Goal: Information Seeking & Learning: Learn about a topic

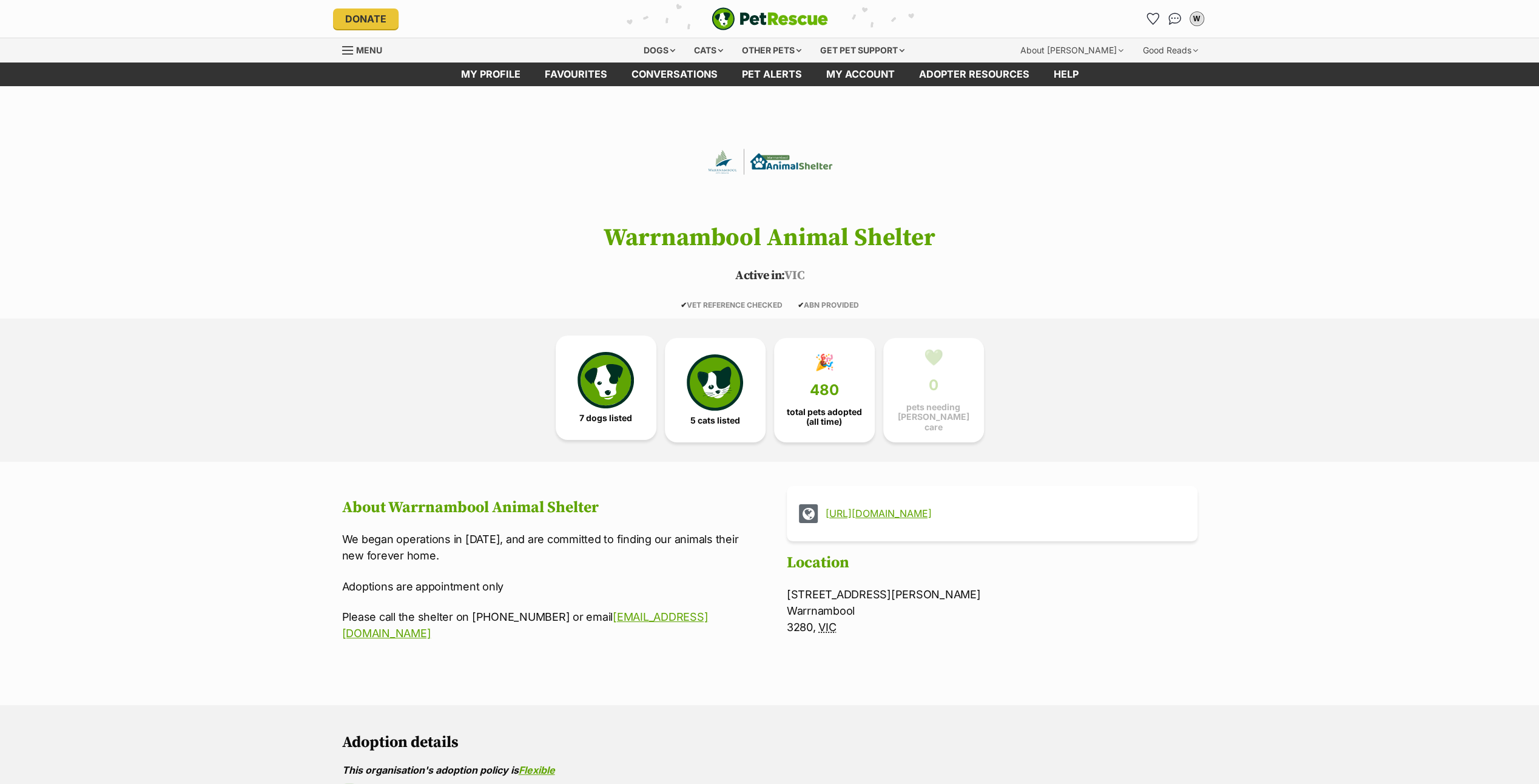
click at [610, 372] on img at bounding box center [605, 379] width 56 height 56
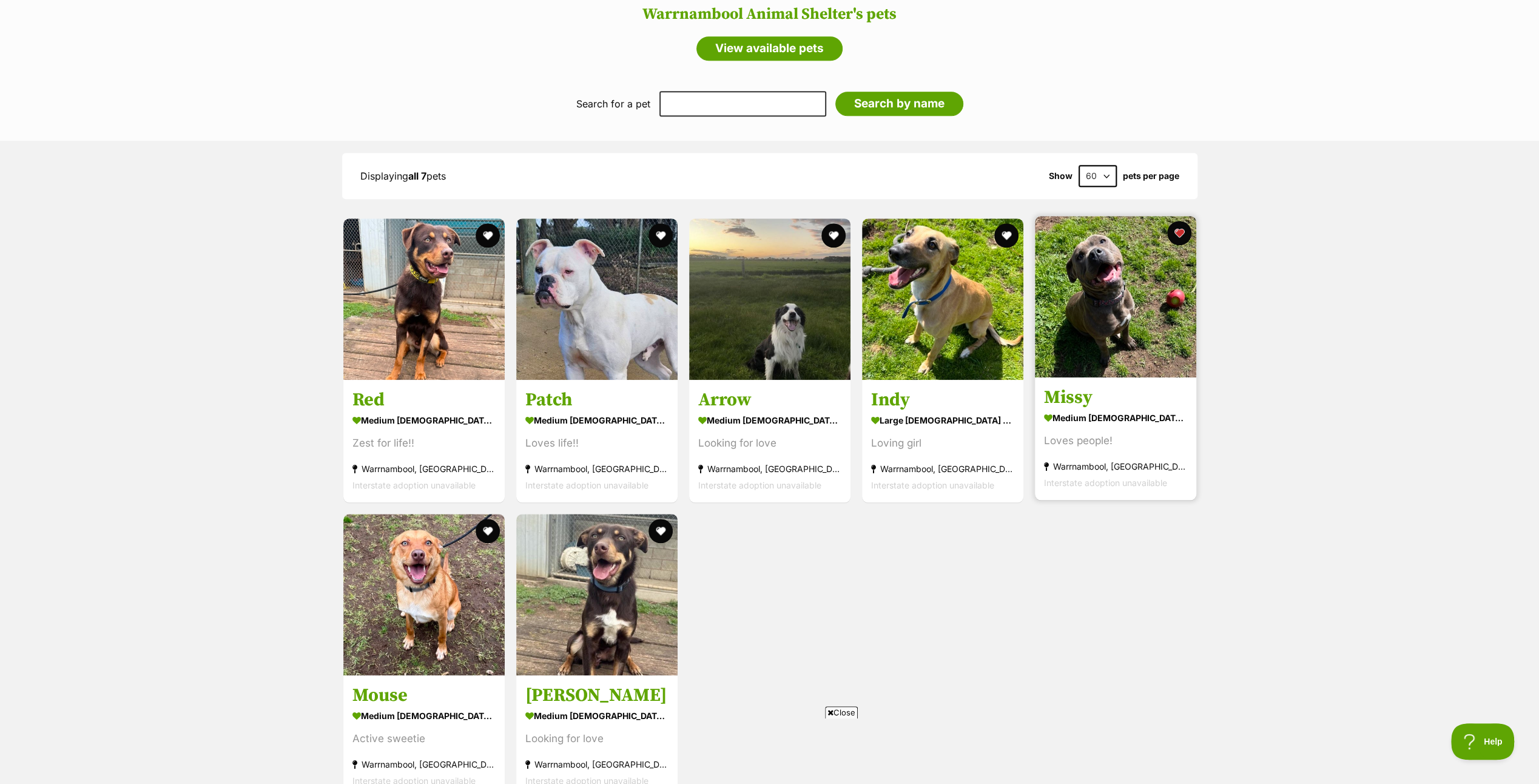
click at [1112, 306] on img at bounding box center [1116, 297] width 161 height 161
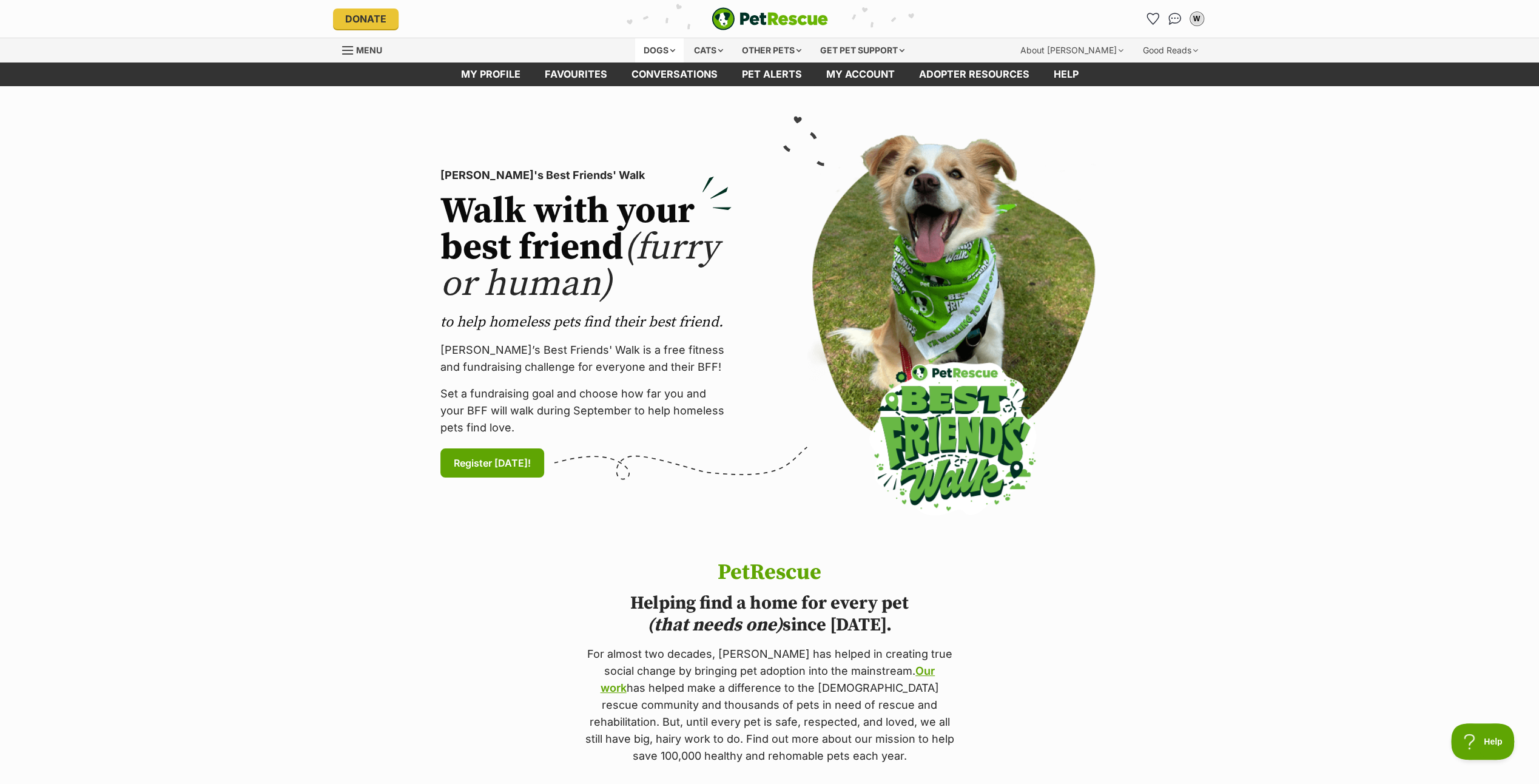
click at [670, 46] on div "Dogs" at bounding box center [659, 50] width 48 height 24
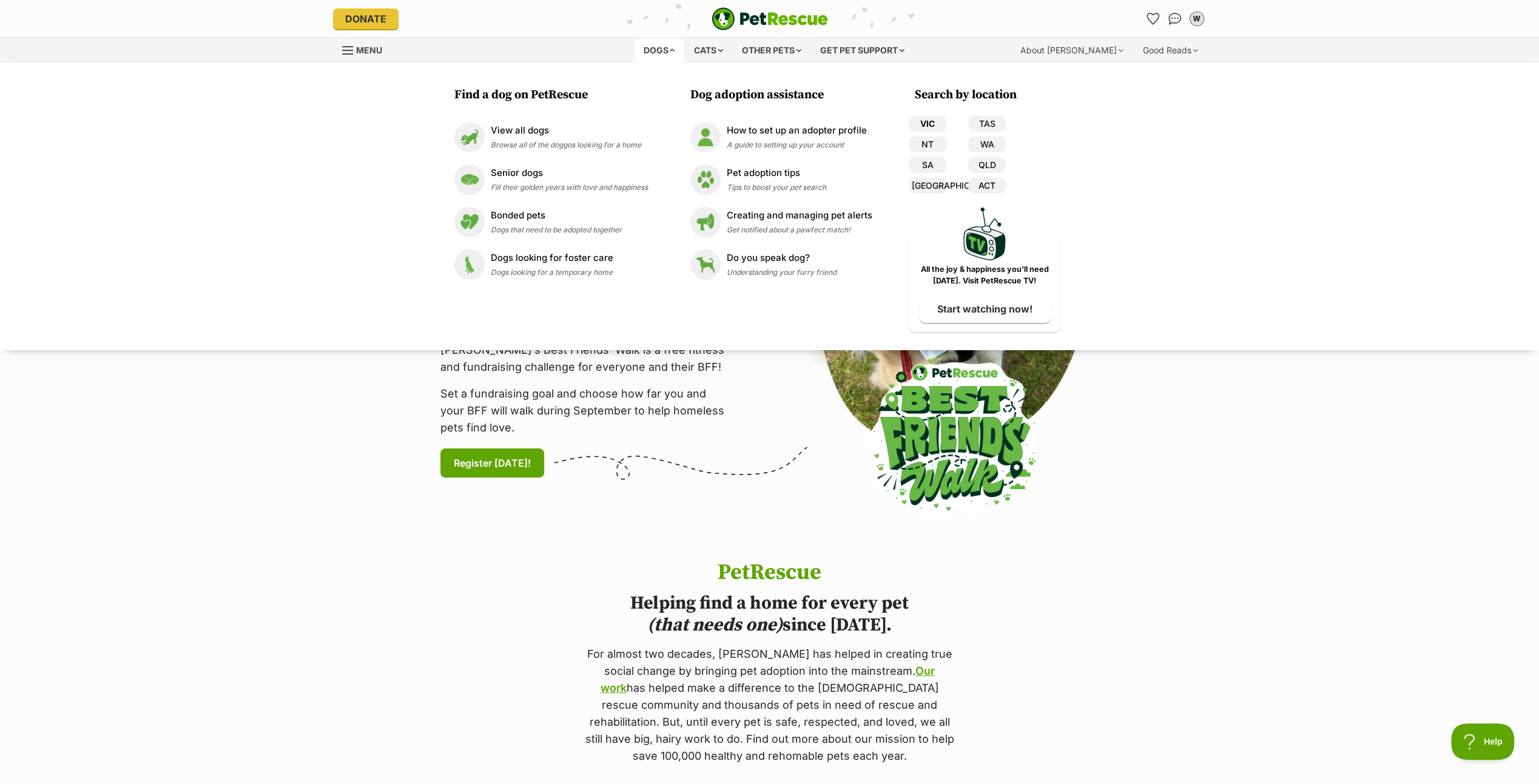
click at [930, 120] on link "VIC" at bounding box center [927, 123] width 37 height 16
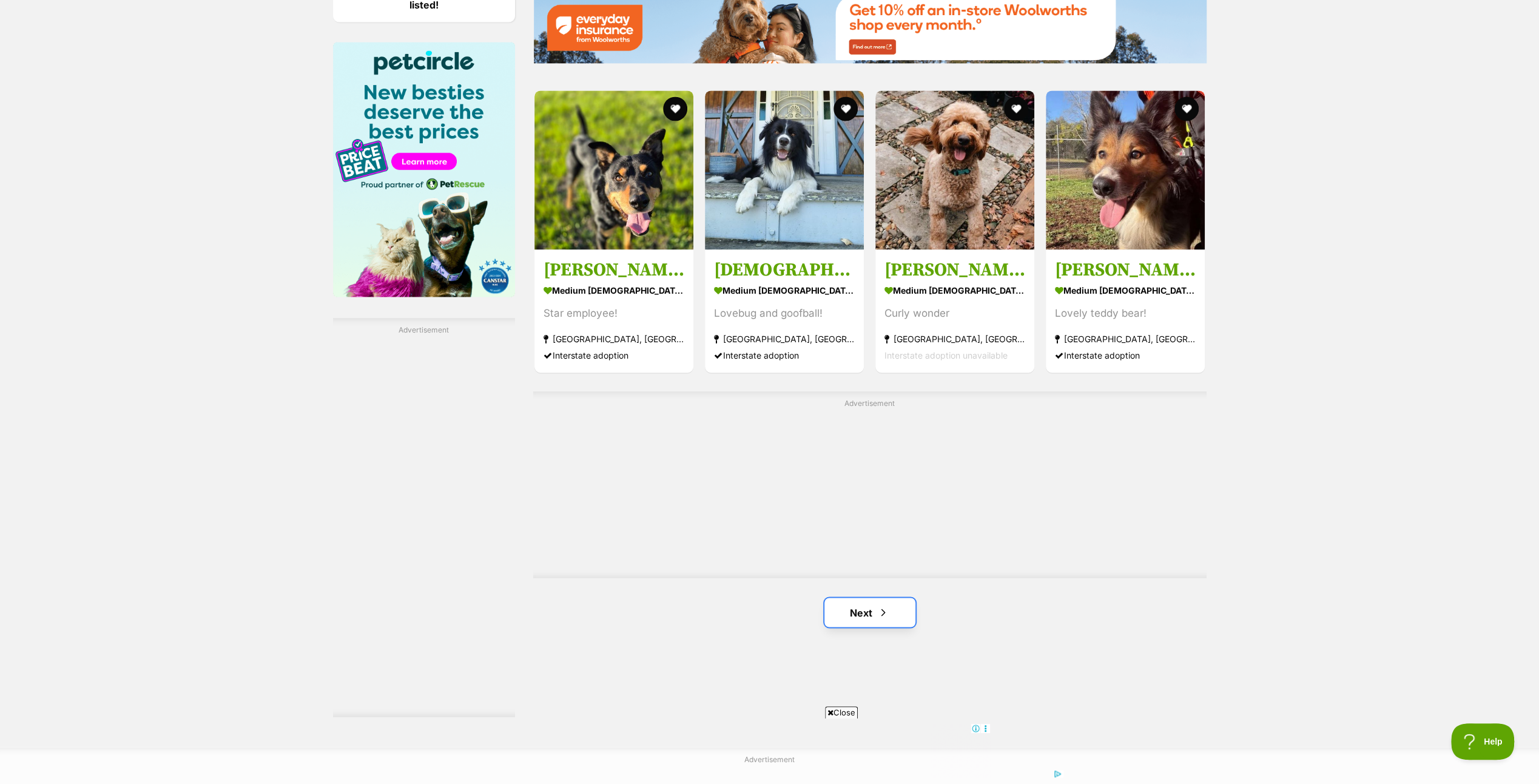
click at [872, 600] on link "Next" at bounding box center [870, 612] width 91 height 29
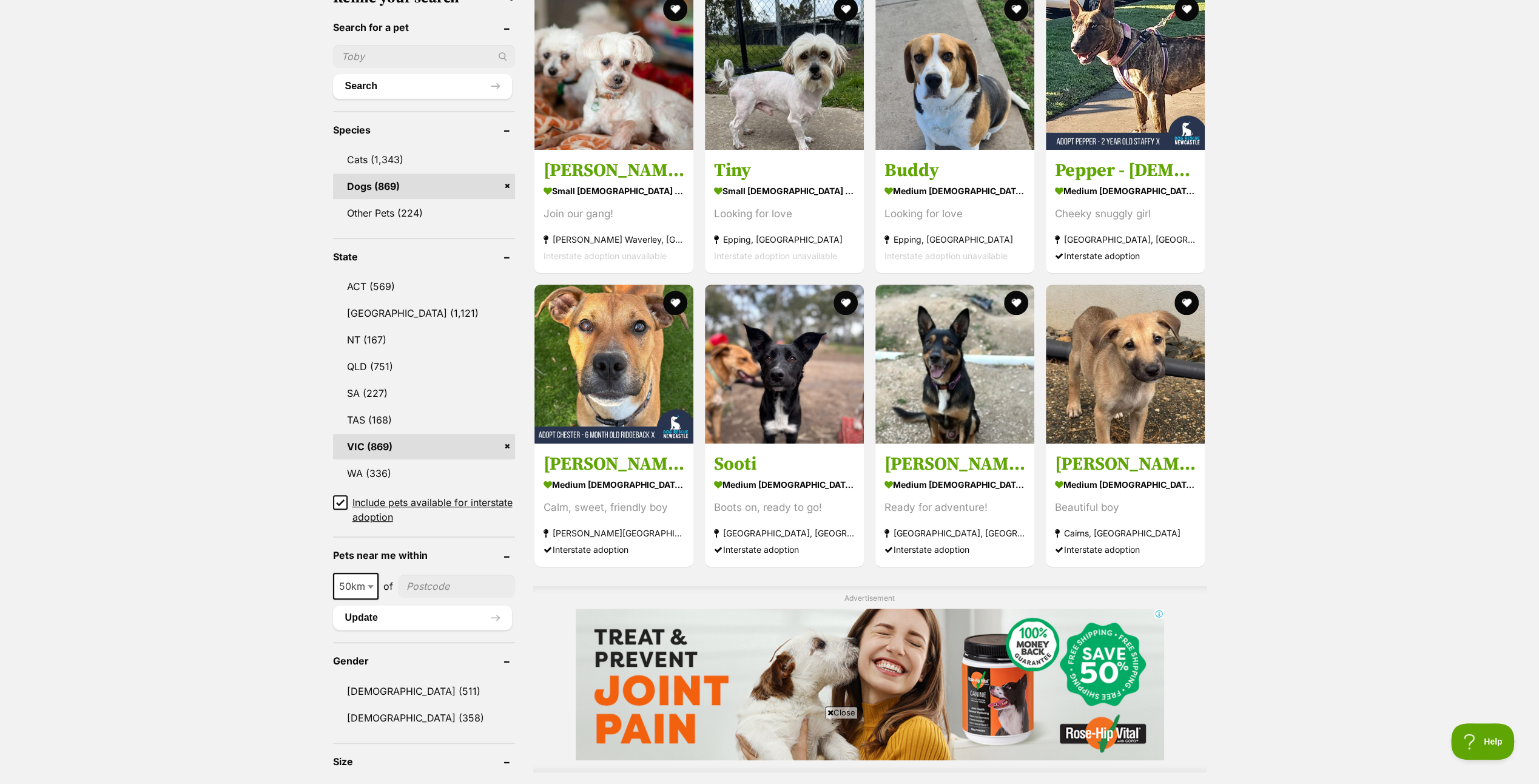
scroll to position [303, 0]
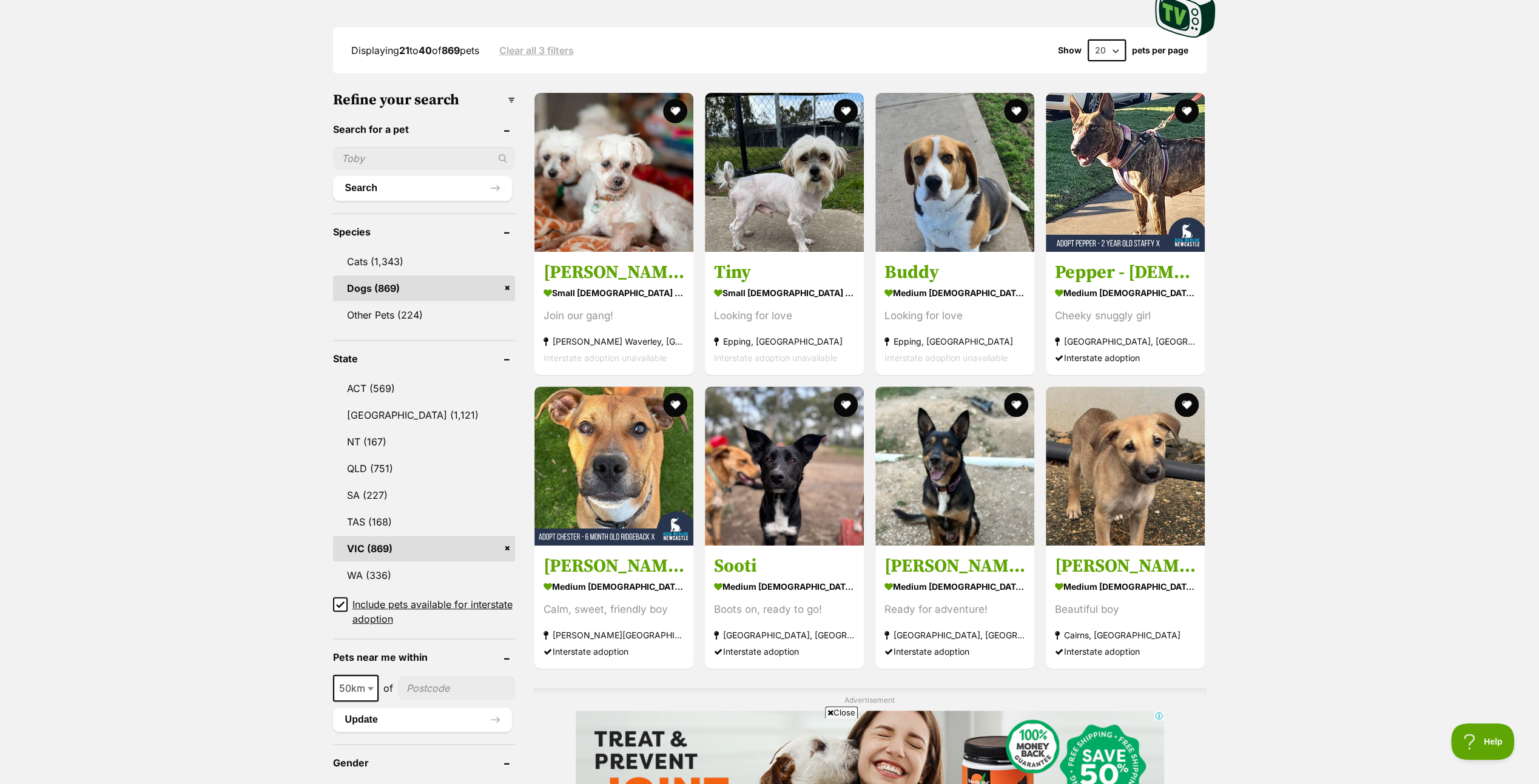
drag, startPoint x: 348, startPoint y: 176, endPoint x: 358, endPoint y: 170, distance: 11.7
click at [350, 176] on button "Search" at bounding box center [422, 188] width 179 height 24
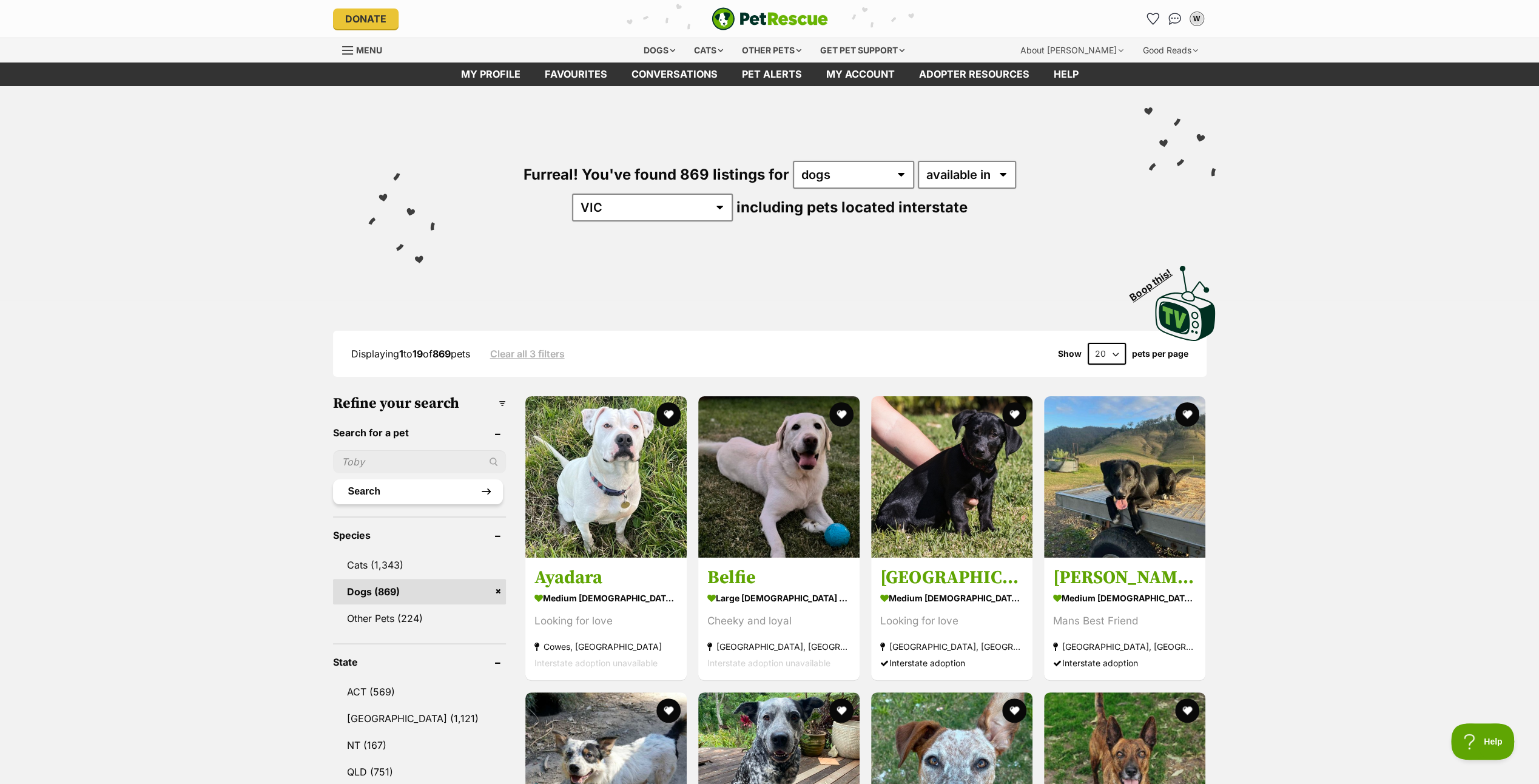
click at [343, 480] on button "Search" at bounding box center [418, 491] width 170 height 24
drag, startPoint x: 345, startPoint y: 456, endPoint x: 383, endPoint y: 450, distance: 38.5
click at [346, 456] on input "text" at bounding box center [420, 462] width 173 height 23
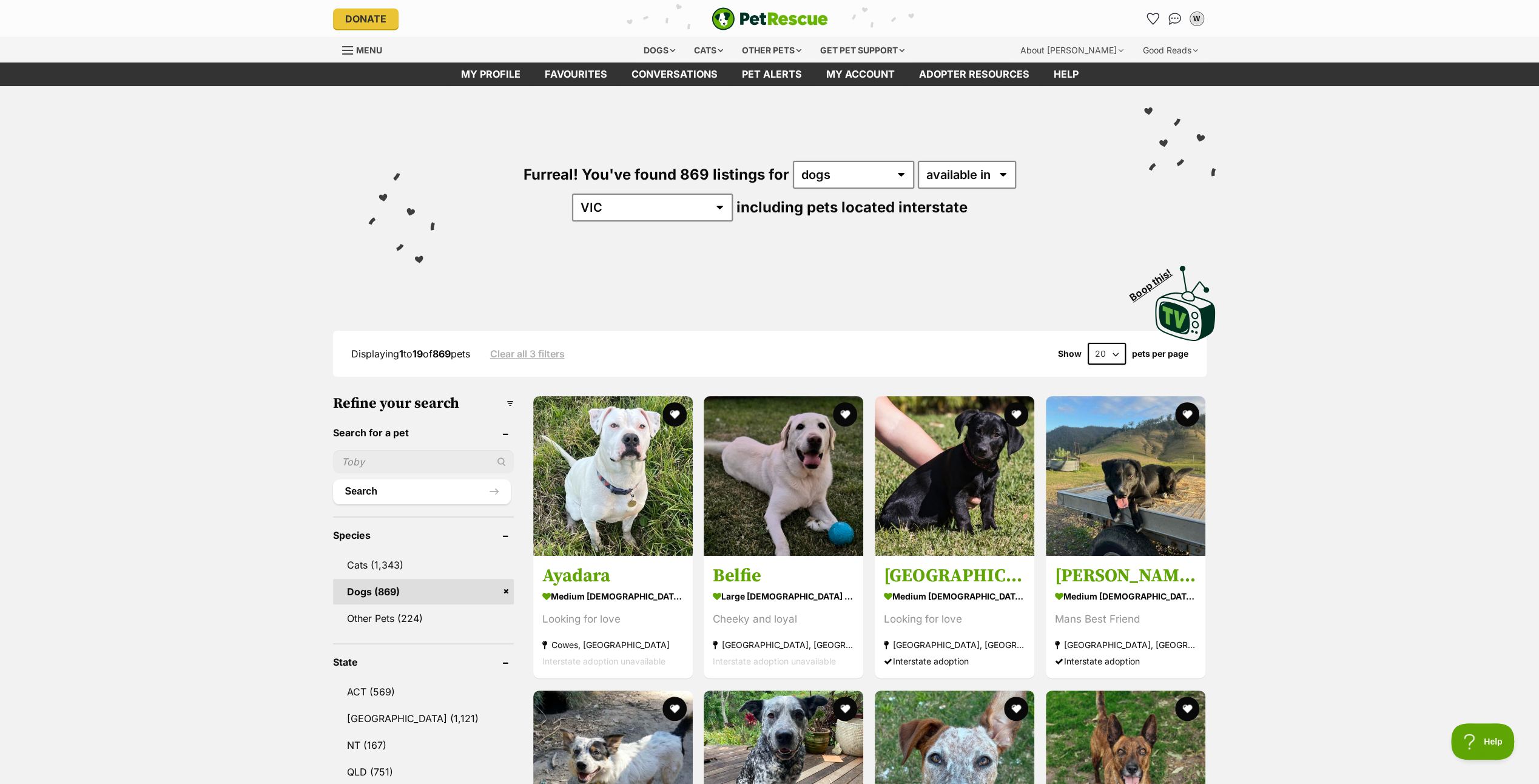
drag, startPoint x: 360, startPoint y: 452, endPoint x: 456, endPoint y: 484, distance: 101.2
click at [363, 452] on input "text" at bounding box center [423, 462] width 180 height 23
click at [363, 456] on input "text" at bounding box center [423, 462] width 180 height 23
drag, startPoint x: 341, startPoint y: 452, endPoint x: 361, endPoint y: 452, distance: 20.0
click at [361, 452] on input "text" at bounding box center [423, 462] width 180 height 23
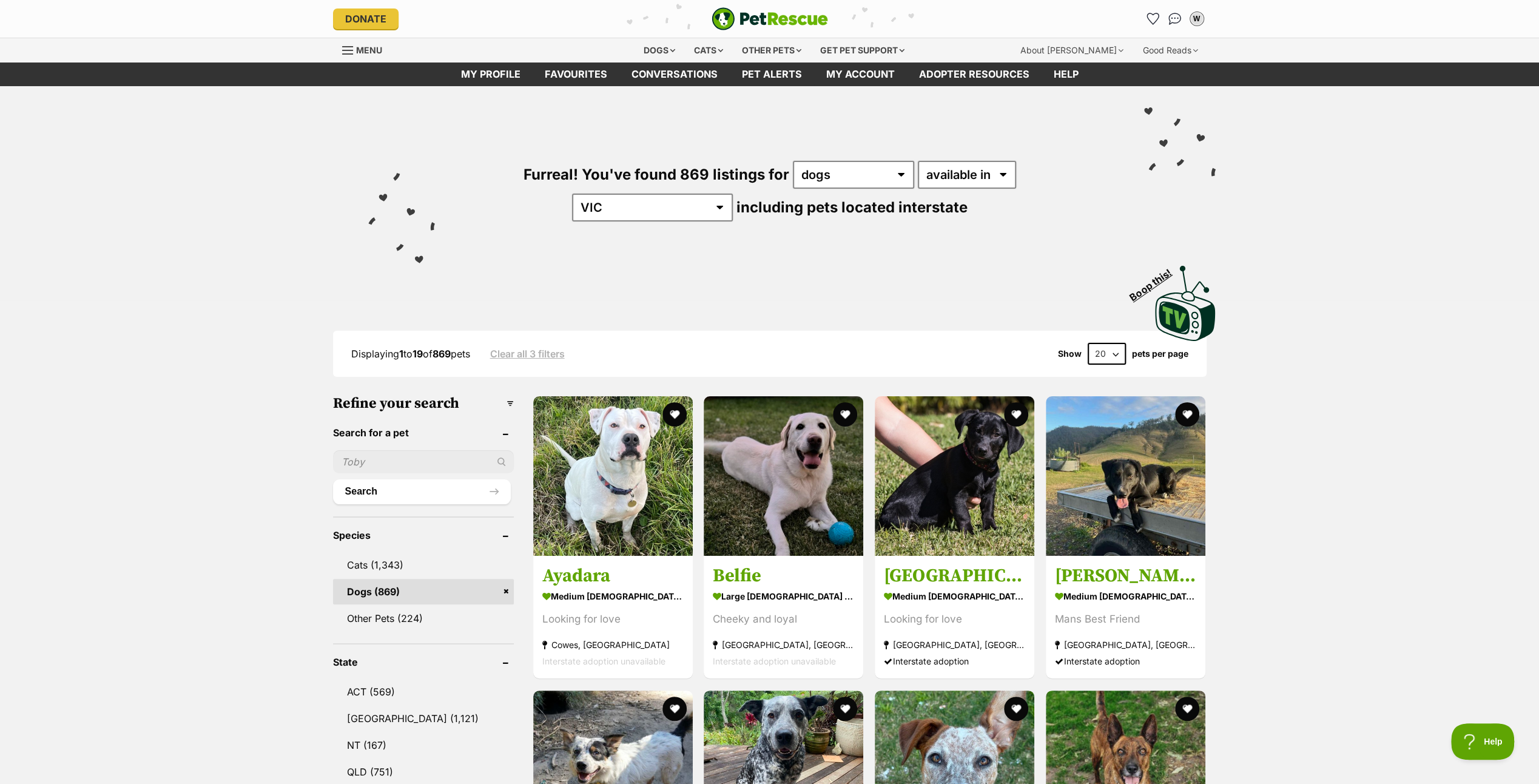
click at [365, 461] on input "text" at bounding box center [423, 462] width 180 height 23
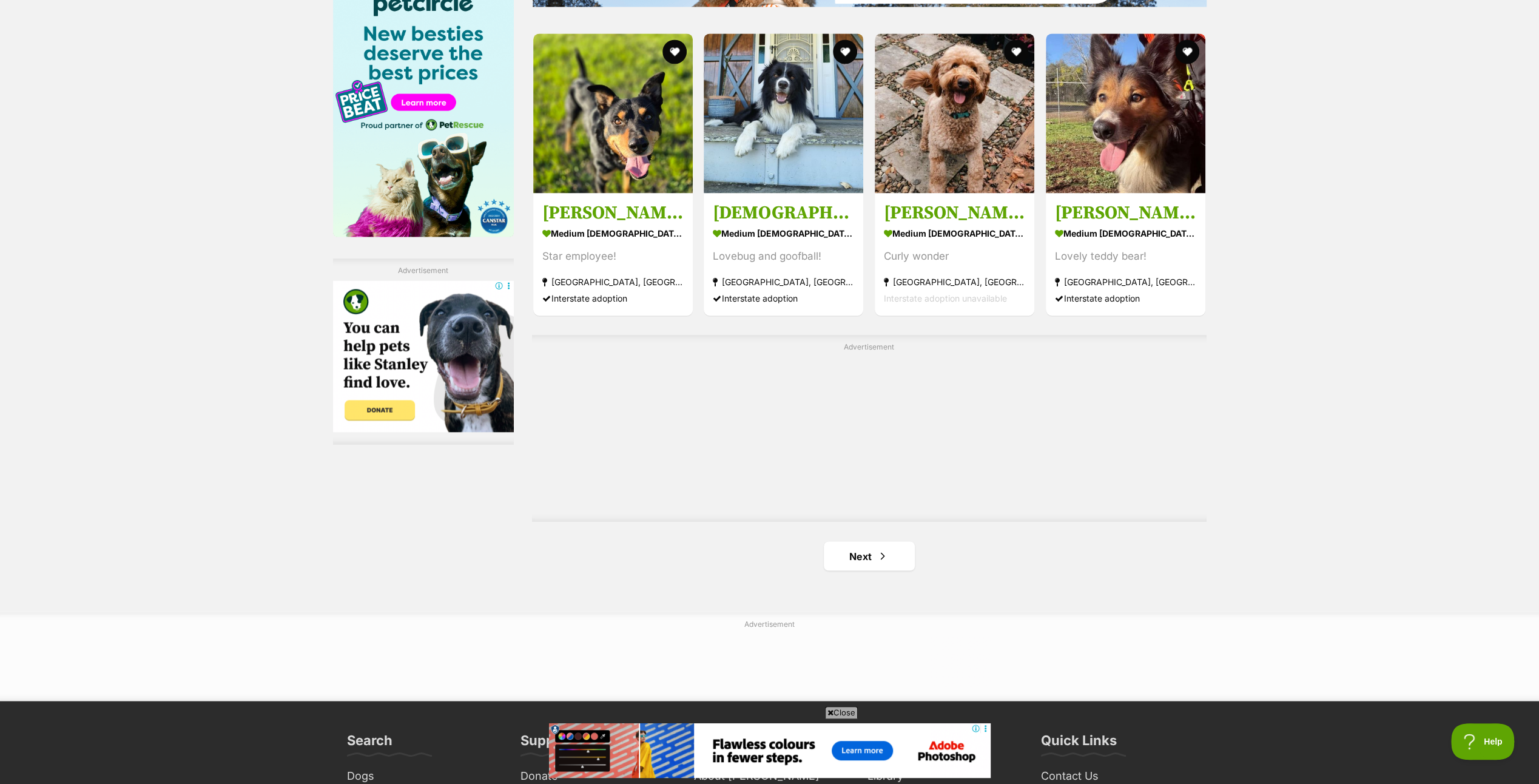
scroll to position [1881, 0]
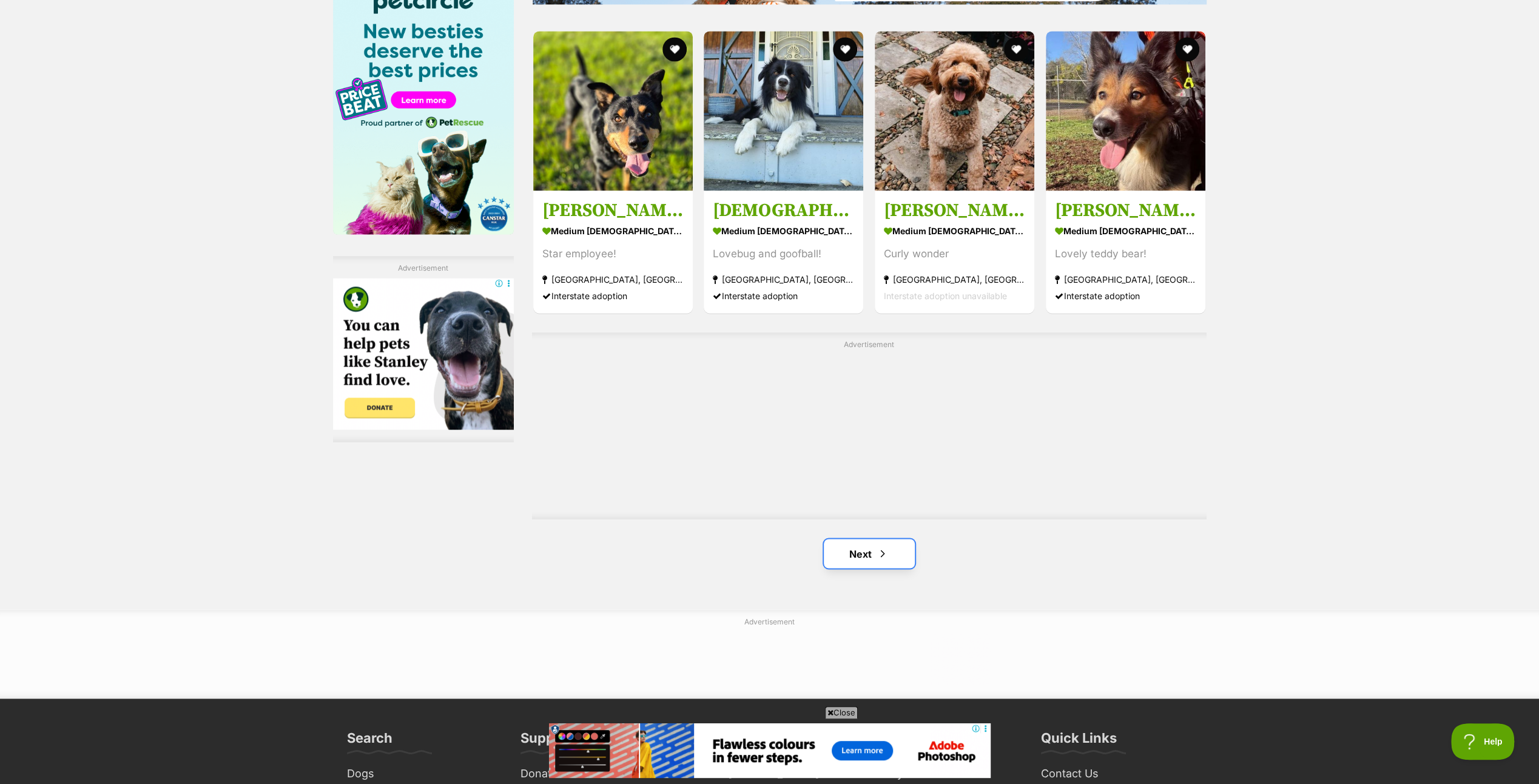
click at [876, 545] on link "Next" at bounding box center [869, 553] width 91 height 29
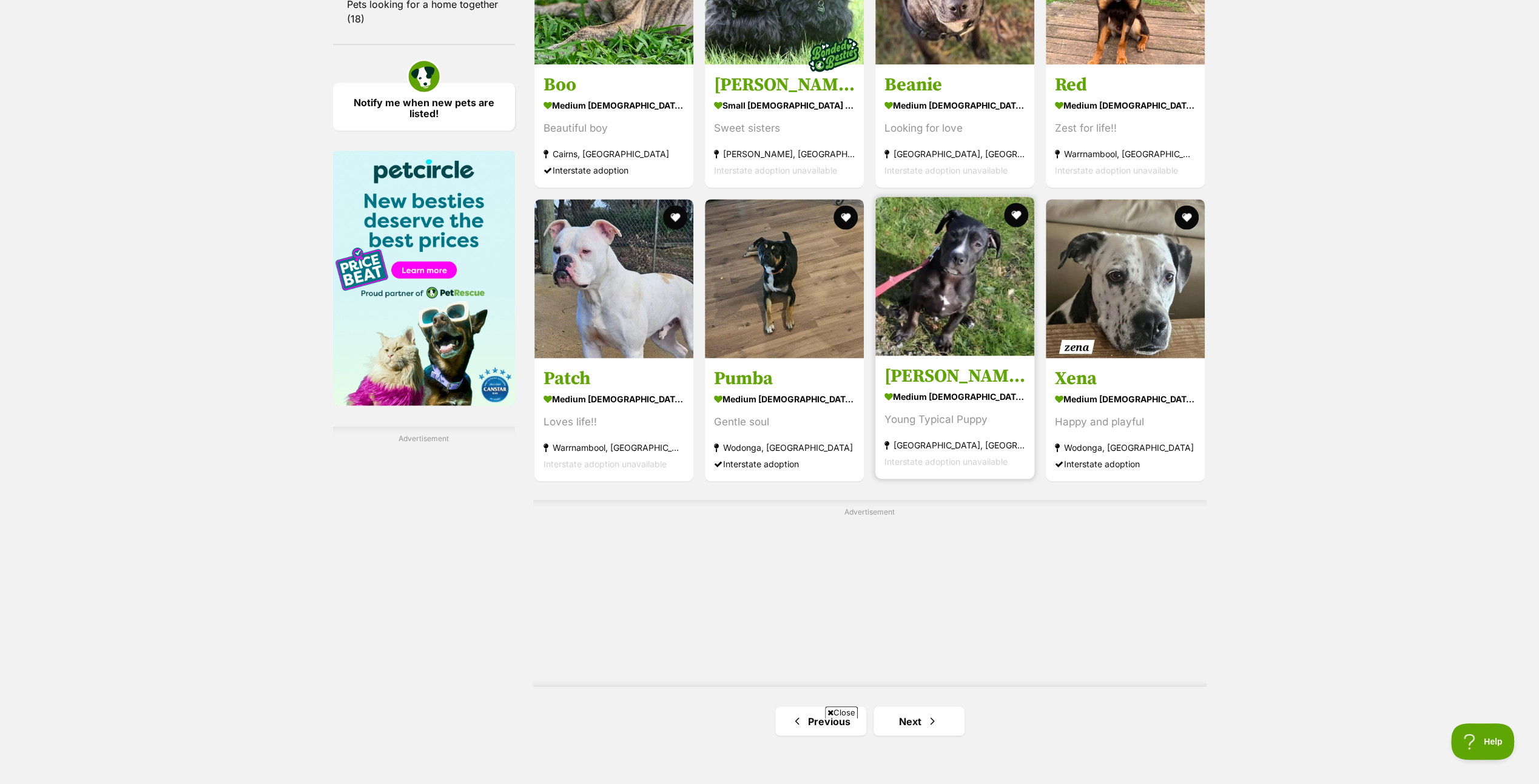
scroll to position [1881, 0]
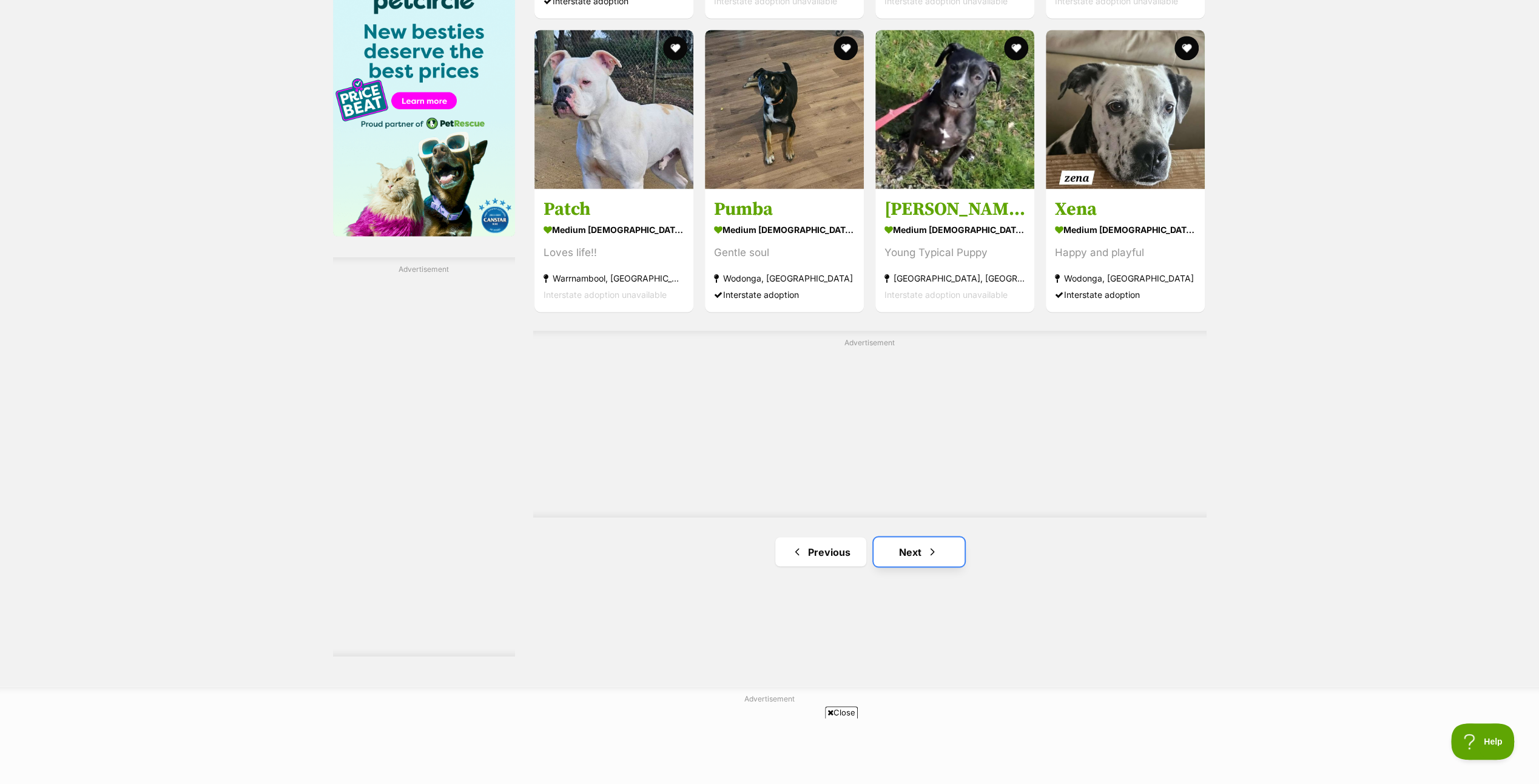
click at [910, 539] on link "Next" at bounding box center [919, 551] width 91 height 29
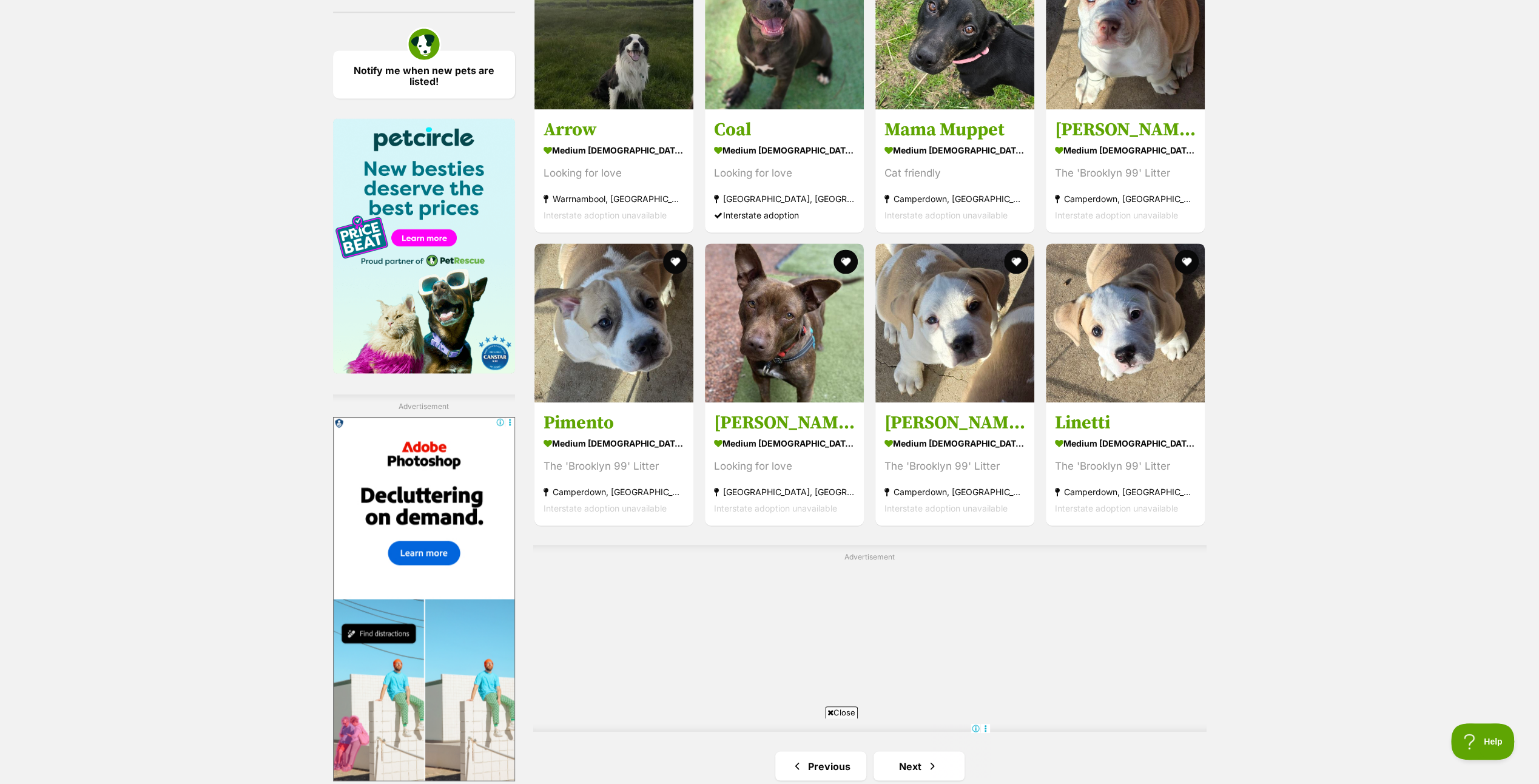
scroll to position [1941, 0]
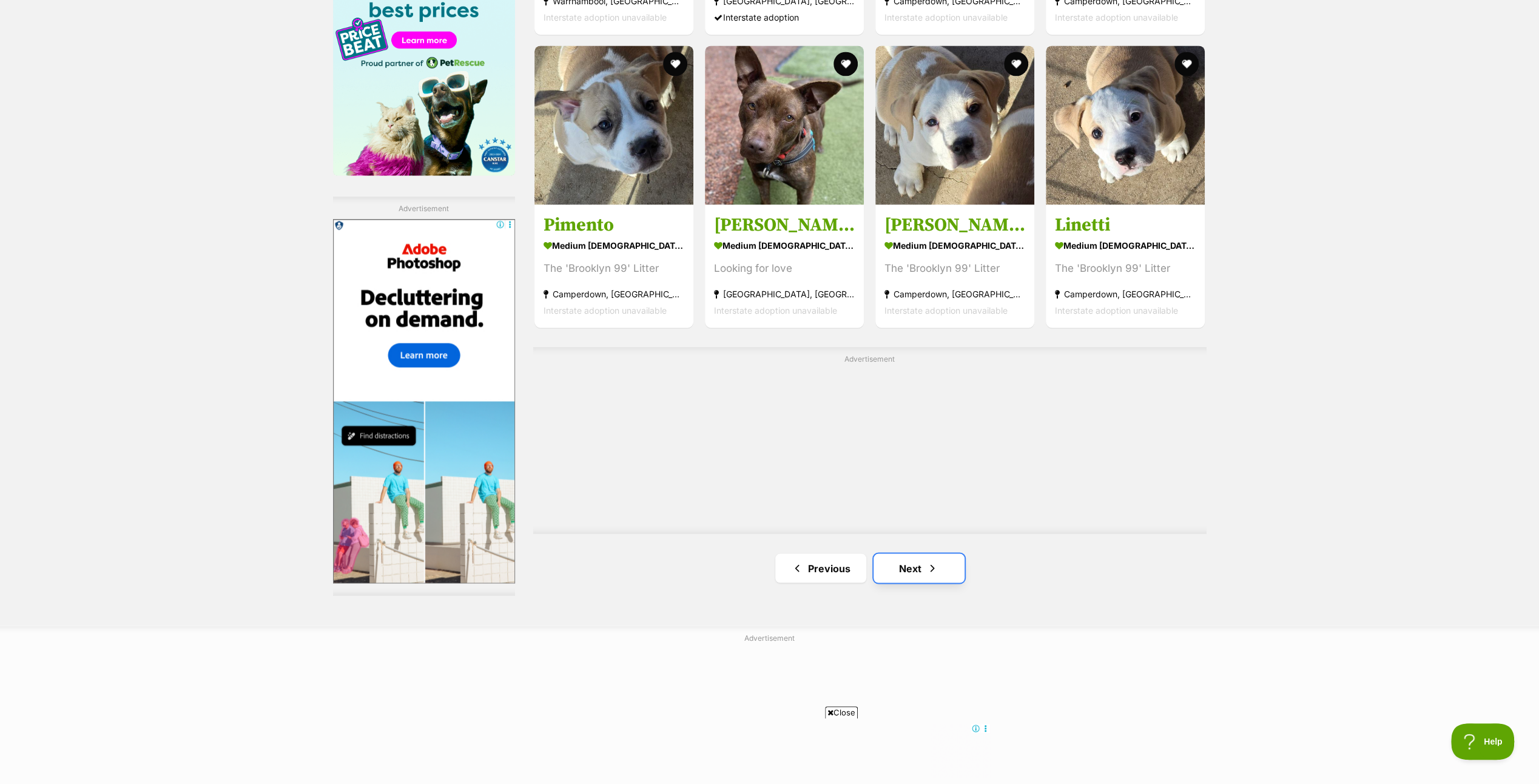
click at [910, 562] on link "Next" at bounding box center [919, 568] width 91 height 29
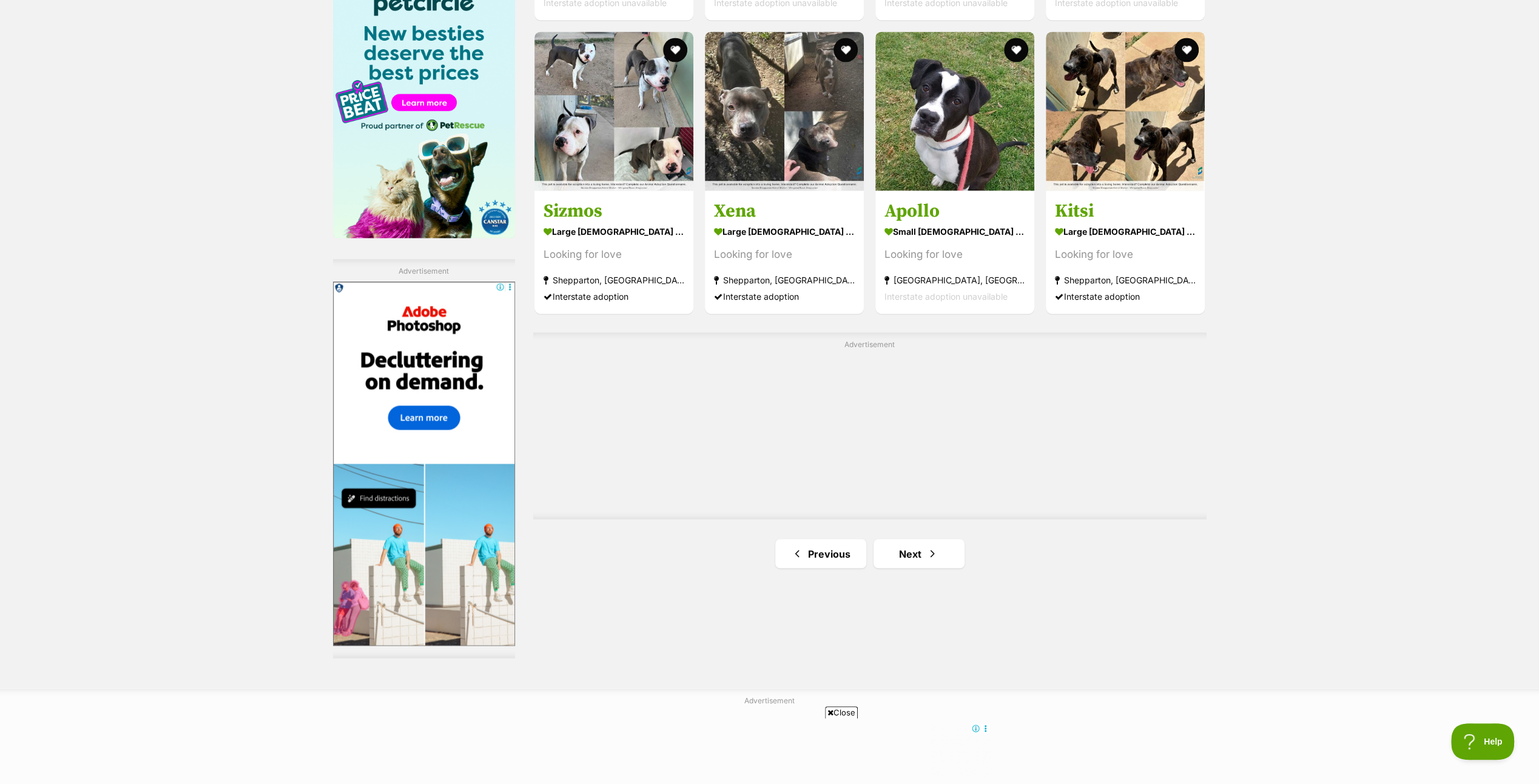
scroll to position [1881, 0]
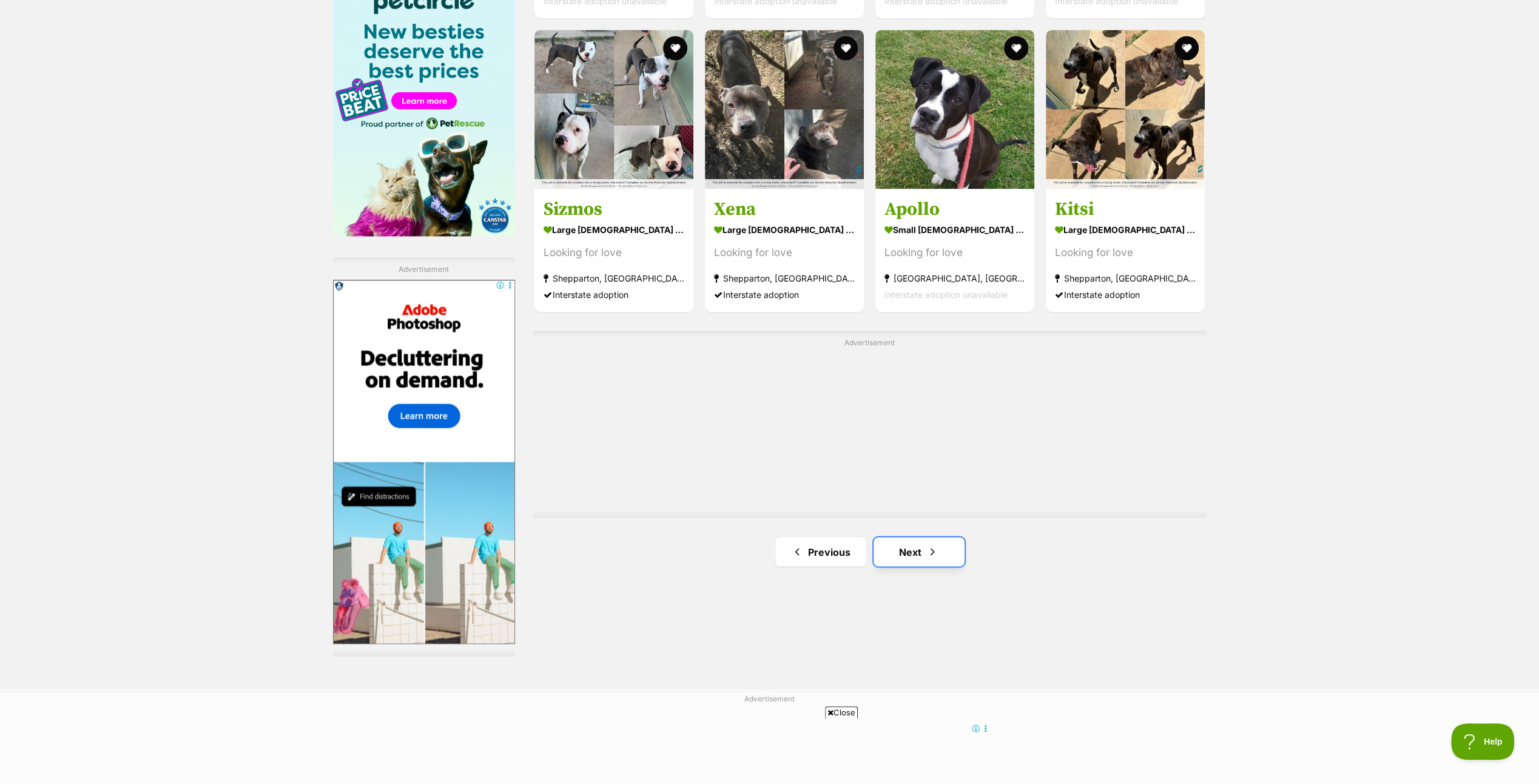
click at [910, 544] on link "Next" at bounding box center [919, 551] width 91 height 29
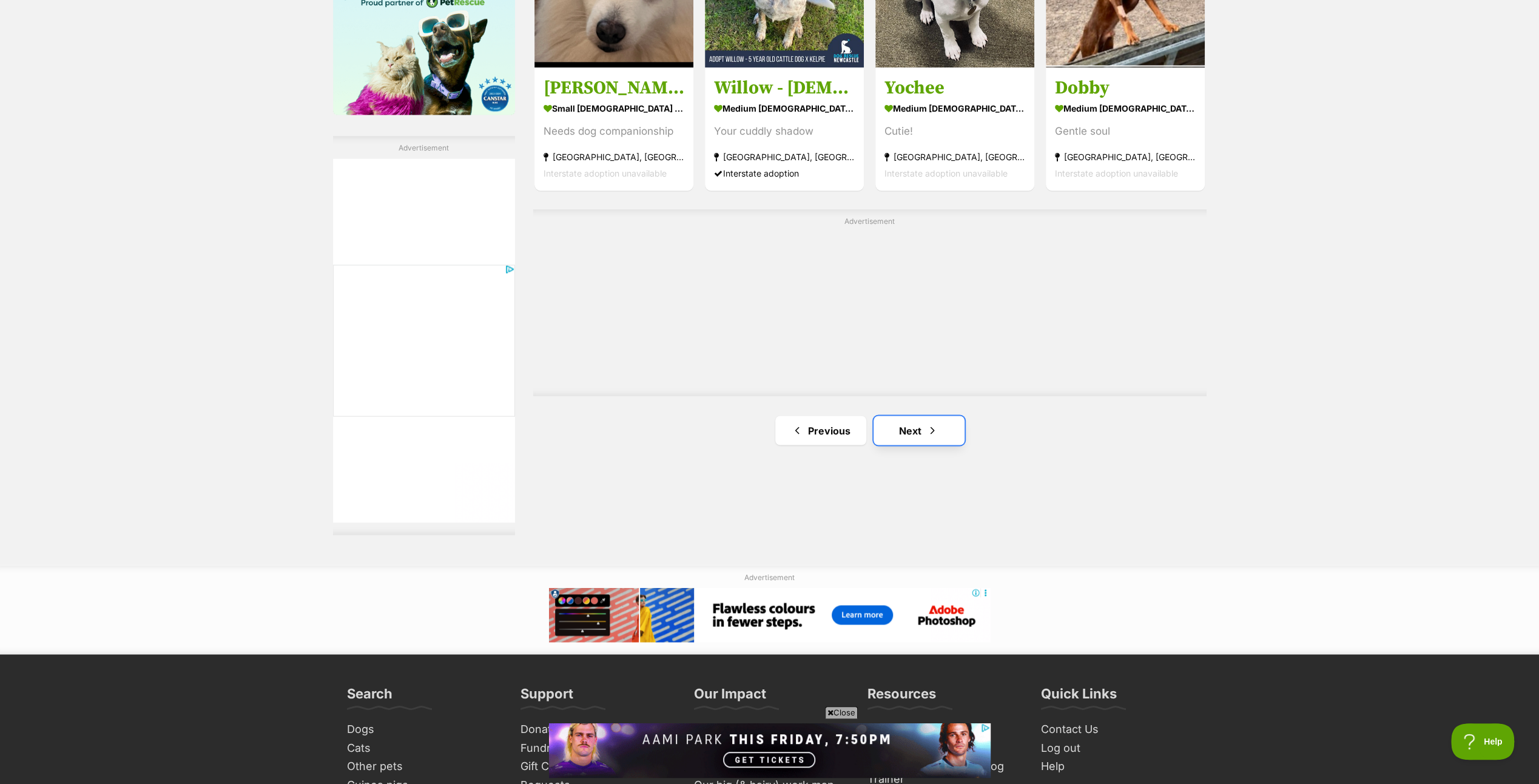
click at [917, 419] on link "Next" at bounding box center [919, 430] width 91 height 29
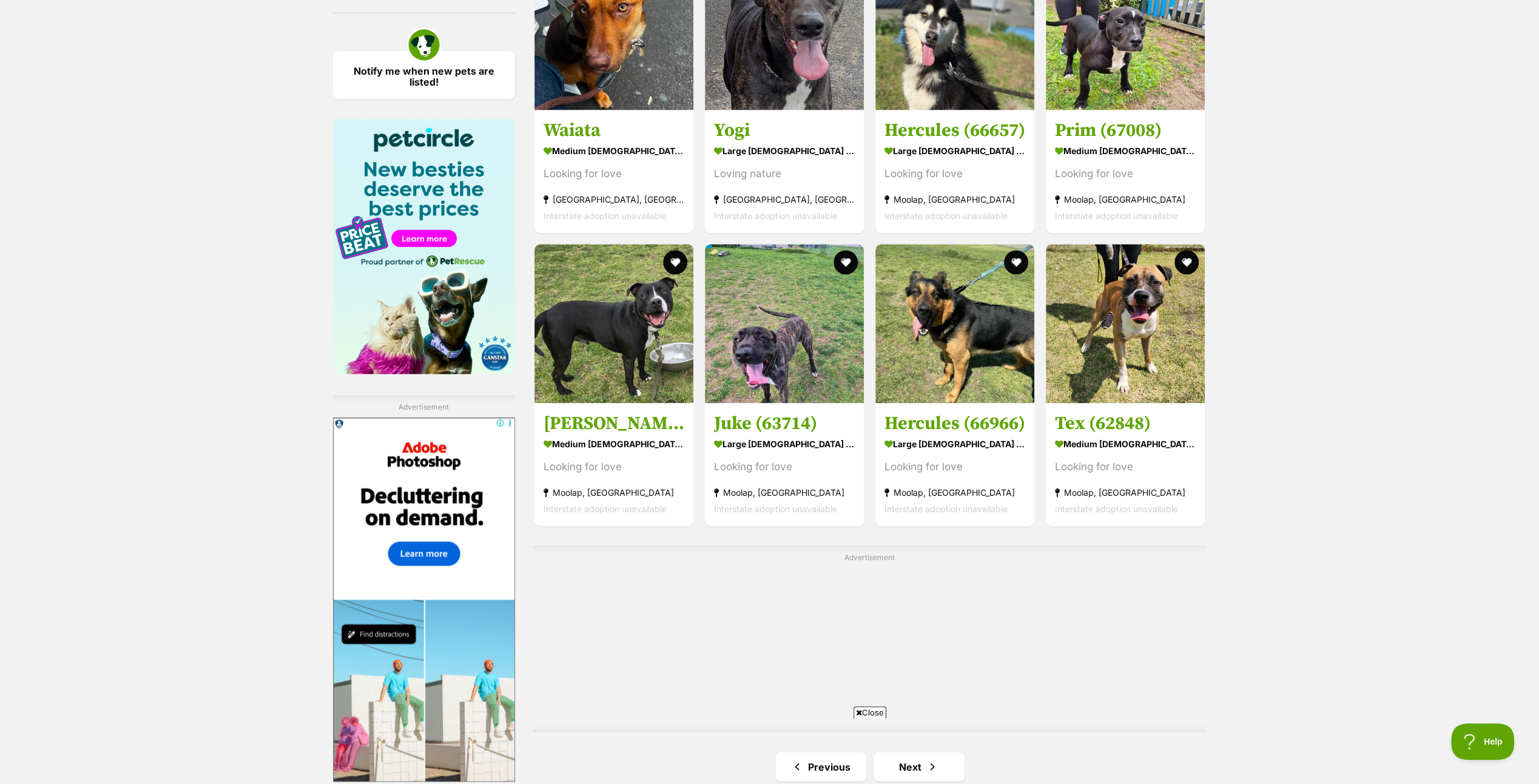
scroll to position [1941, 0]
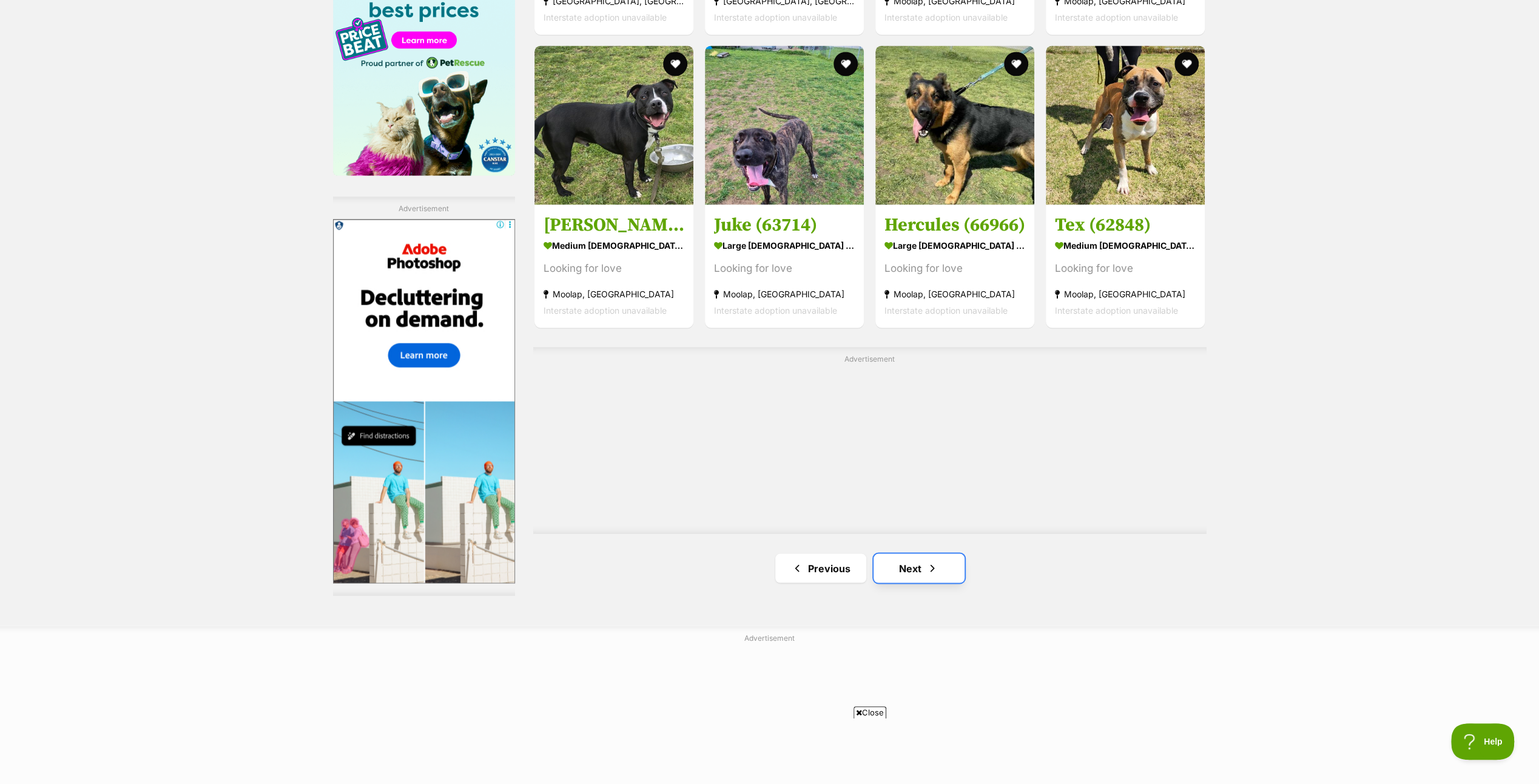
click at [901, 554] on link "Next" at bounding box center [919, 568] width 91 height 29
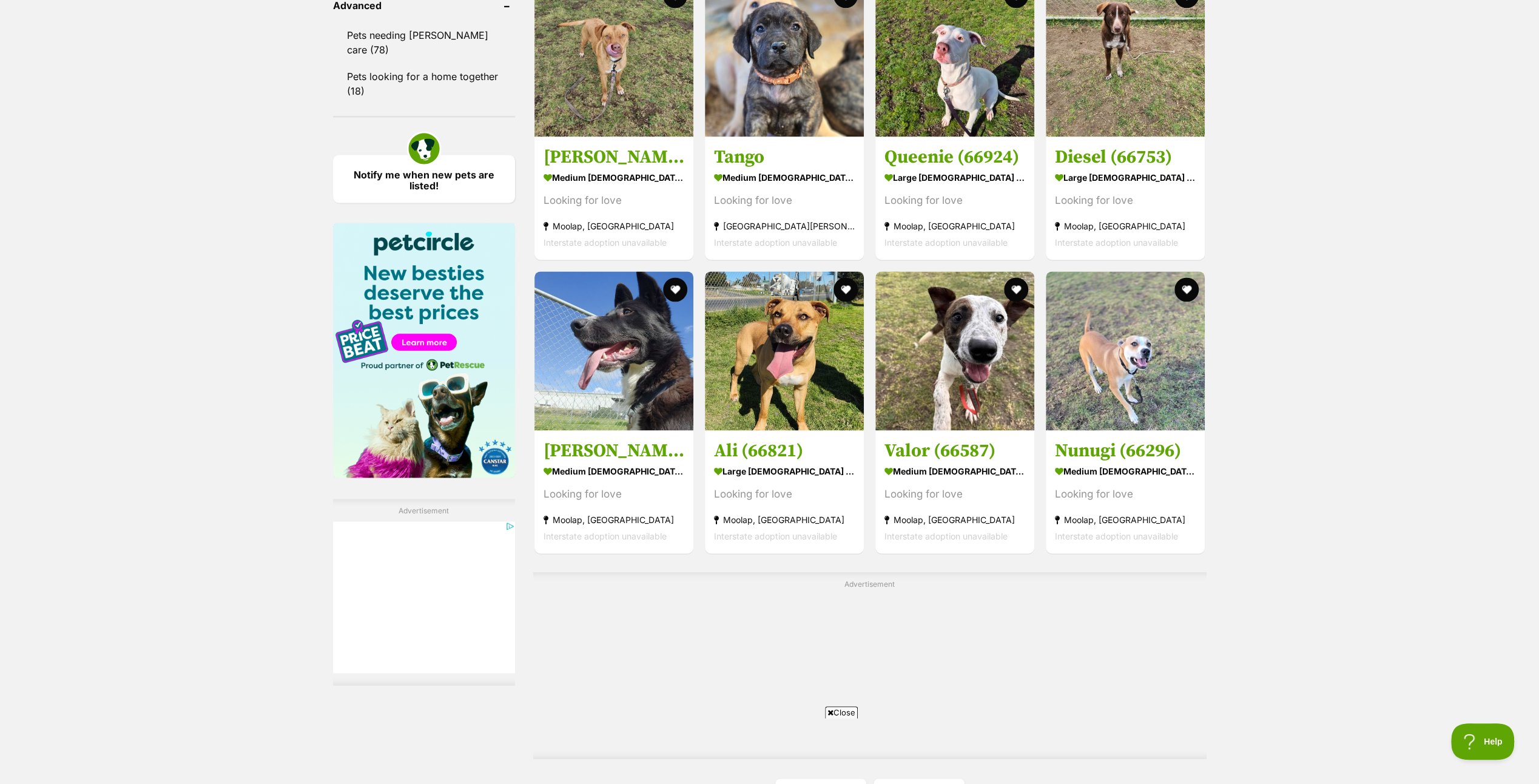
scroll to position [1881, 0]
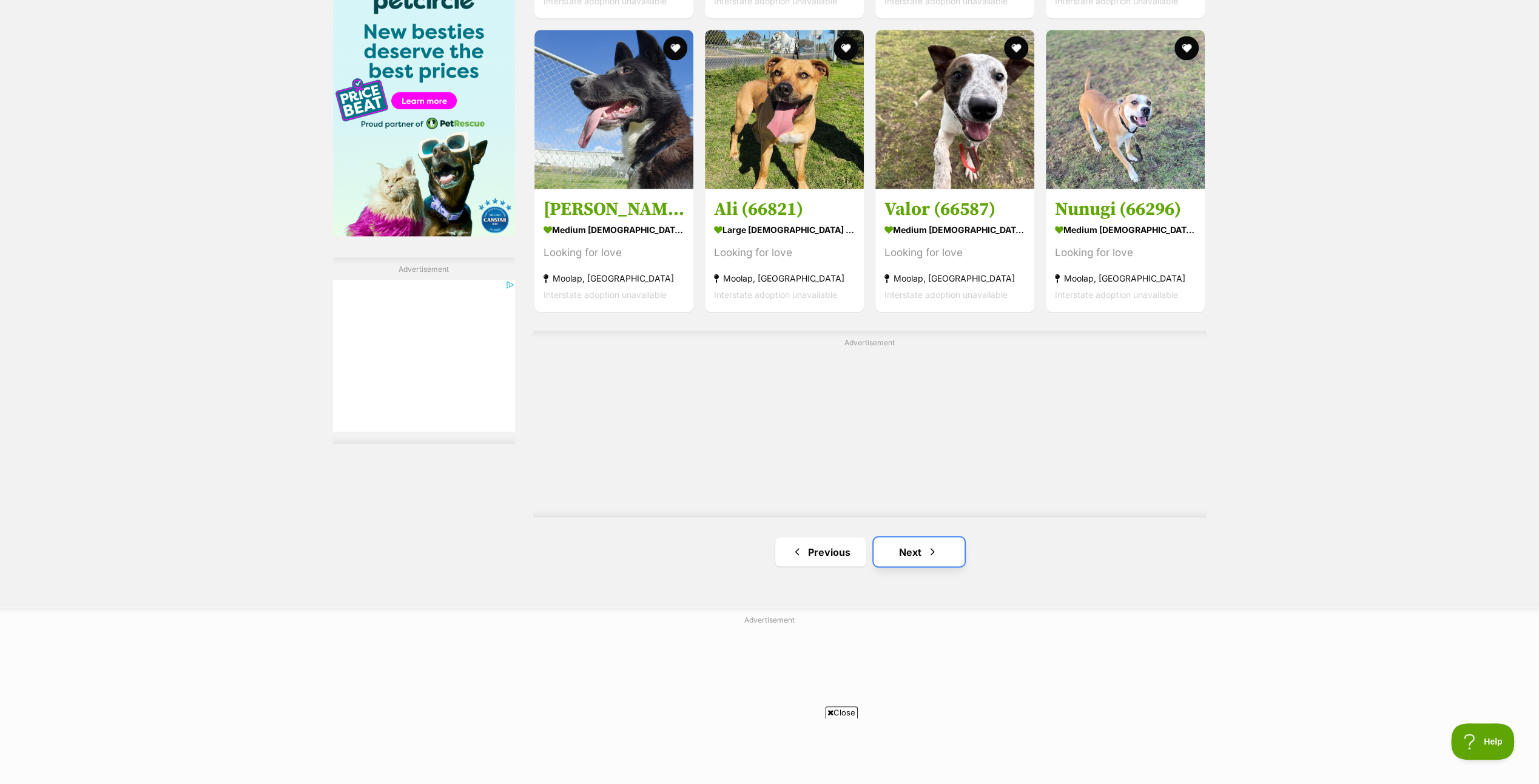
click at [916, 545] on link "Next" at bounding box center [919, 551] width 91 height 29
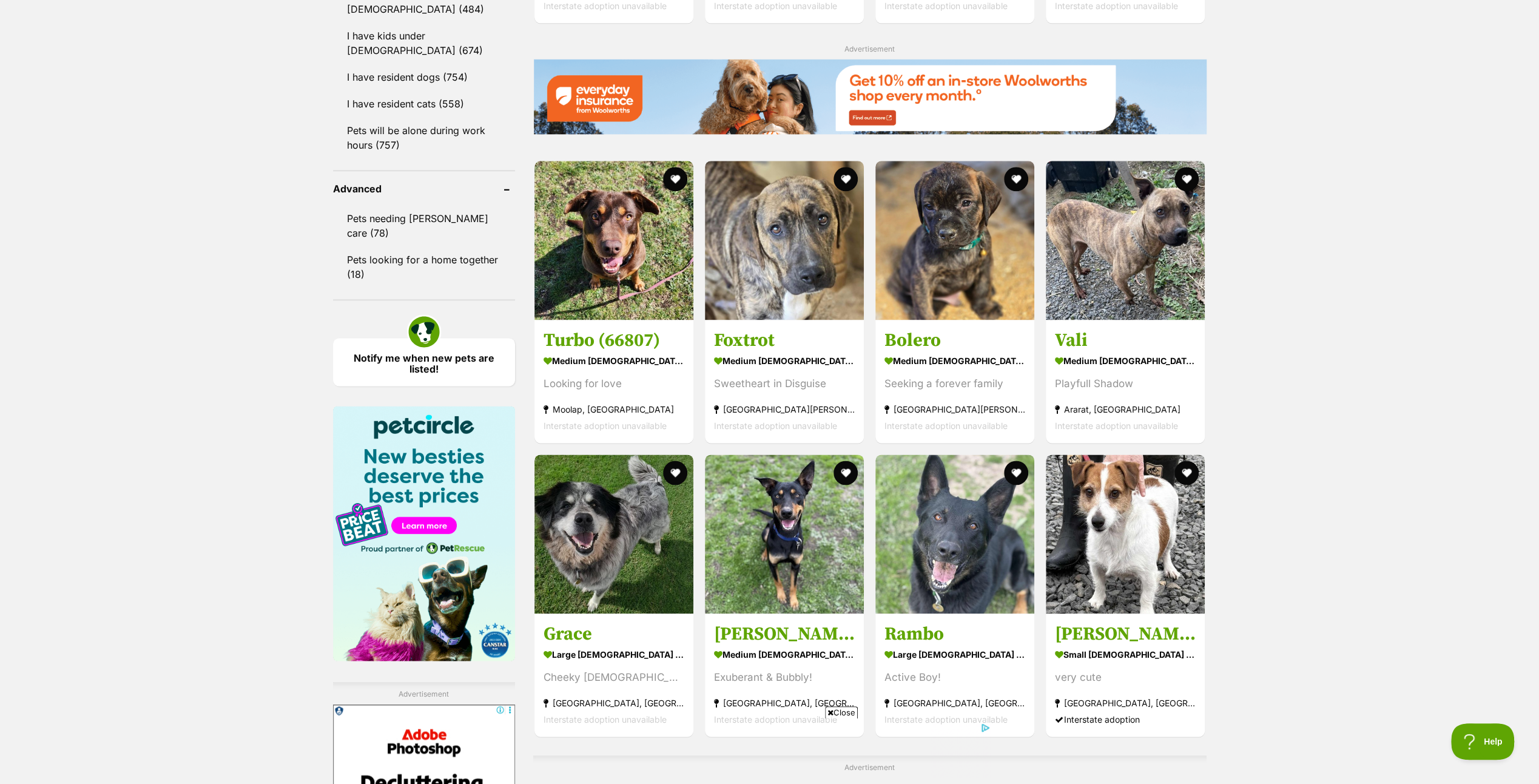
scroll to position [1820, 0]
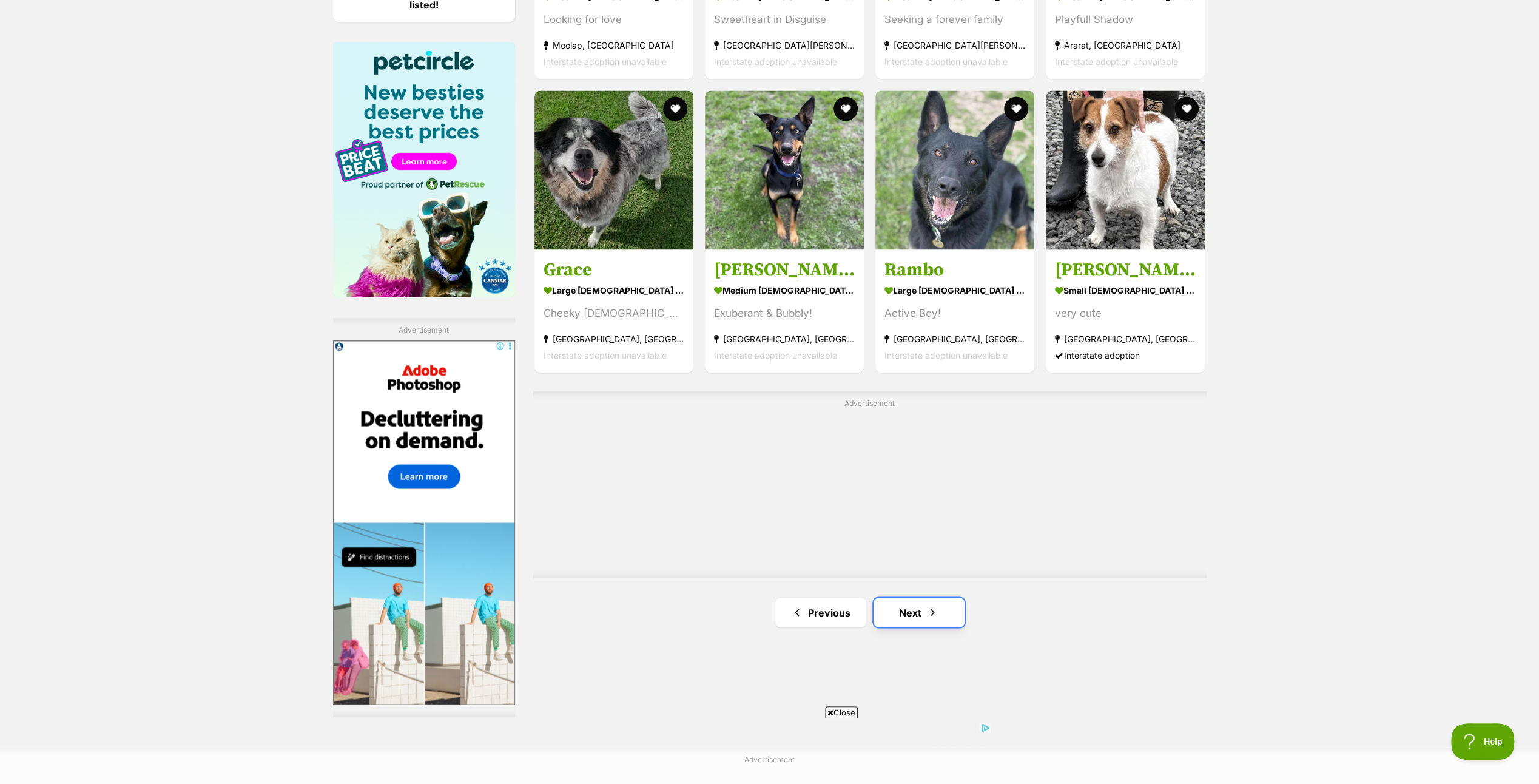
click at [930, 599] on link "Next" at bounding box center [919, 612] width 91 height 29
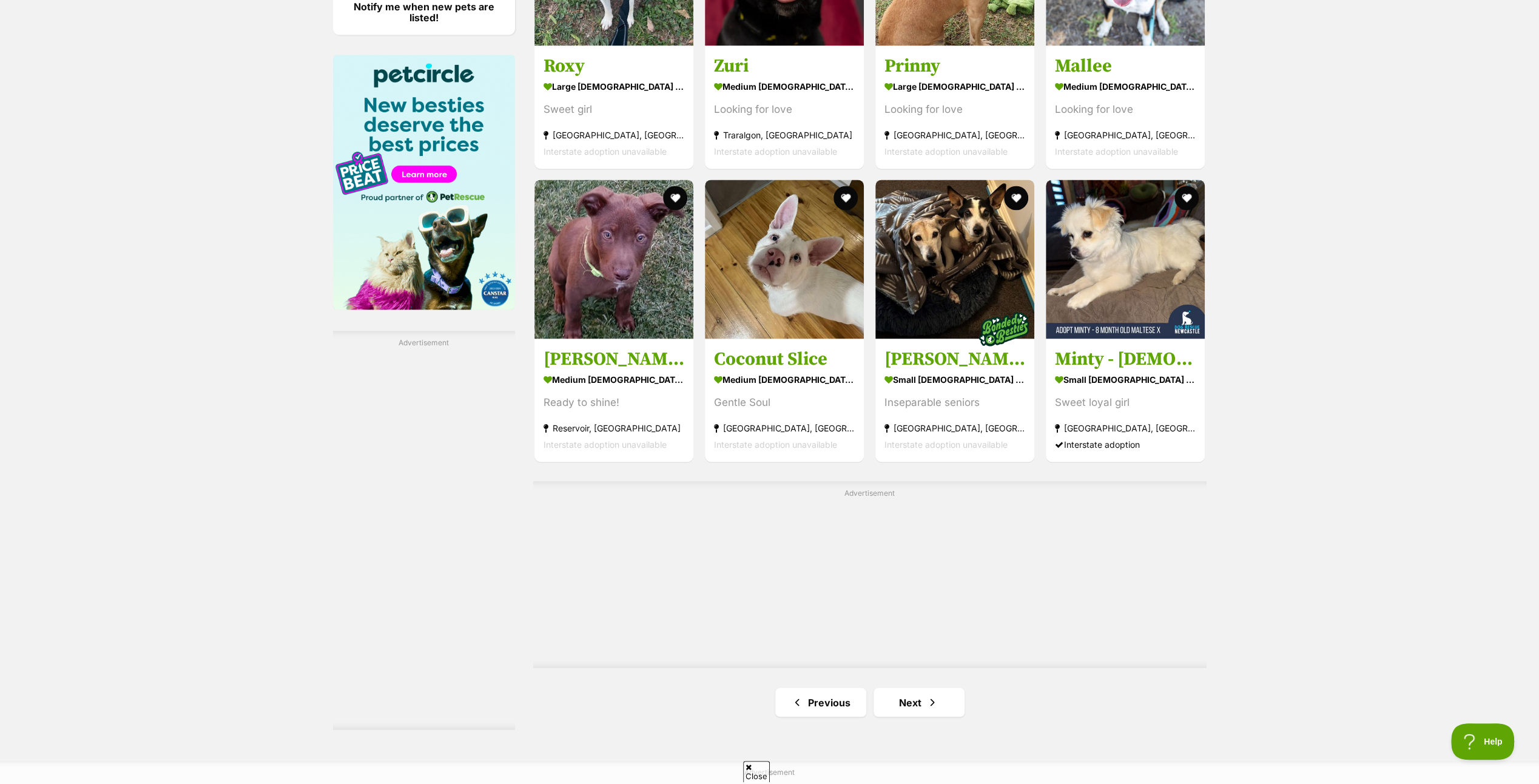
scroll to position [2002, 0]
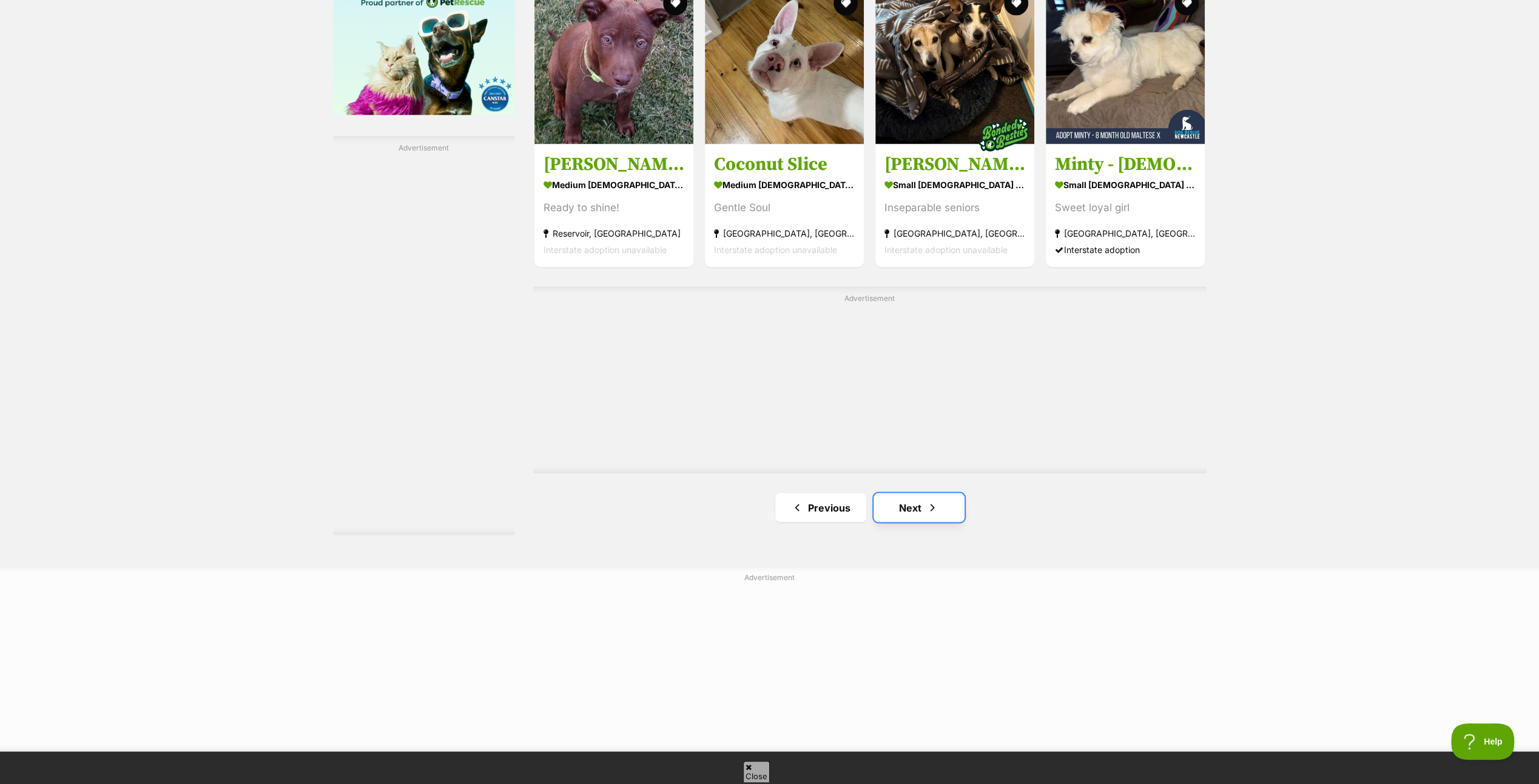
click at [917, 496] on link "Next" at bounding box center [919, 507] width 91 height 29
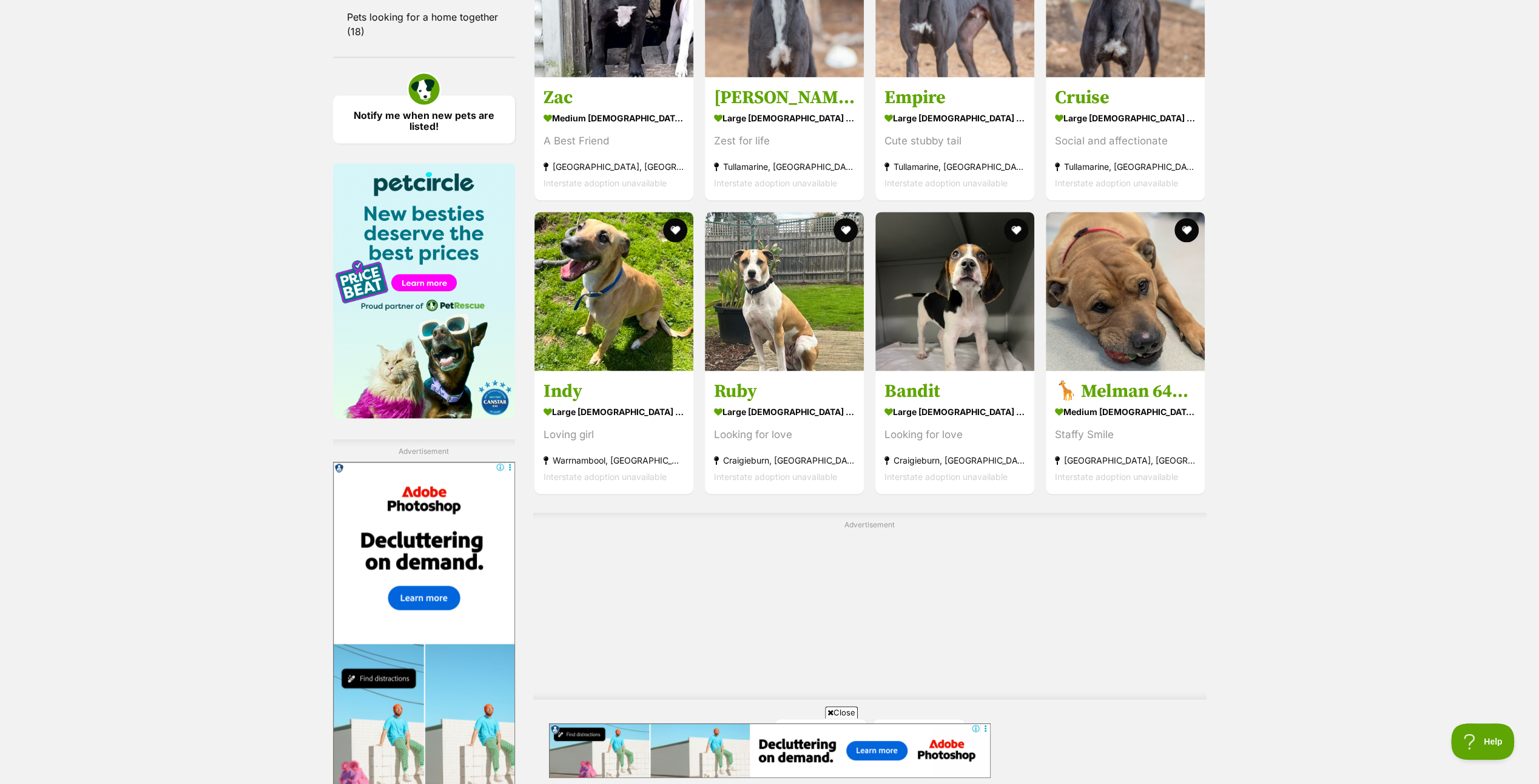
scroll to position [1881, 0]
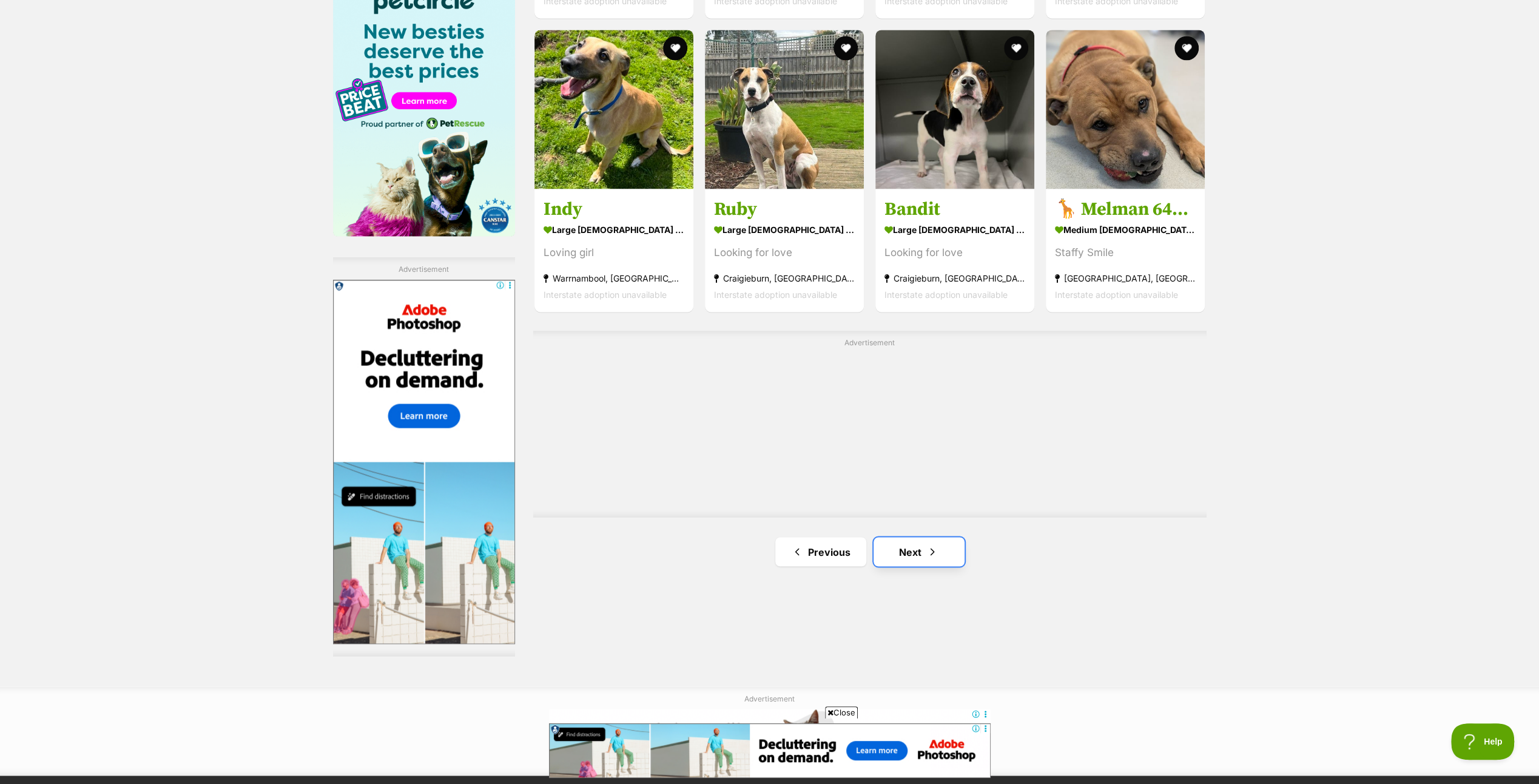
click at [914, 542] on link "Next" at bounding box center [919, 551] width 91 height 29
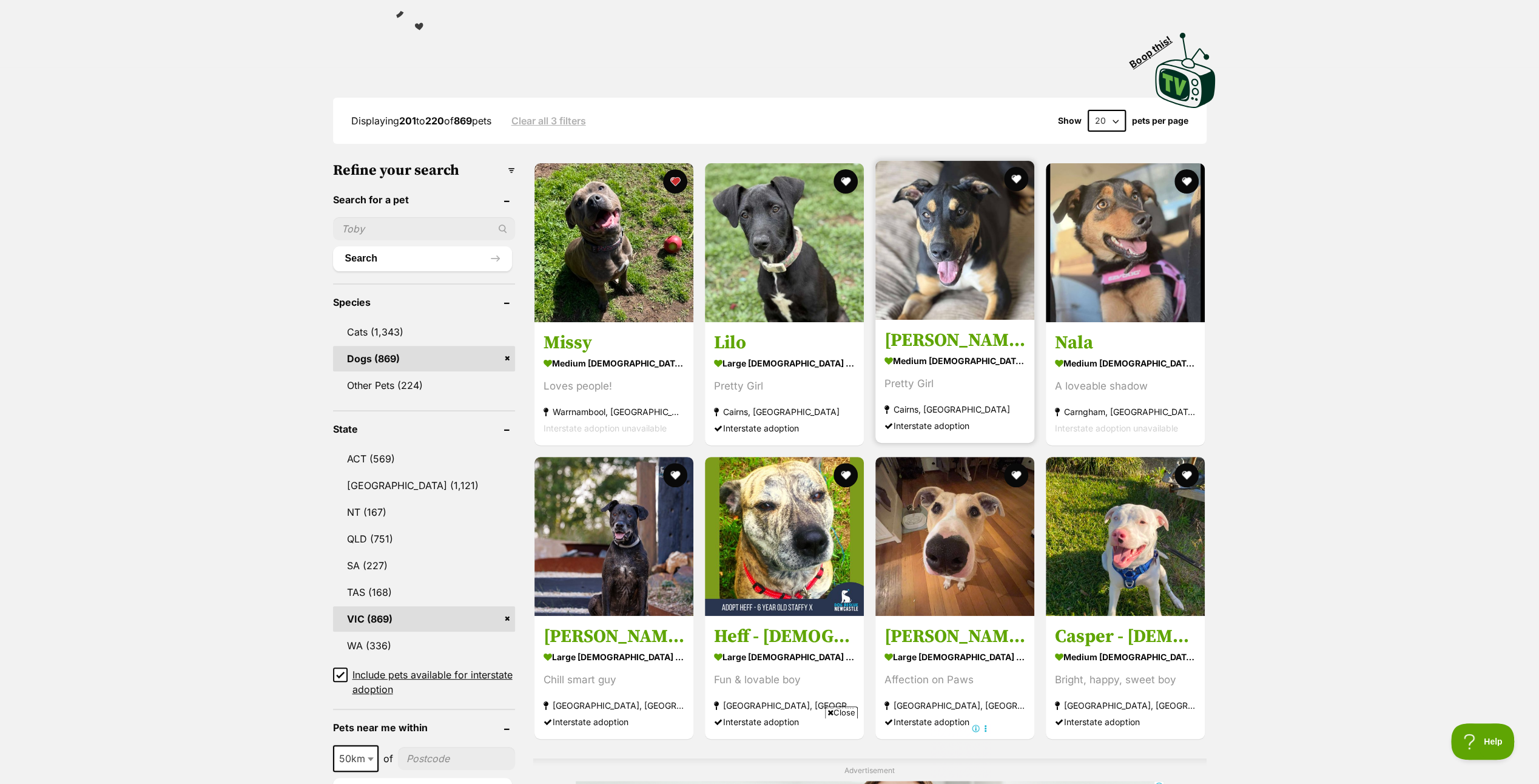
scroll to position [182, 0]
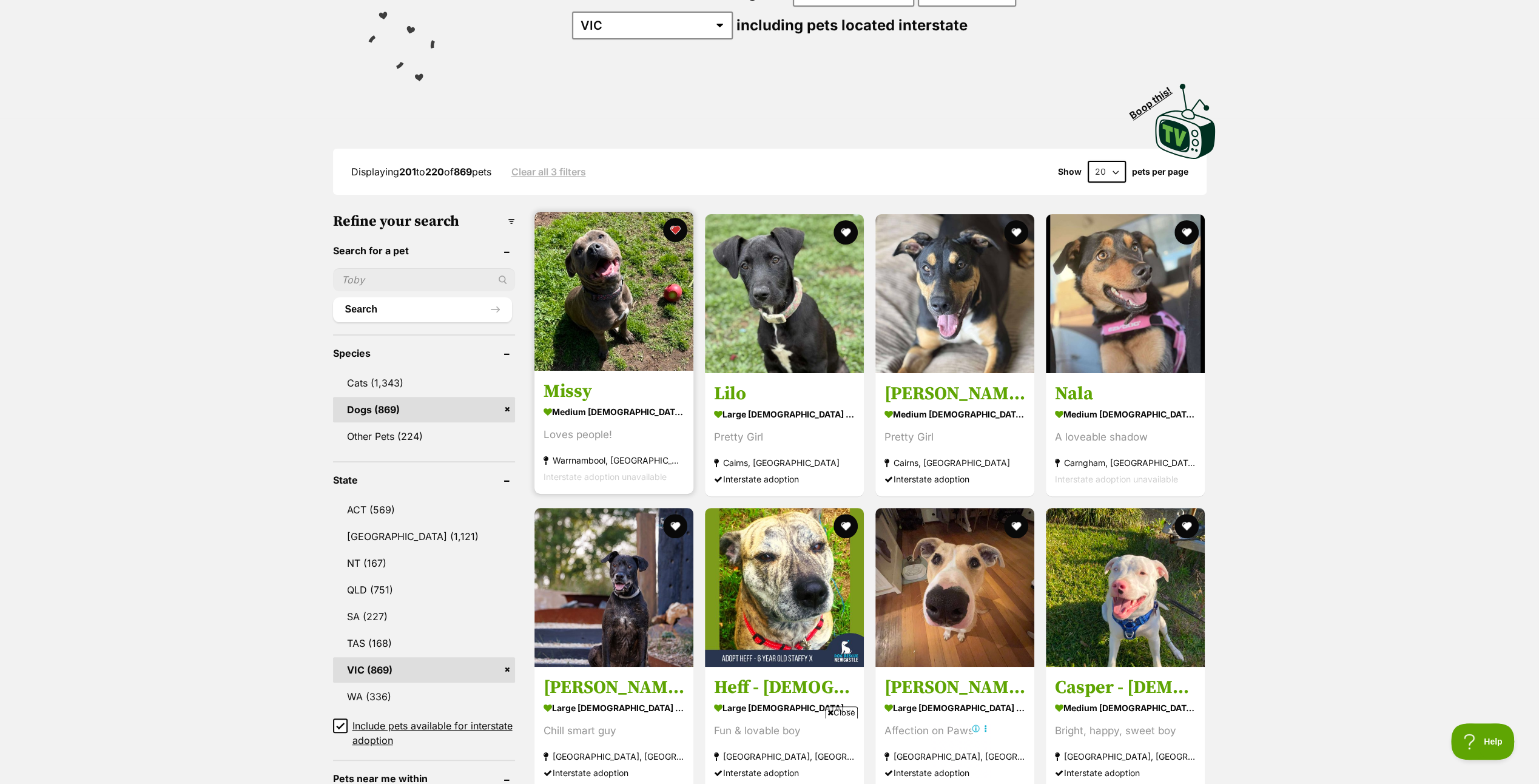
click at [653, 303] on img at bounding box center [614, 291] width 159 height 159
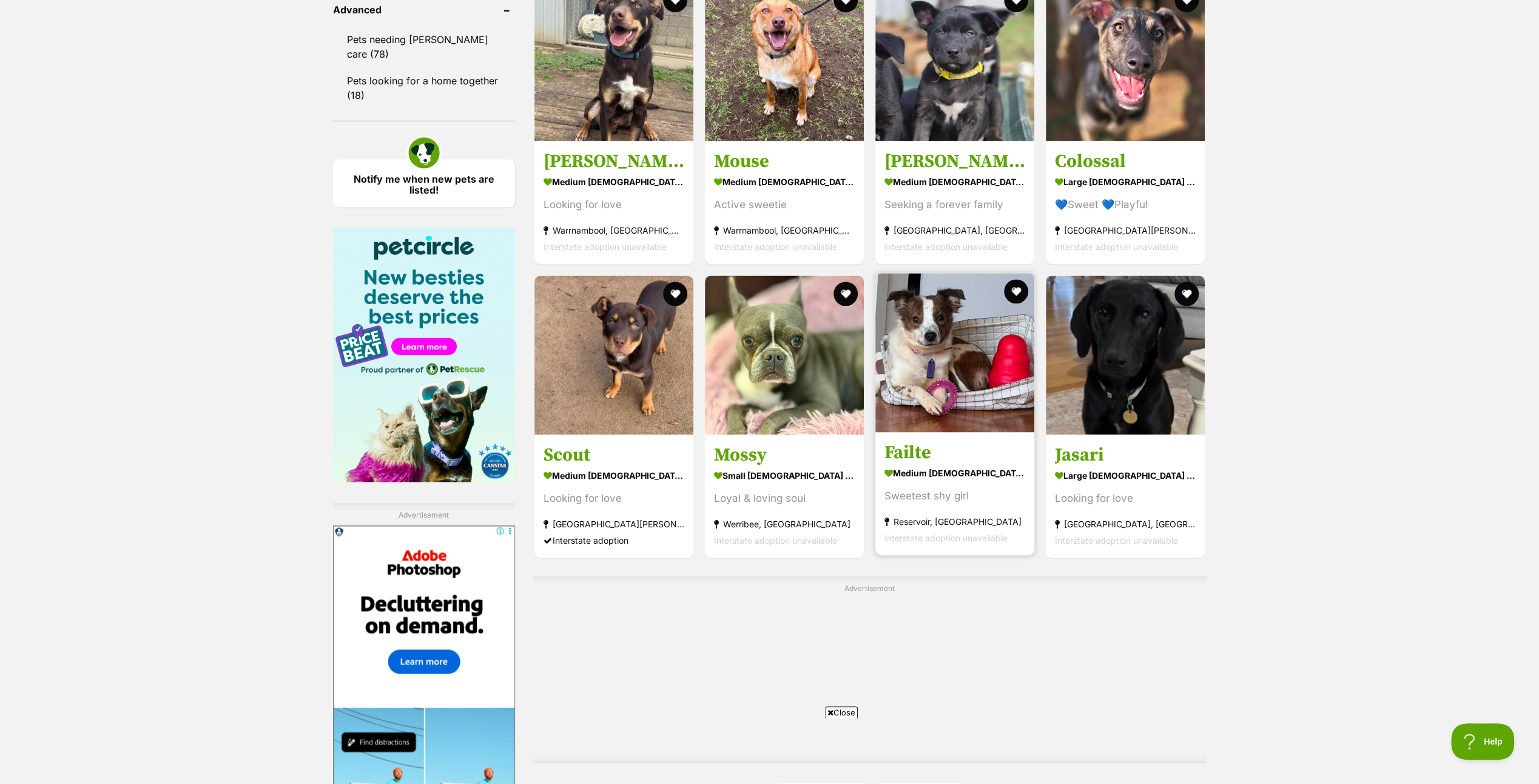
scroll to position [1881, 0]
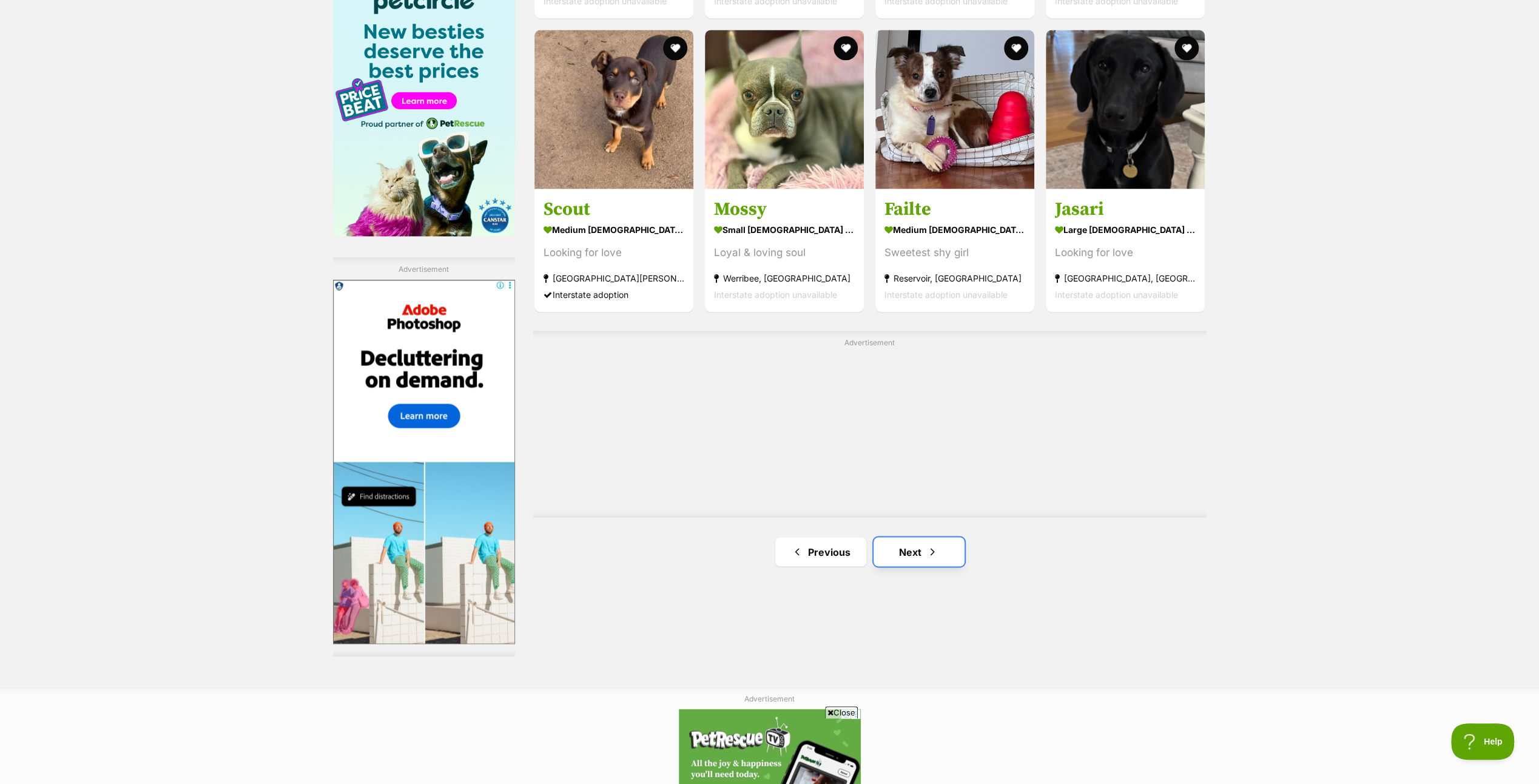
click at [921, 545] on link "Next" at bounding box center [919, 551] width 91 height 29
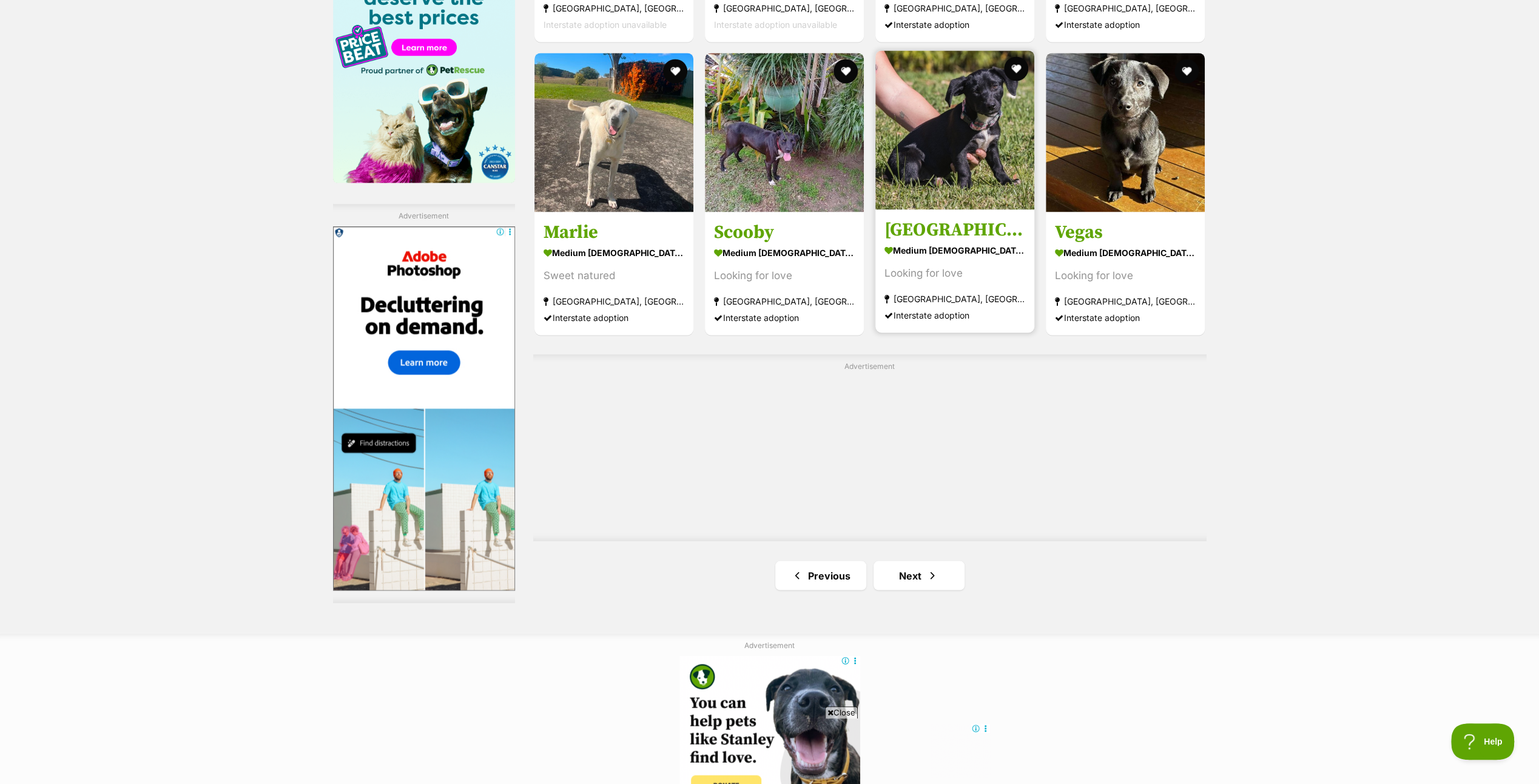
scroll to position [1941, 0]
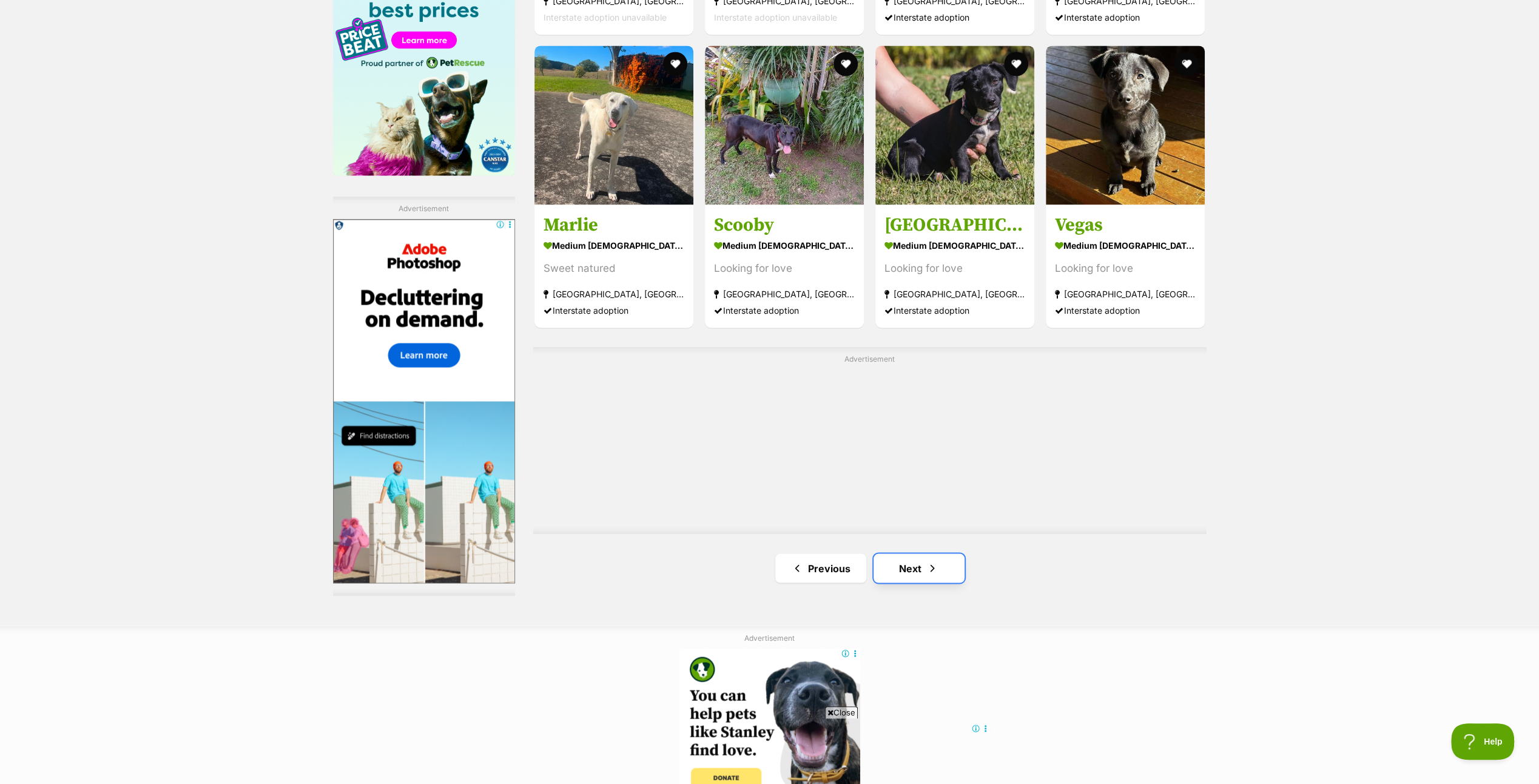
click at [933, 560] on span "Next page" at bounding box center [932, 568] width 12 height 15
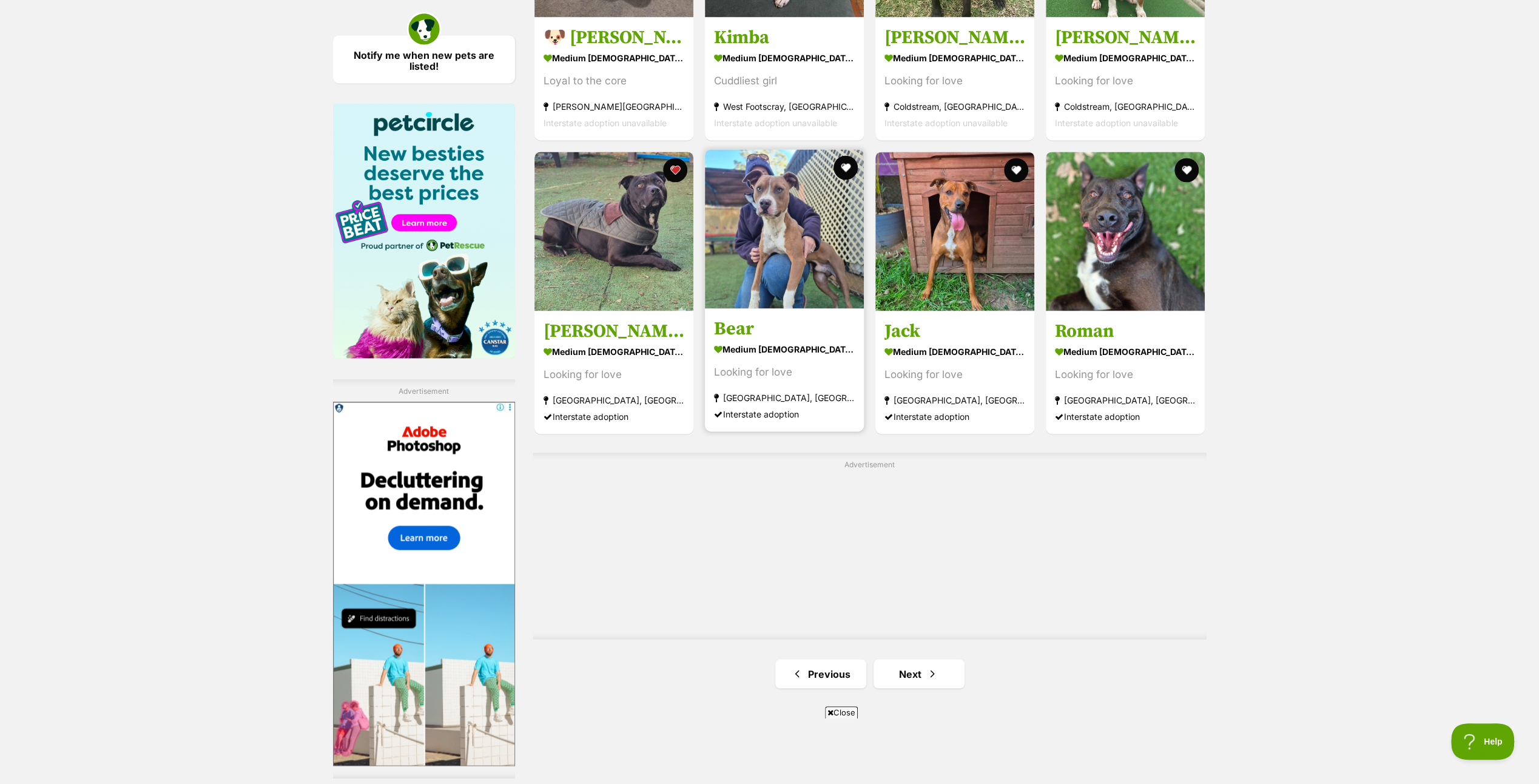
scroll to position [1759, 0]
click at [940, 670] on link "Next" at bounding box center [919, 673] width 91 height 29
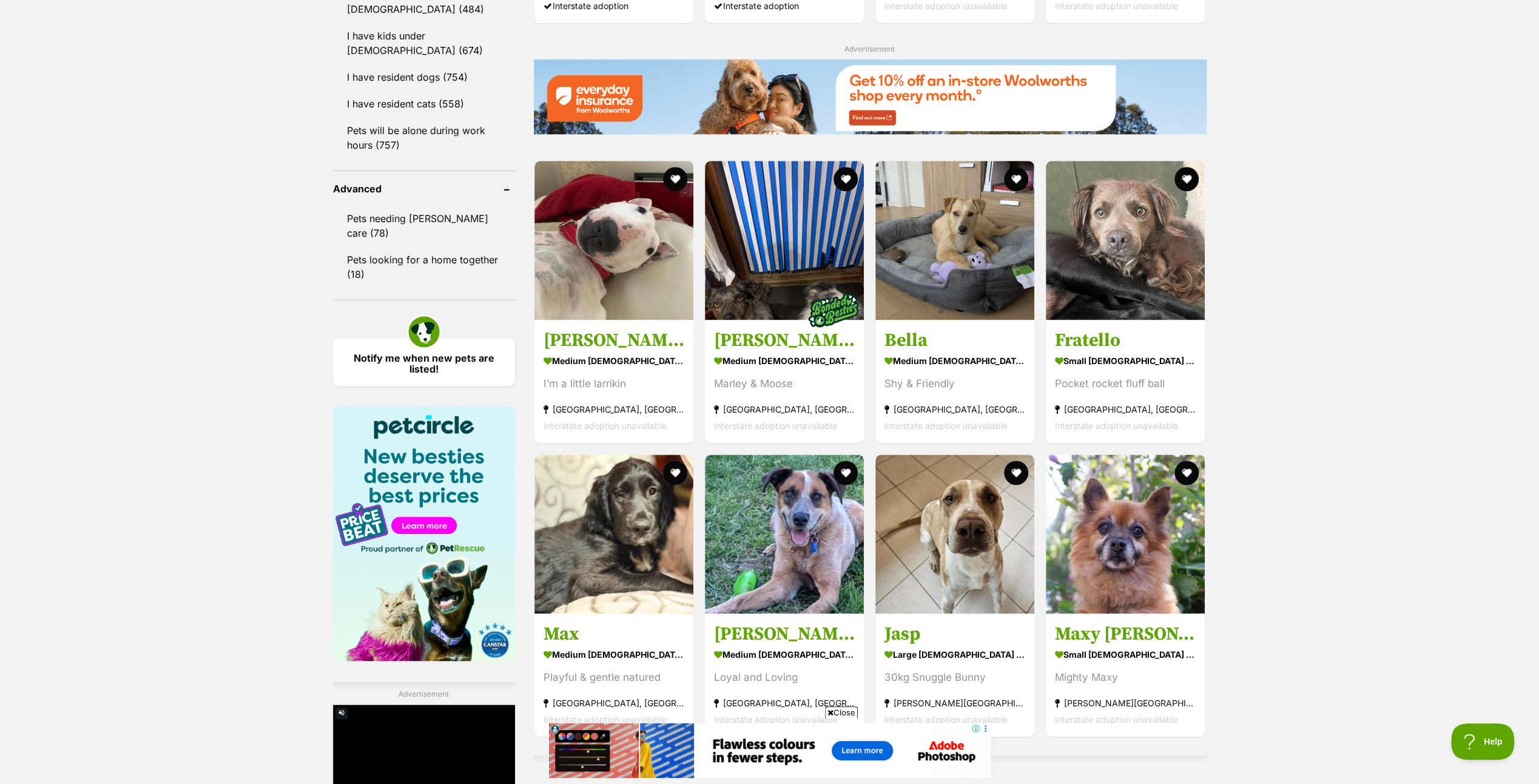
scroll to position [1820, 0]
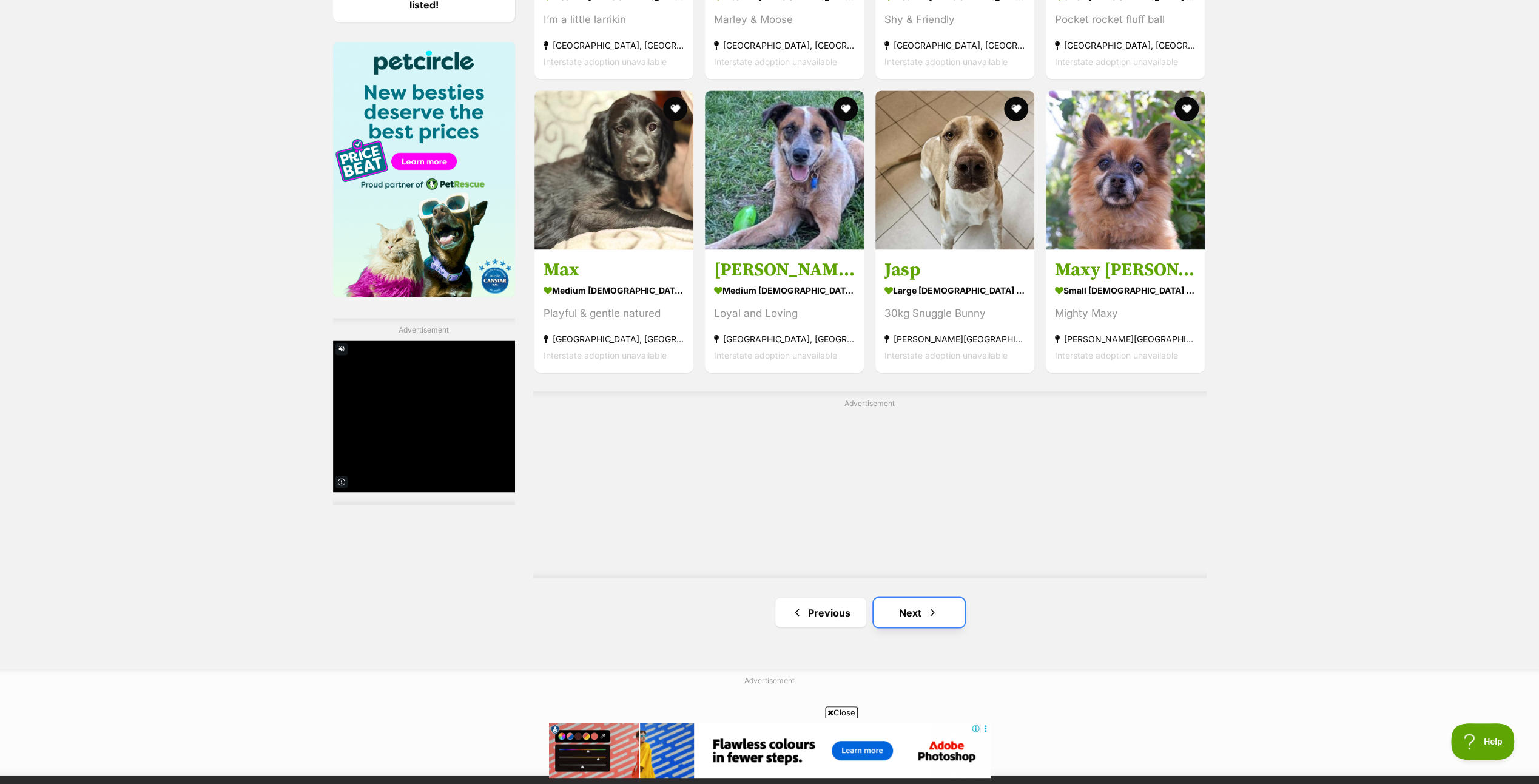
click at [930, 605] on span "Next page" at bounding box center [932, 613] width 12 height 15
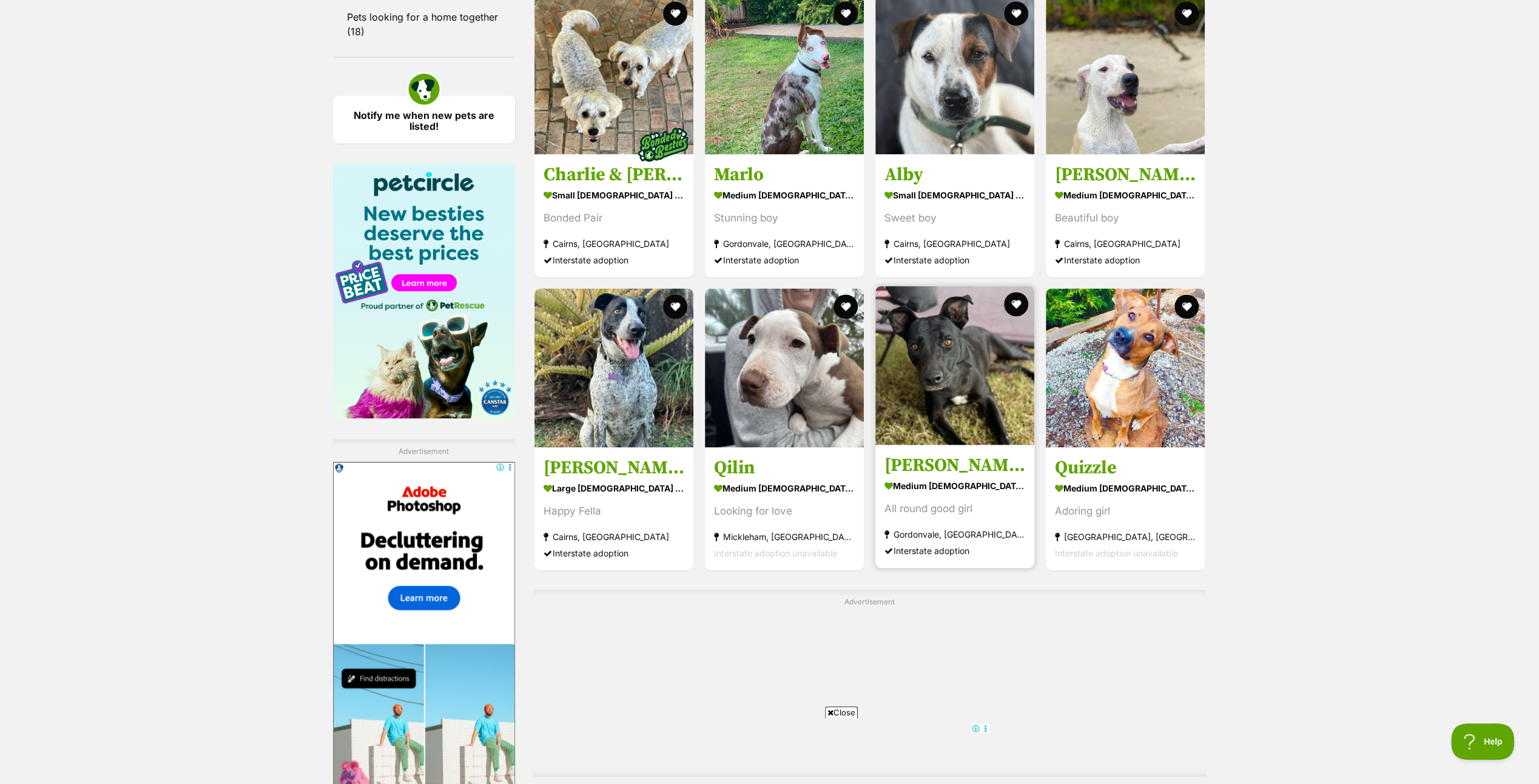
scroll to position [2002, 0]
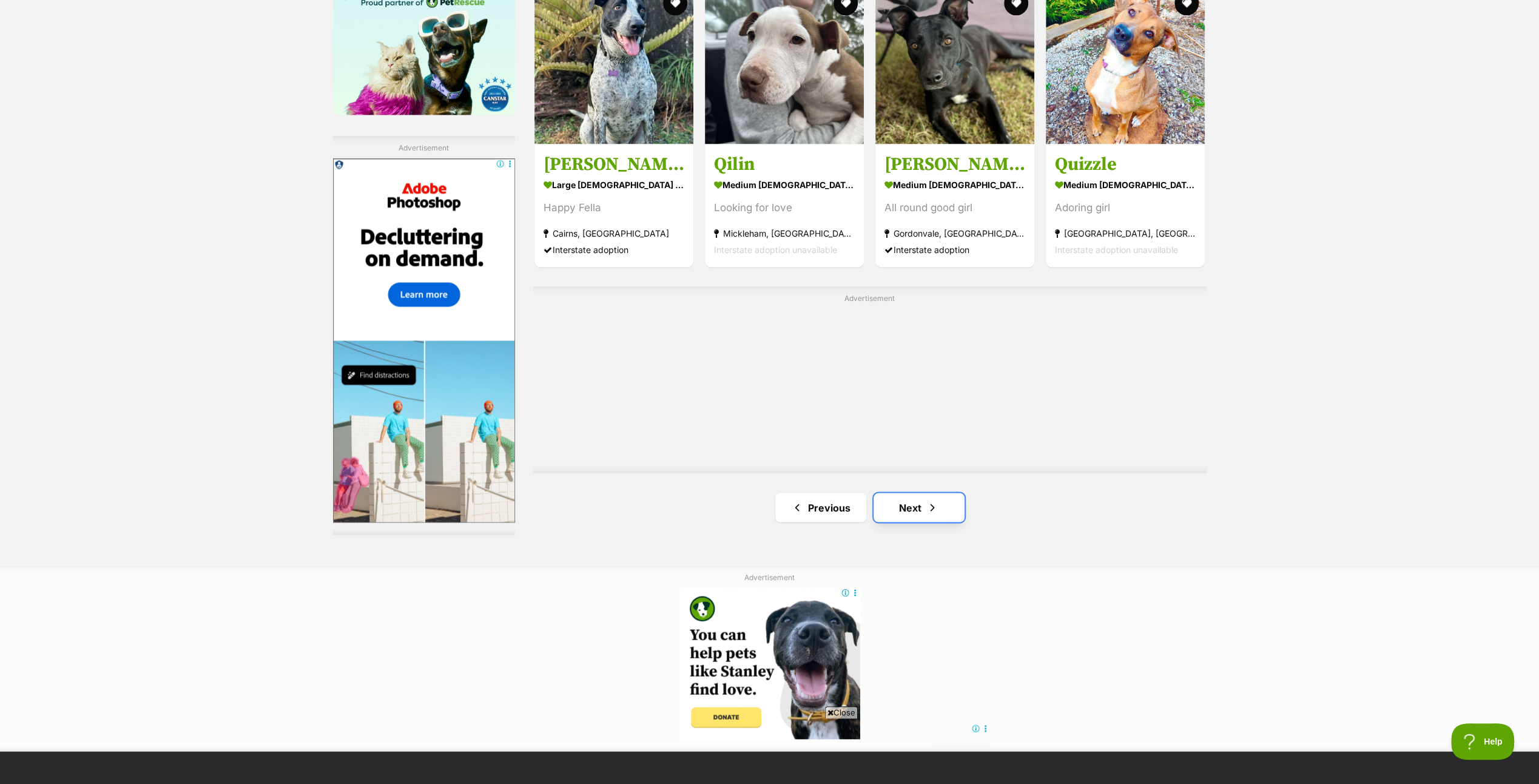
click at [909, 503] on link "Next" at bounding box center [919, 507] width 91 height 29
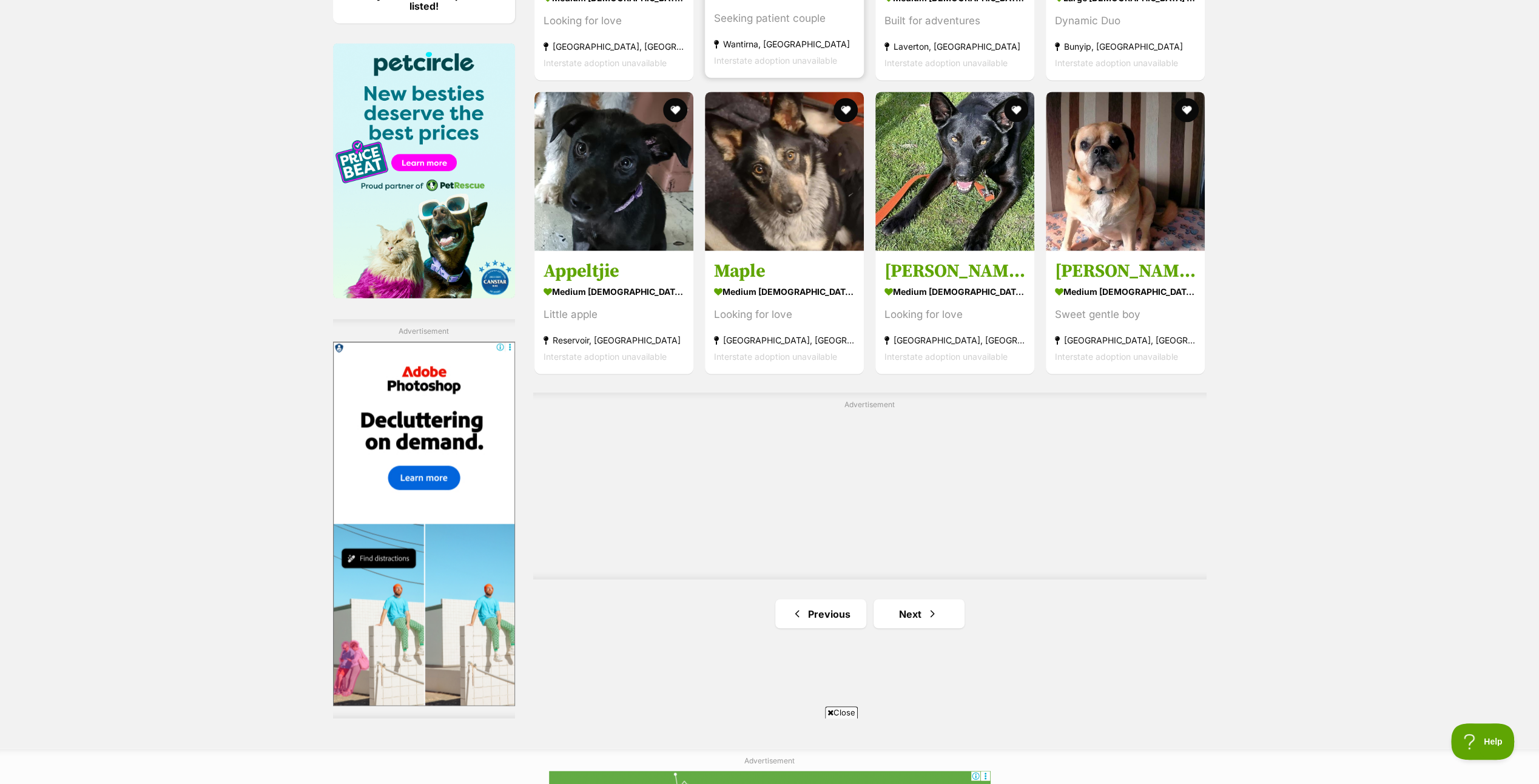
scroll to position [1820, 0]
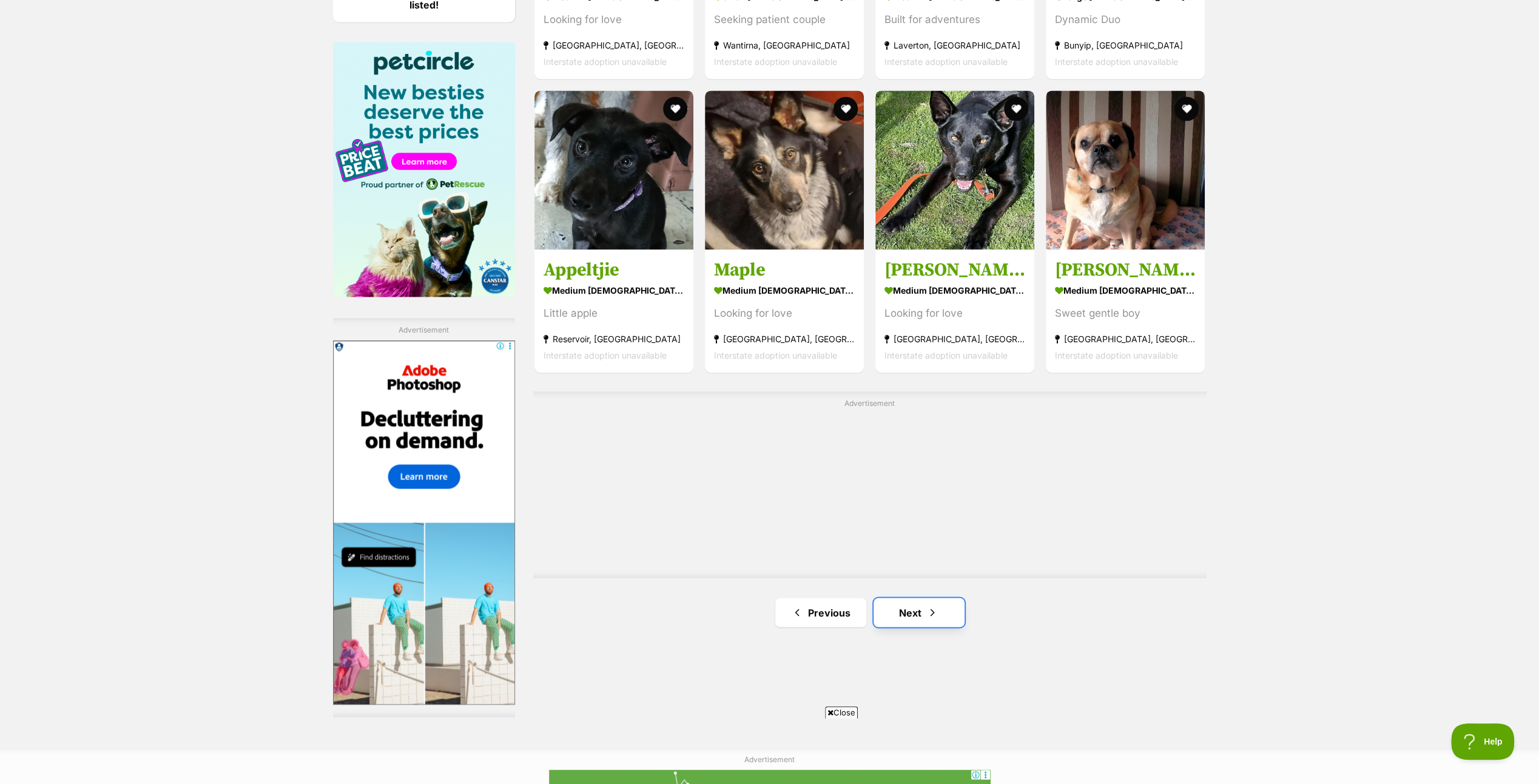
click at [915, 599] on link "Next" at bounding box center [919, 612] width 91 height 29
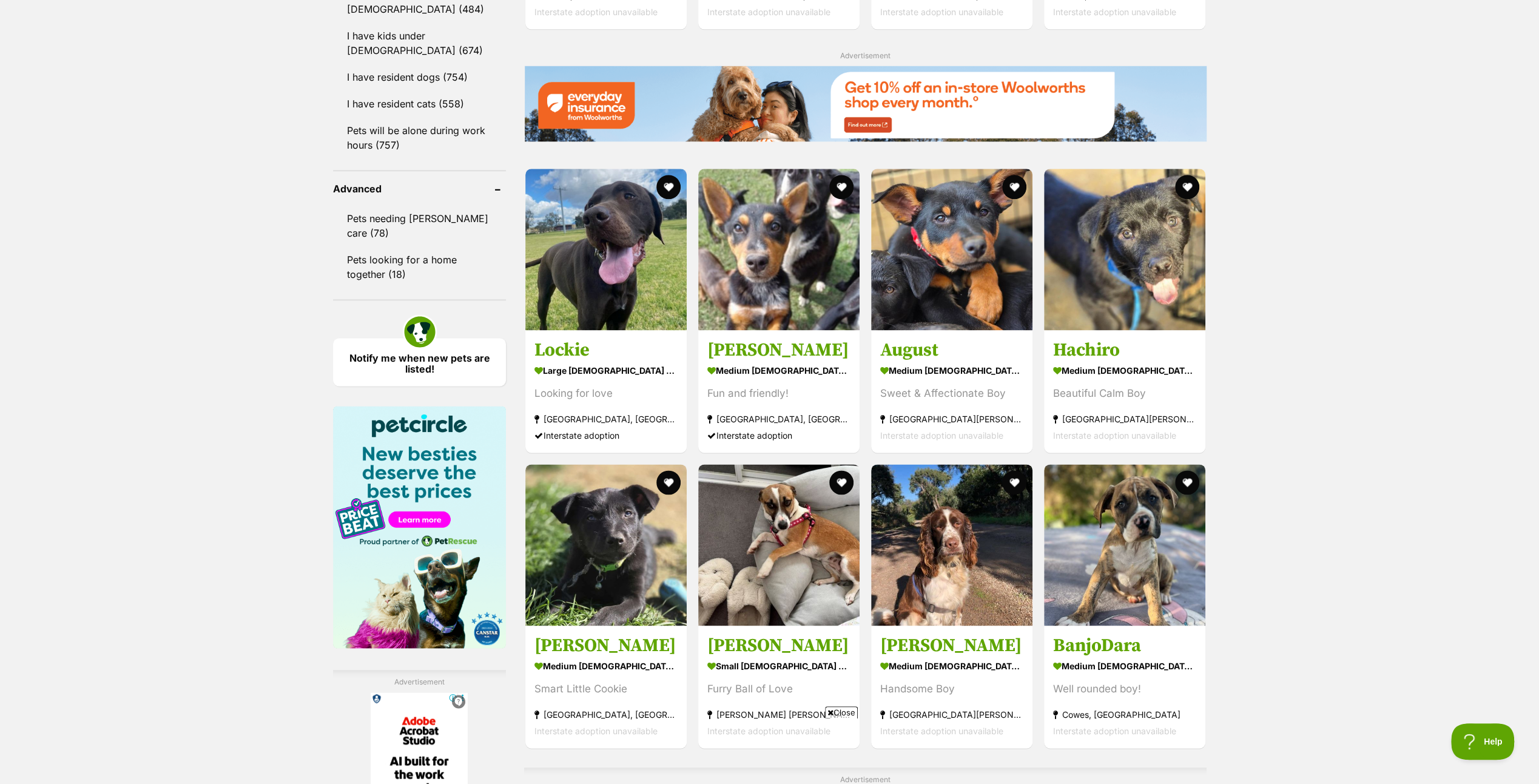
scroll to position [1881, 0]
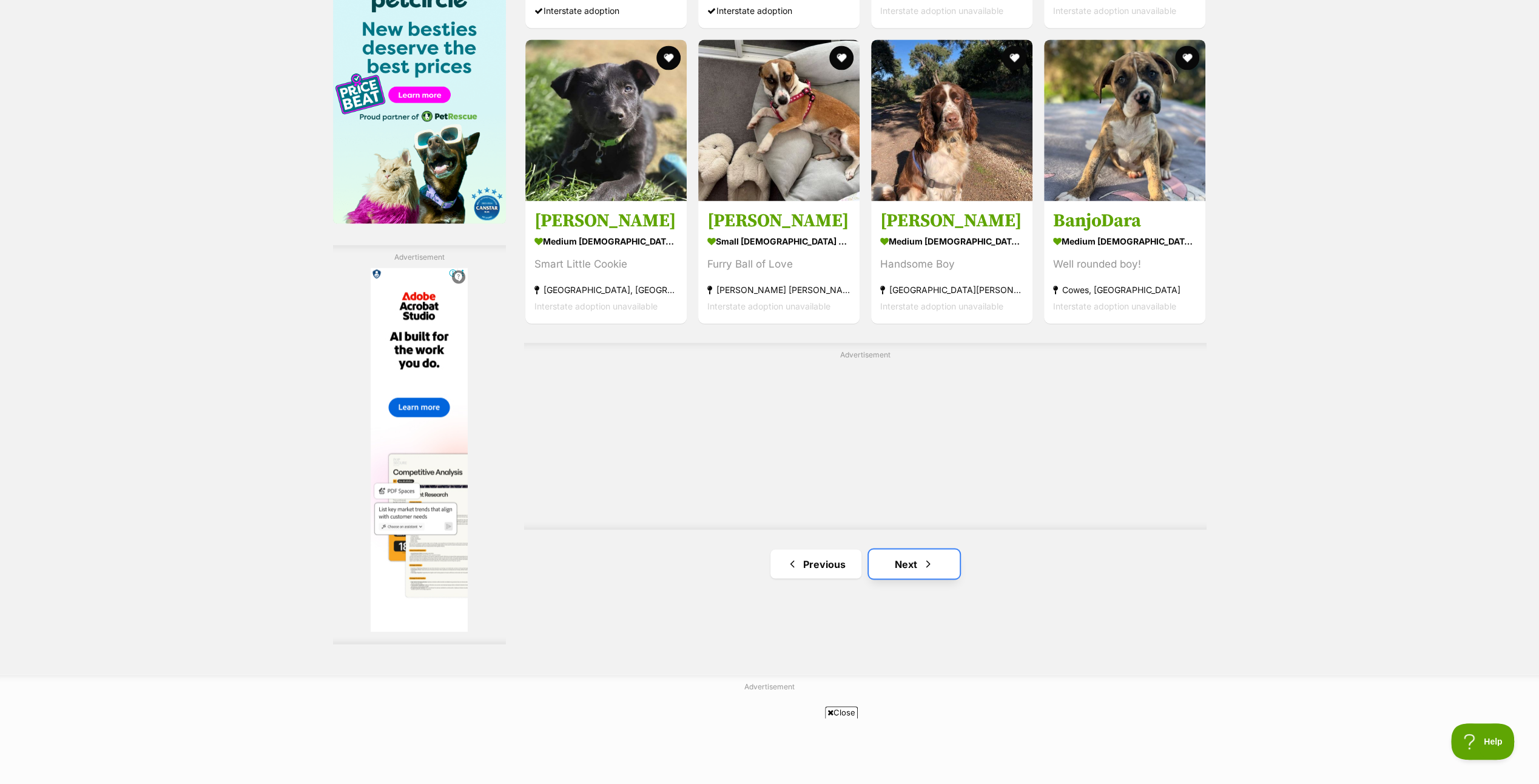
click at [897, 562] on link "Next" at bounding box center [914, 563] width 91 height 29
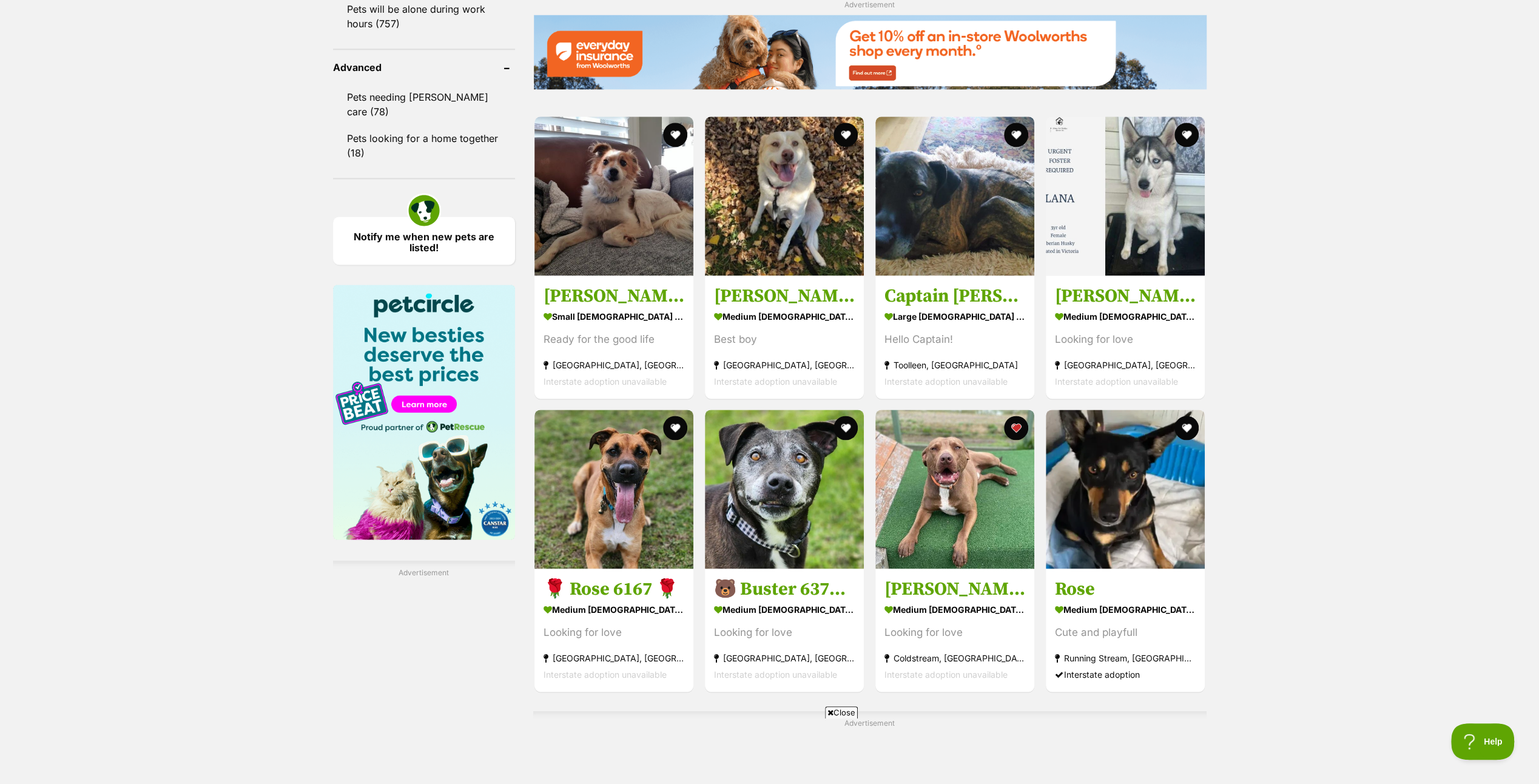
scroll to position [1881, 0]
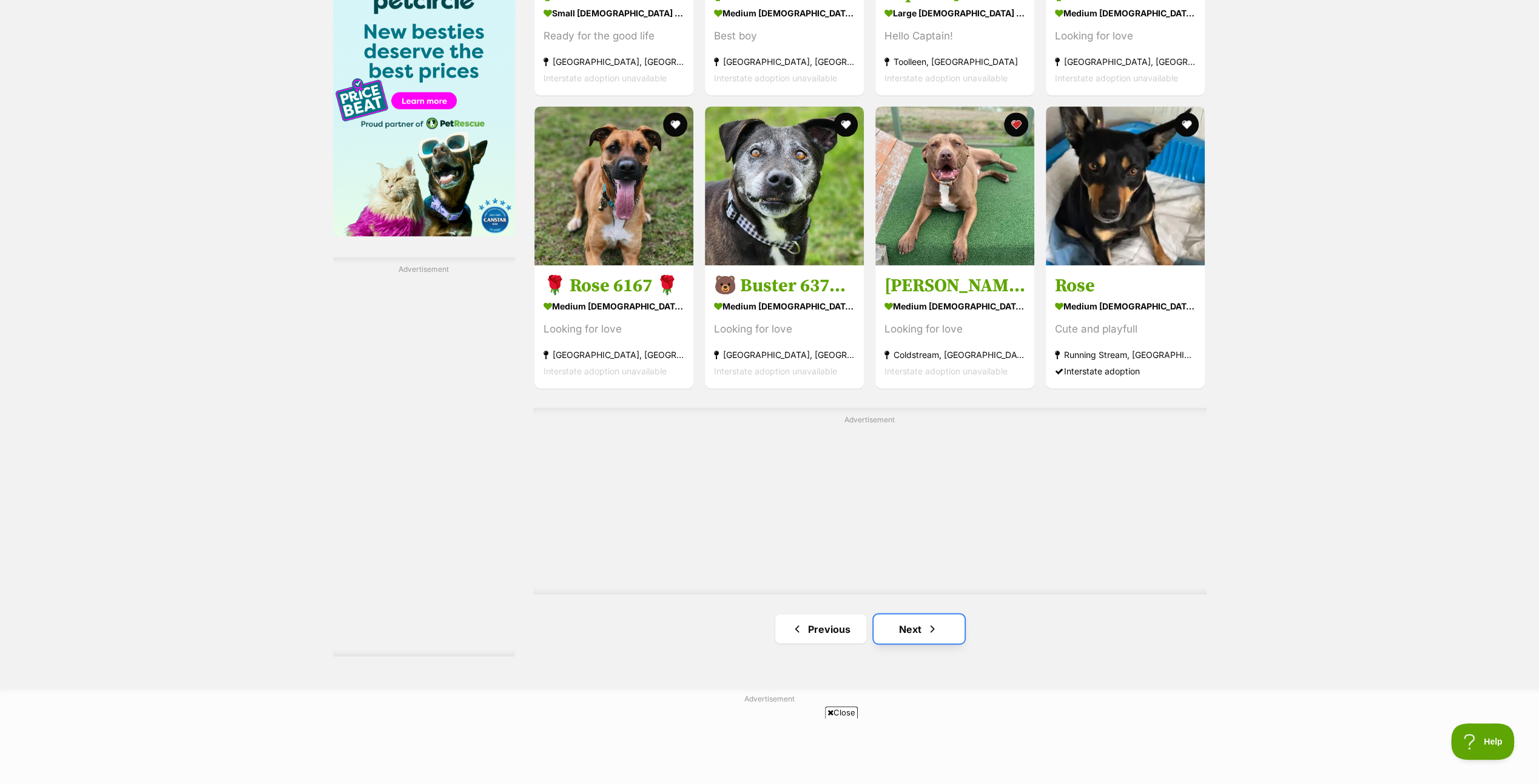
click at [906, 624] on link "Next" at bounding box center [919, 629] width 91 height 29
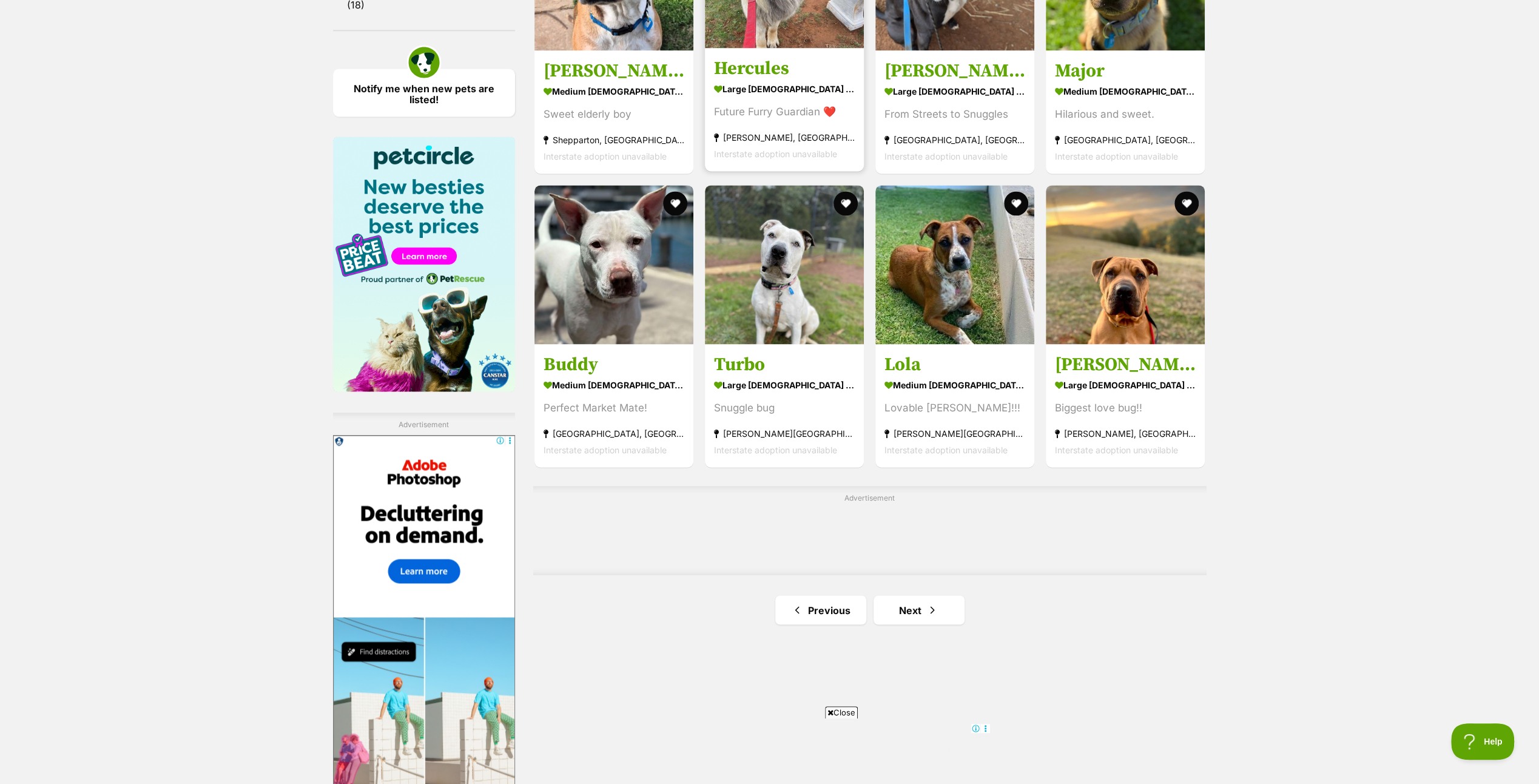
scroll to position [1759, 0]
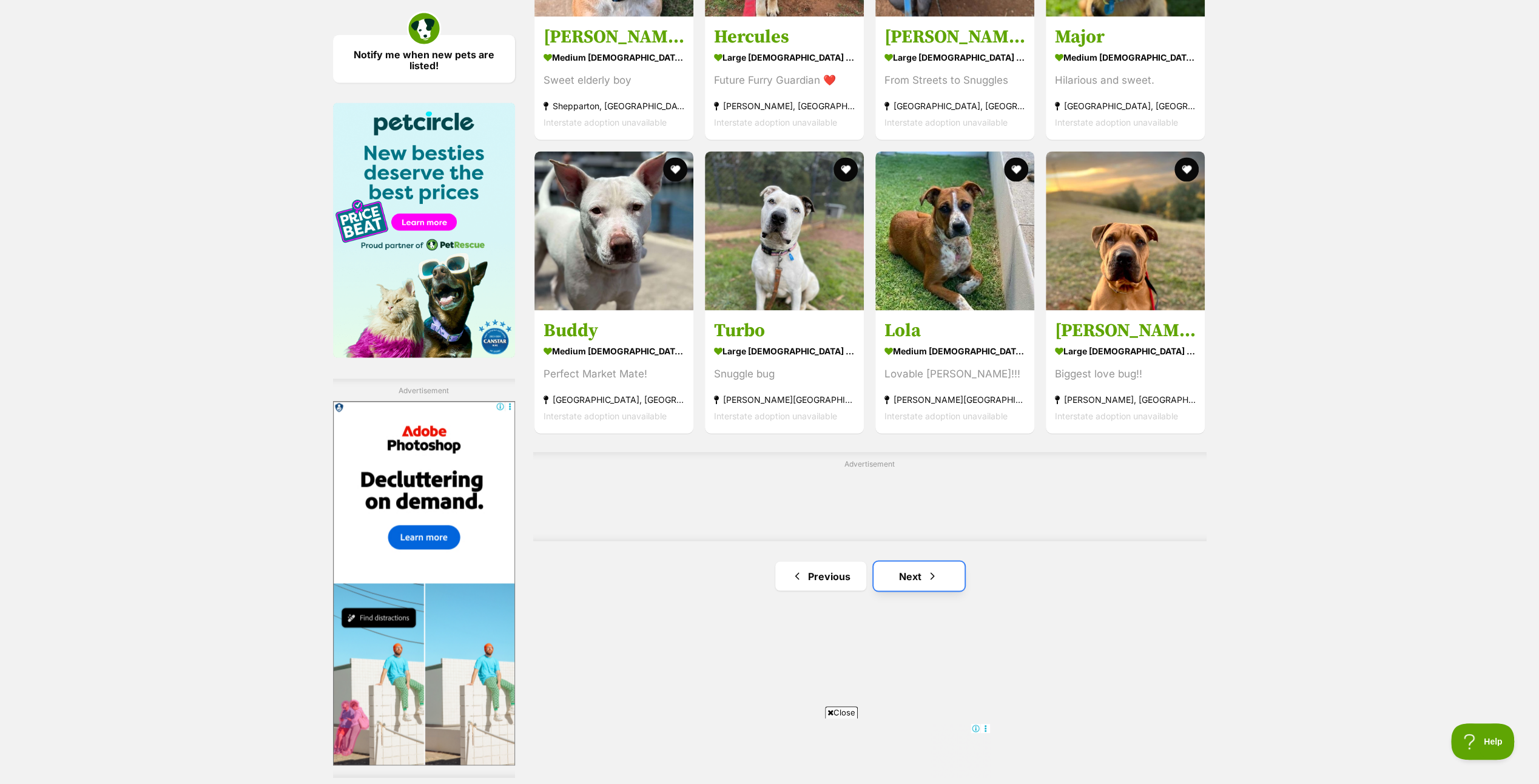
click at [904, 568] on link "Next" at bounding box center [919, 575] width 91 height 29
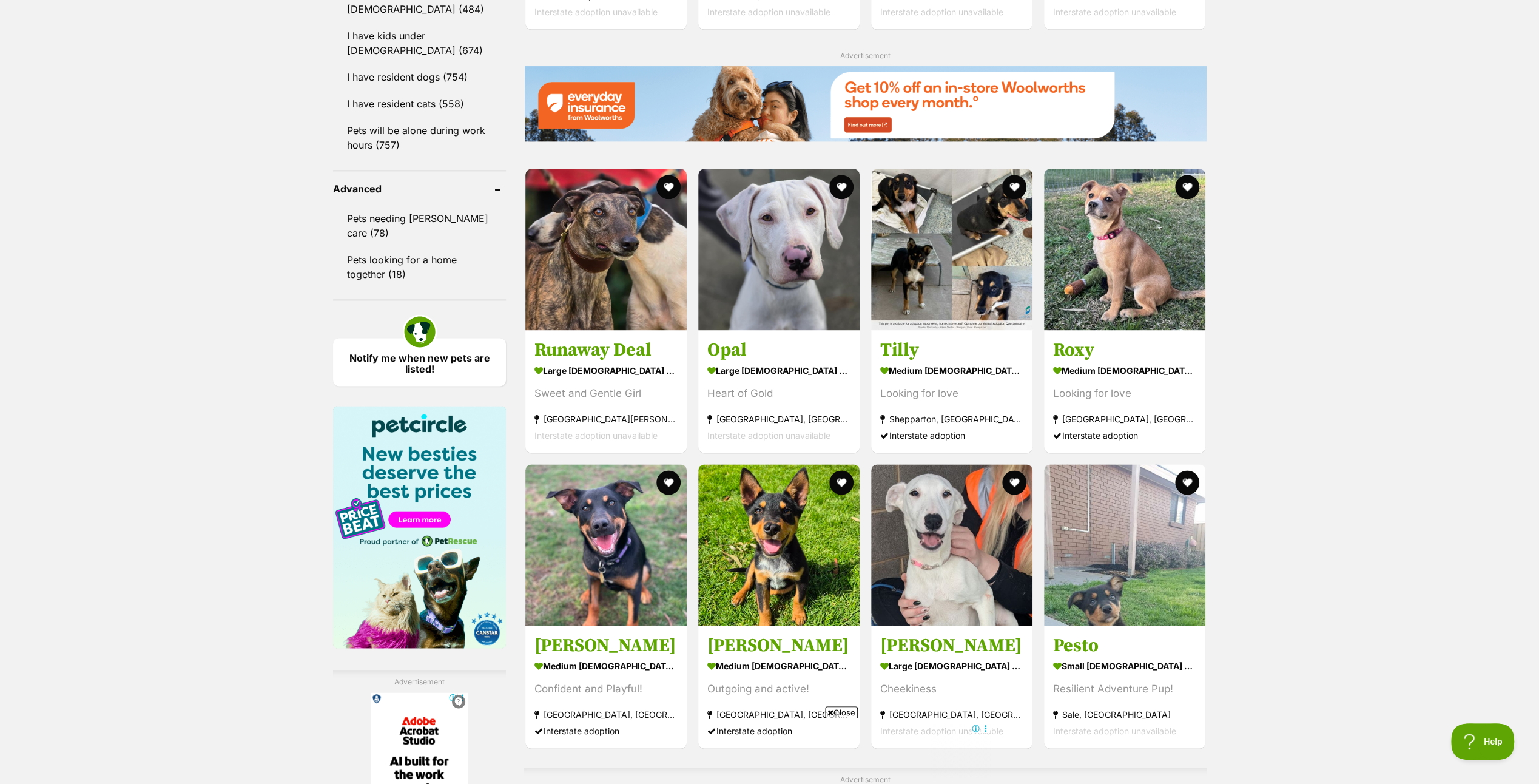
scroll to position [1759, 0]
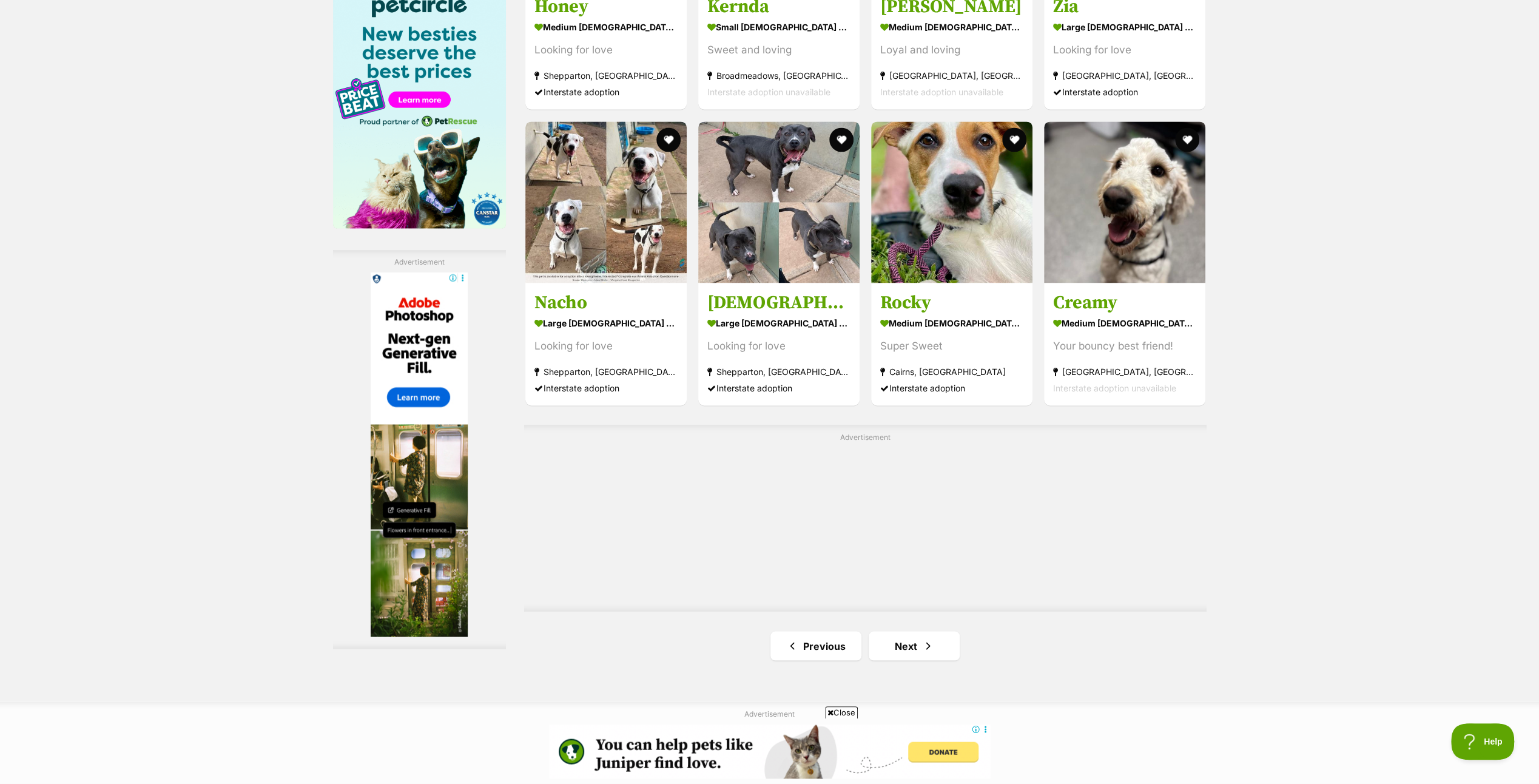
scroll to position [1941, 0]
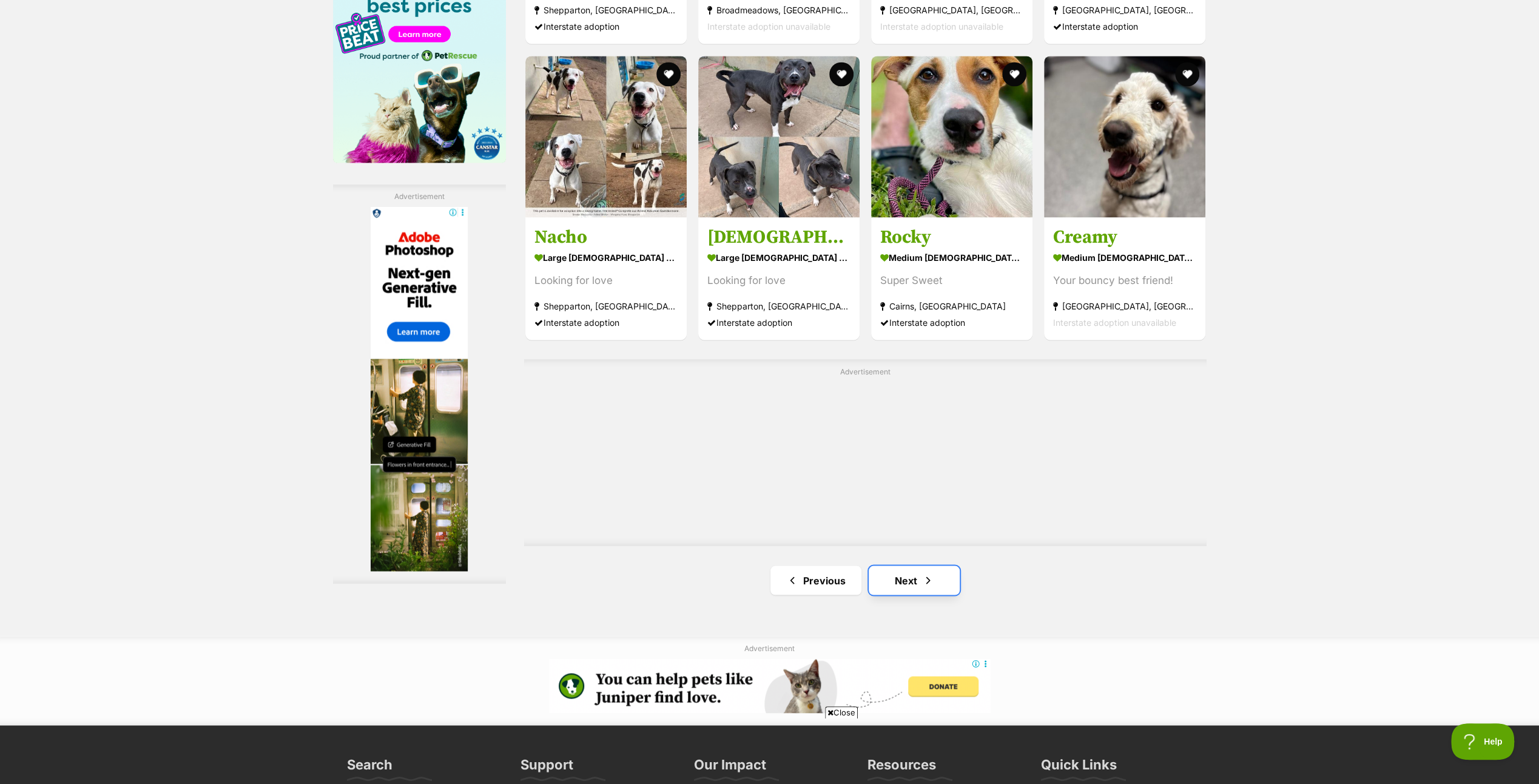
click at [913, 579] on link "Next" at bounding box center [914, 579] width 91 height 29
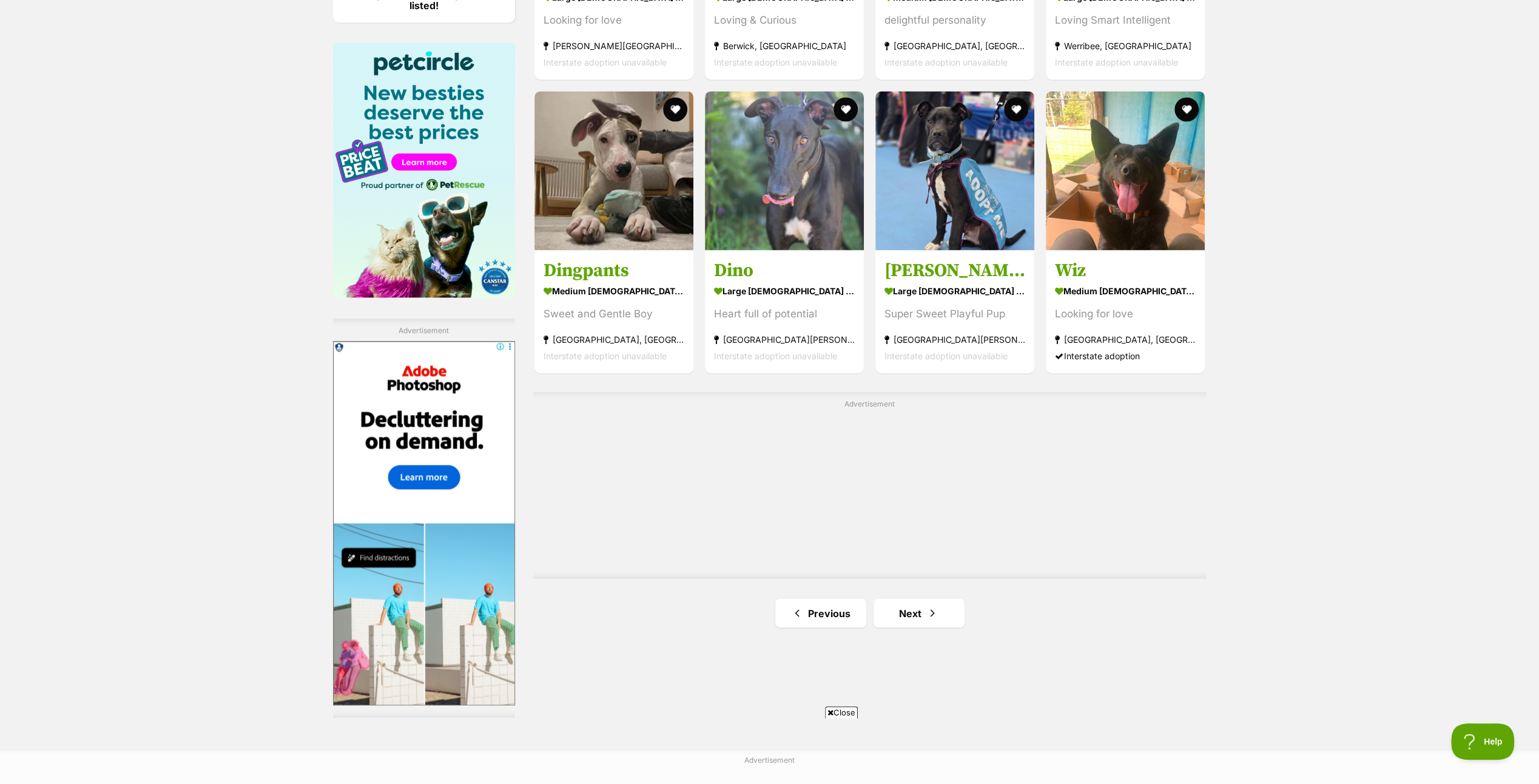
scroll to position [1820, 0]
click at [907, 607] on link "Next" at bounding box center [919, 612] width 91 height 29
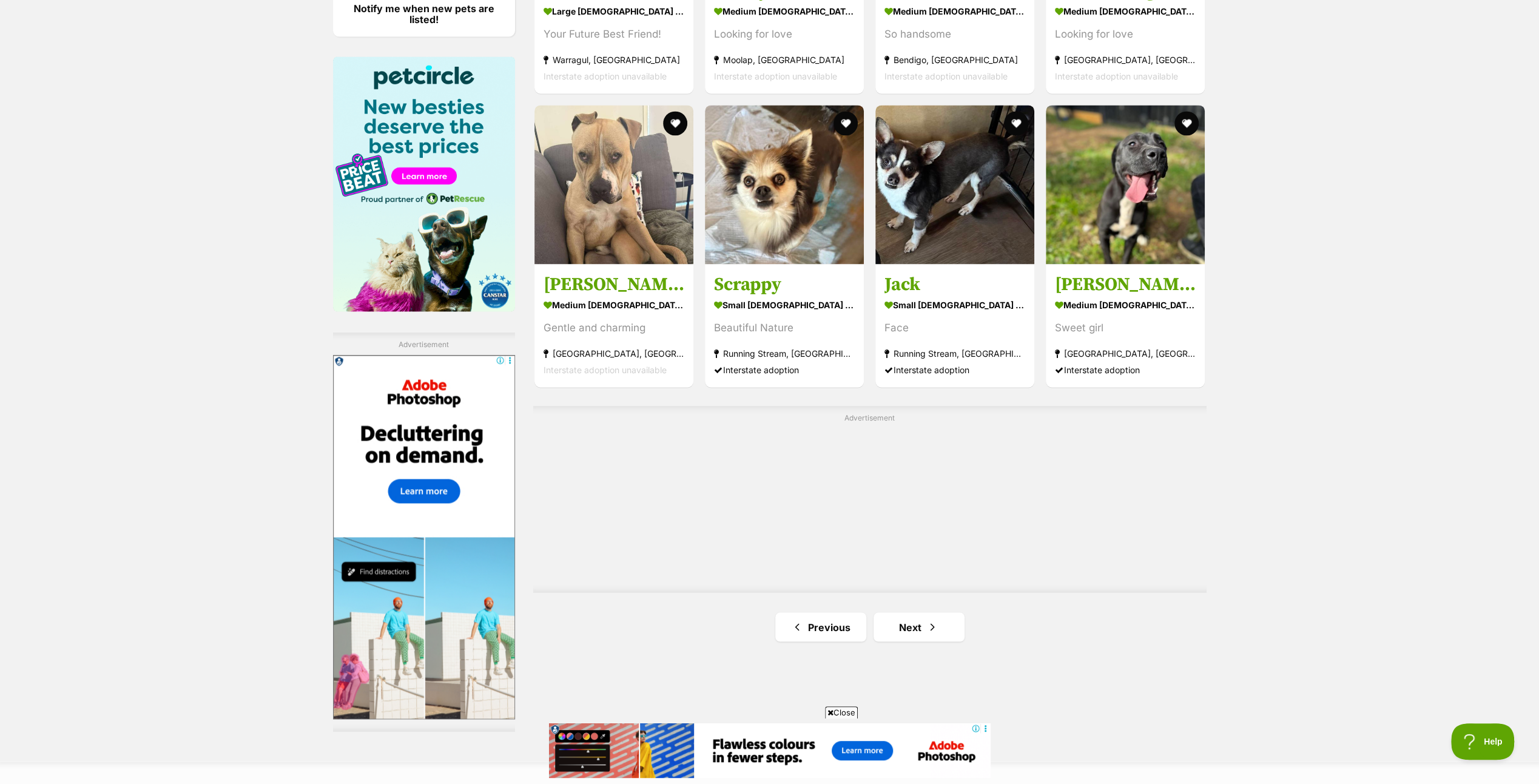
scroll to position [1820, 0]
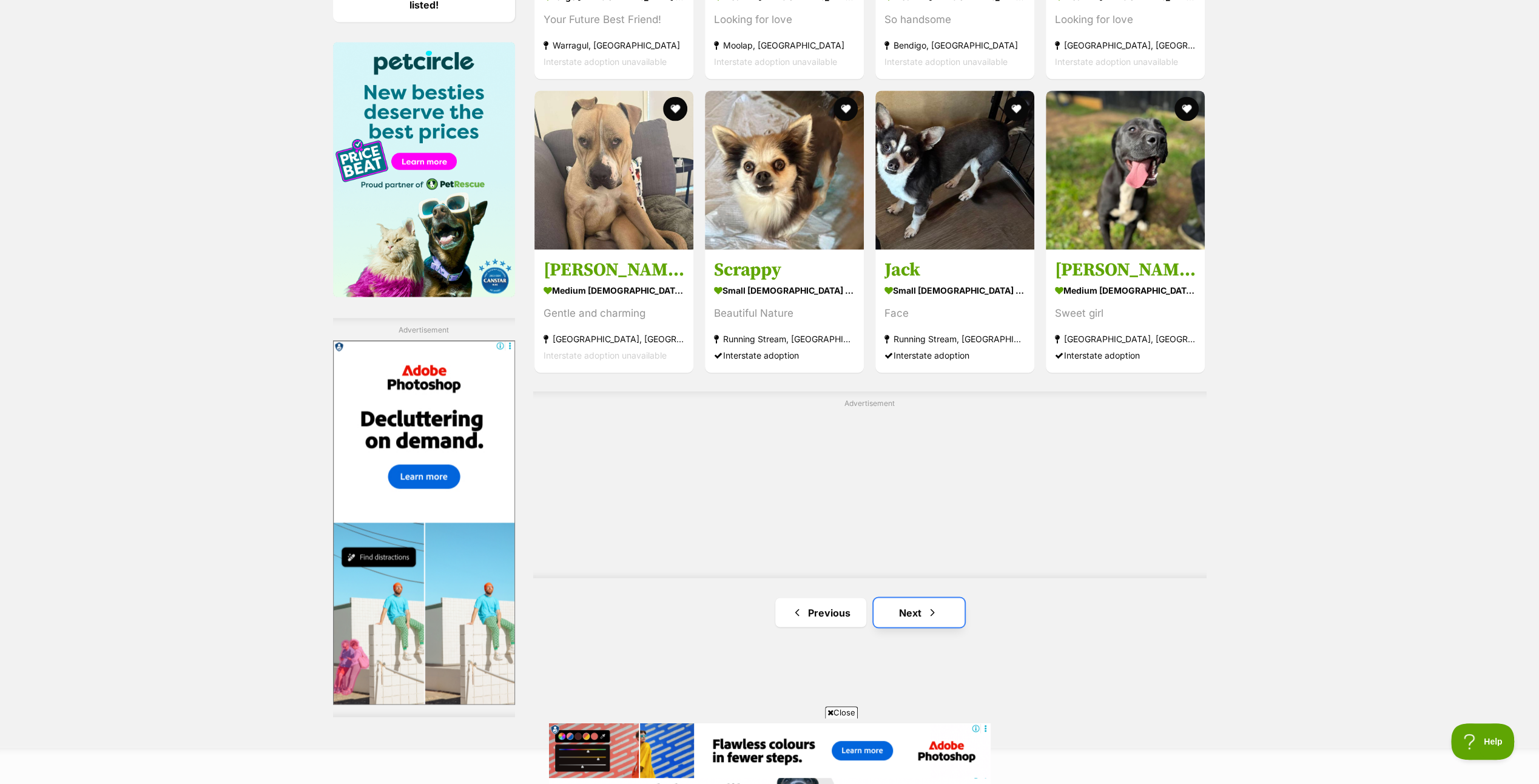
click at [916, 601] on link "Next" at bounding box center [919, 612] width 91 height 29
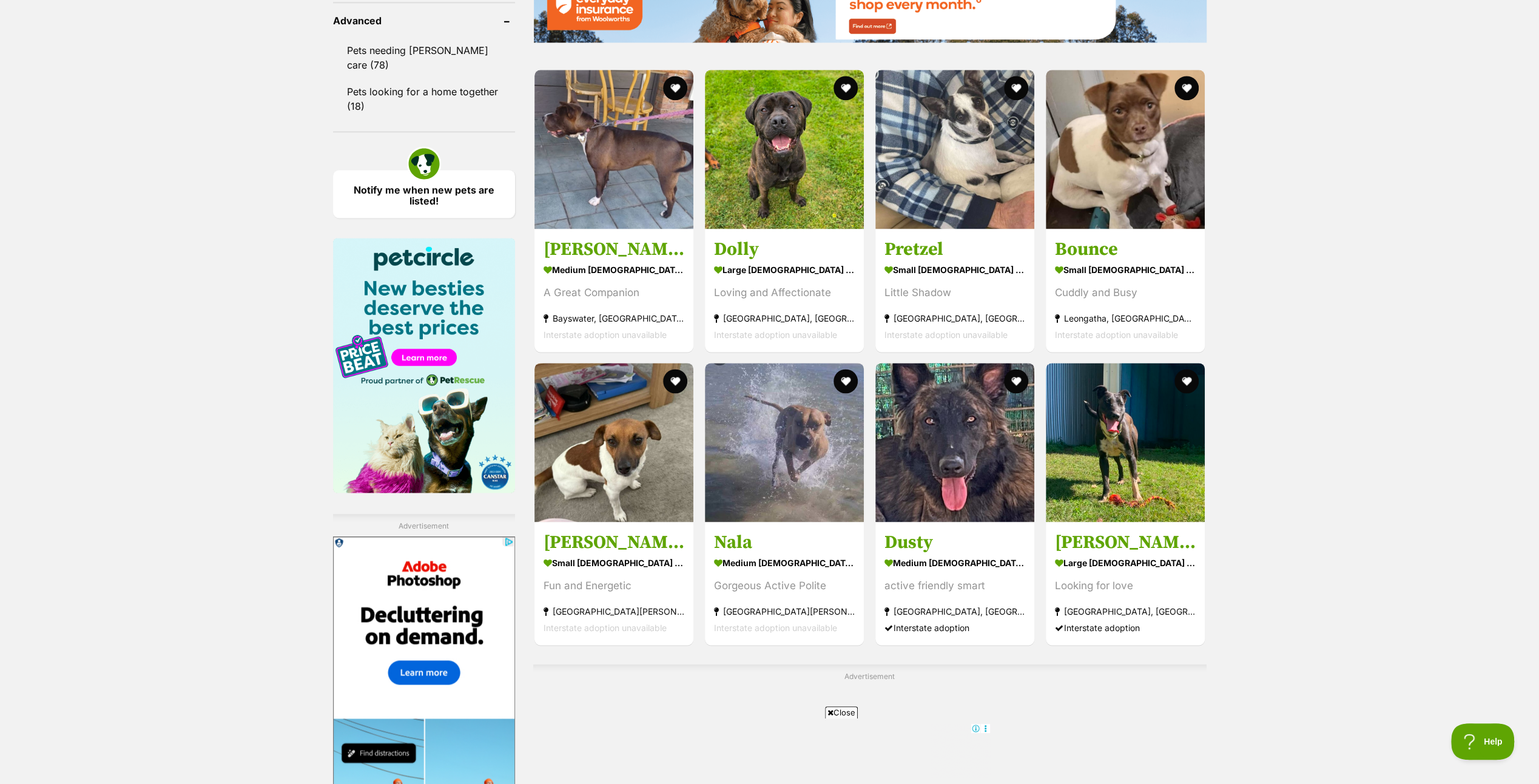
scroll to position [1941, 0]
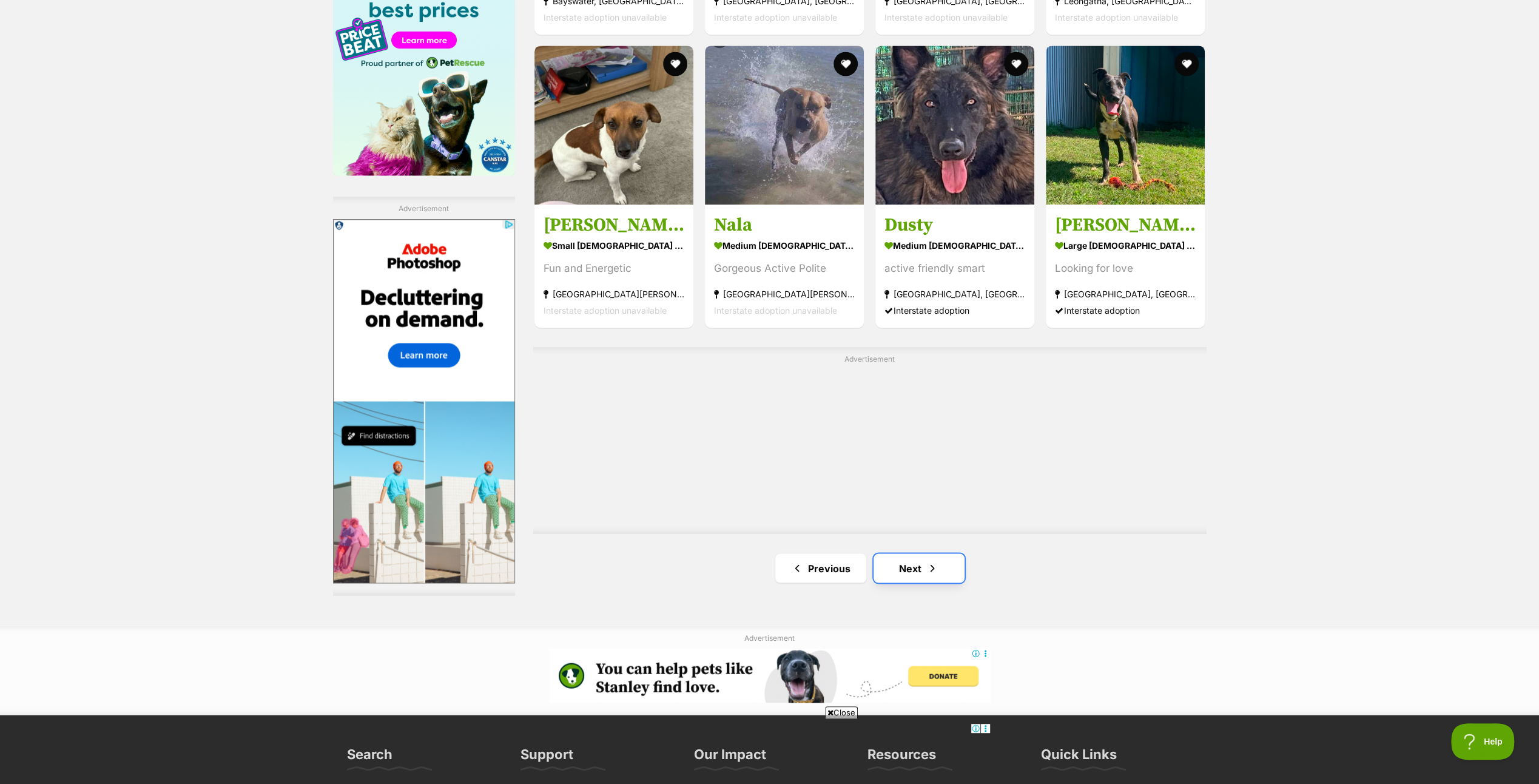
click at [908, 560] on link "Next" at bounding box center [919, 568] width 91 height 29
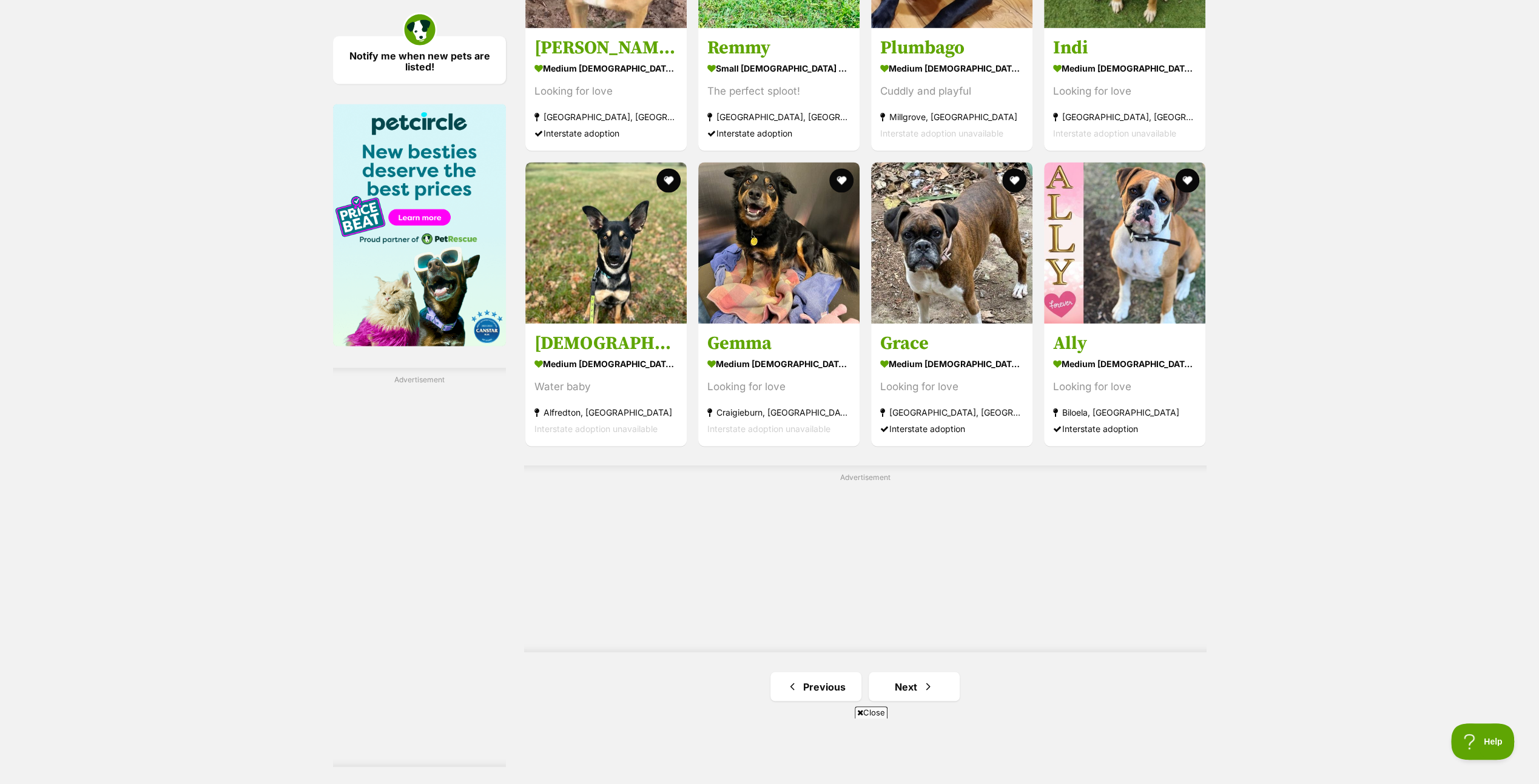
scroll to position [1759, 0]
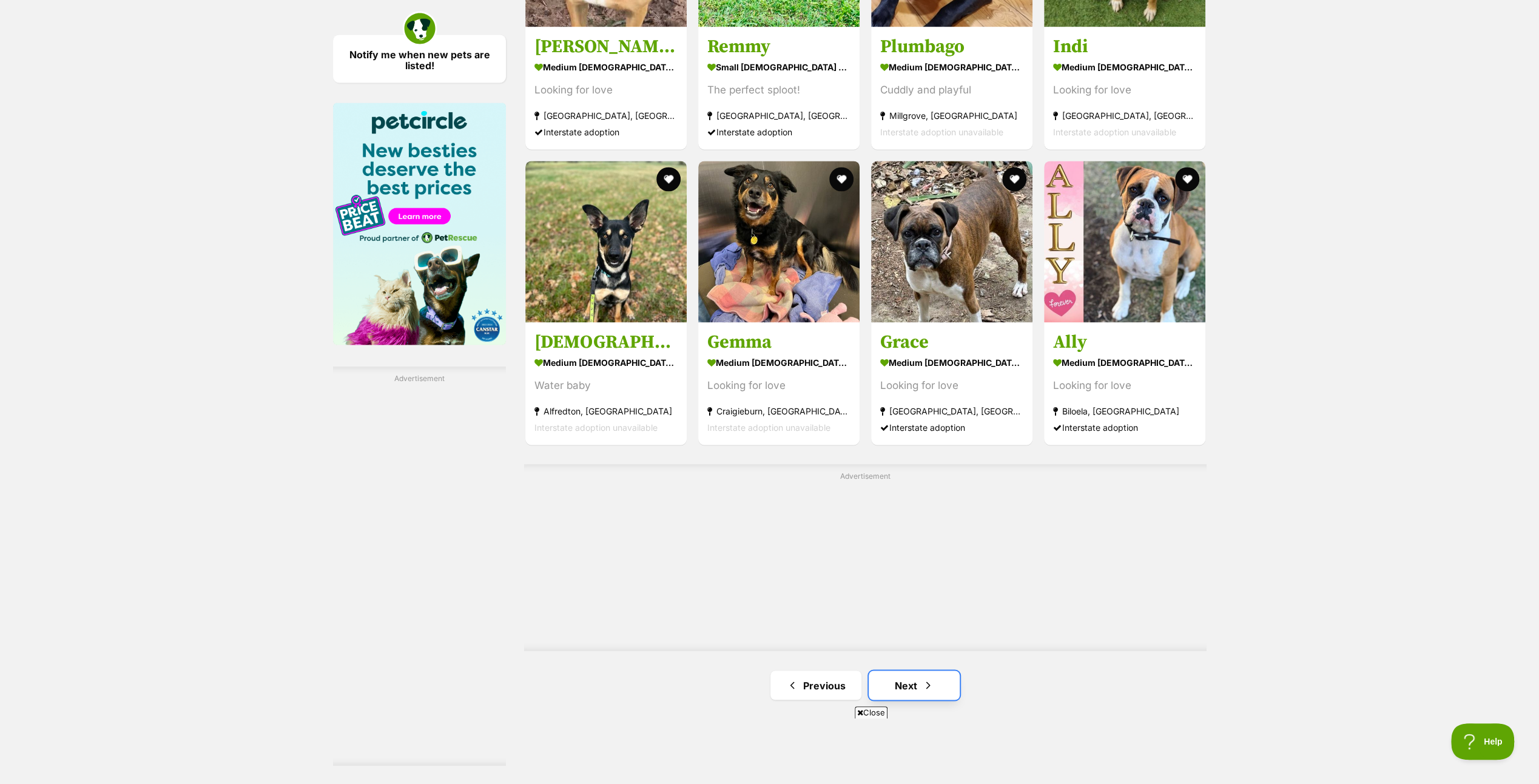
click at [917, 675] on link "Next" at bounding box center [914, 684] width 91 height 29
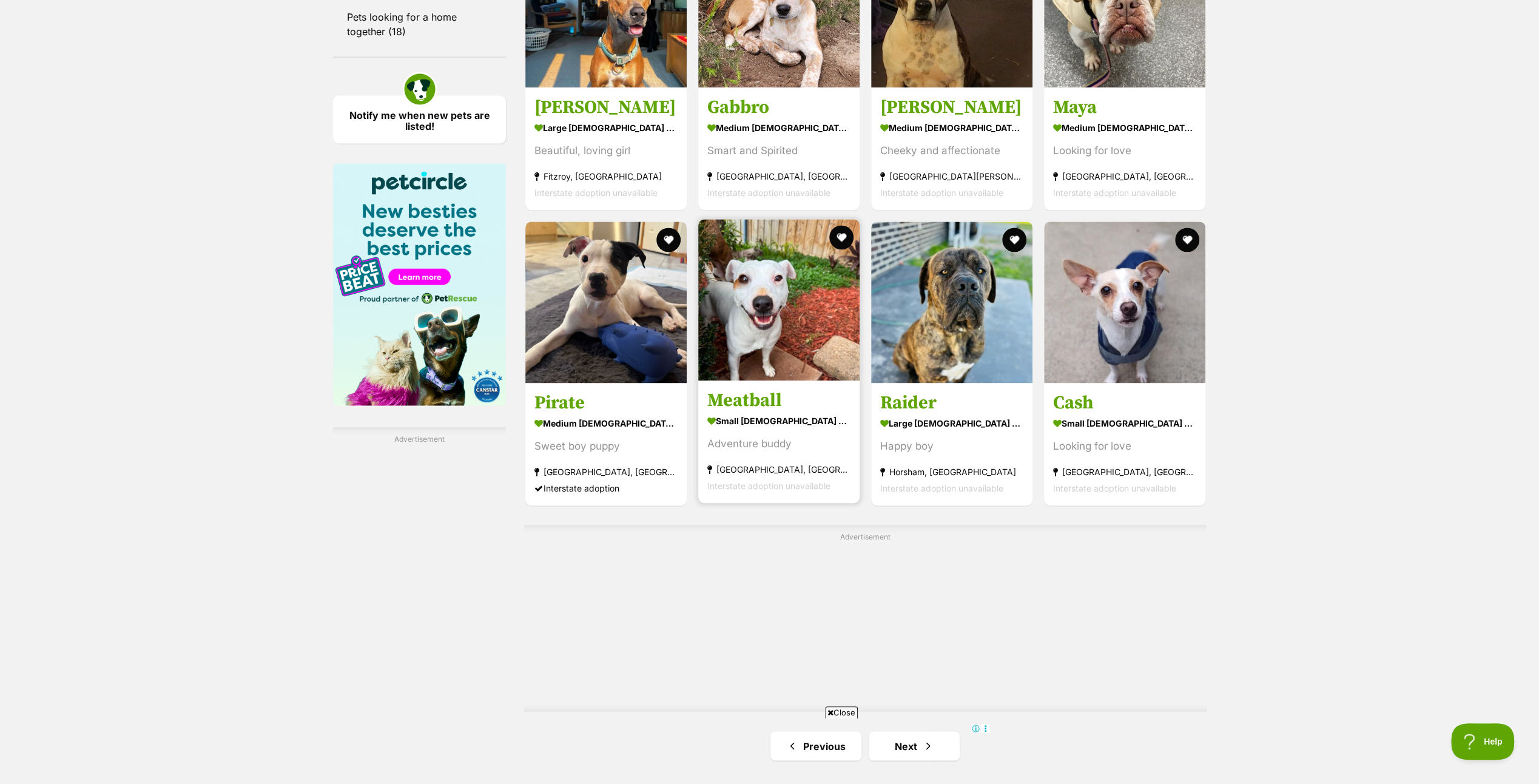
scroll to position [1881, 0]
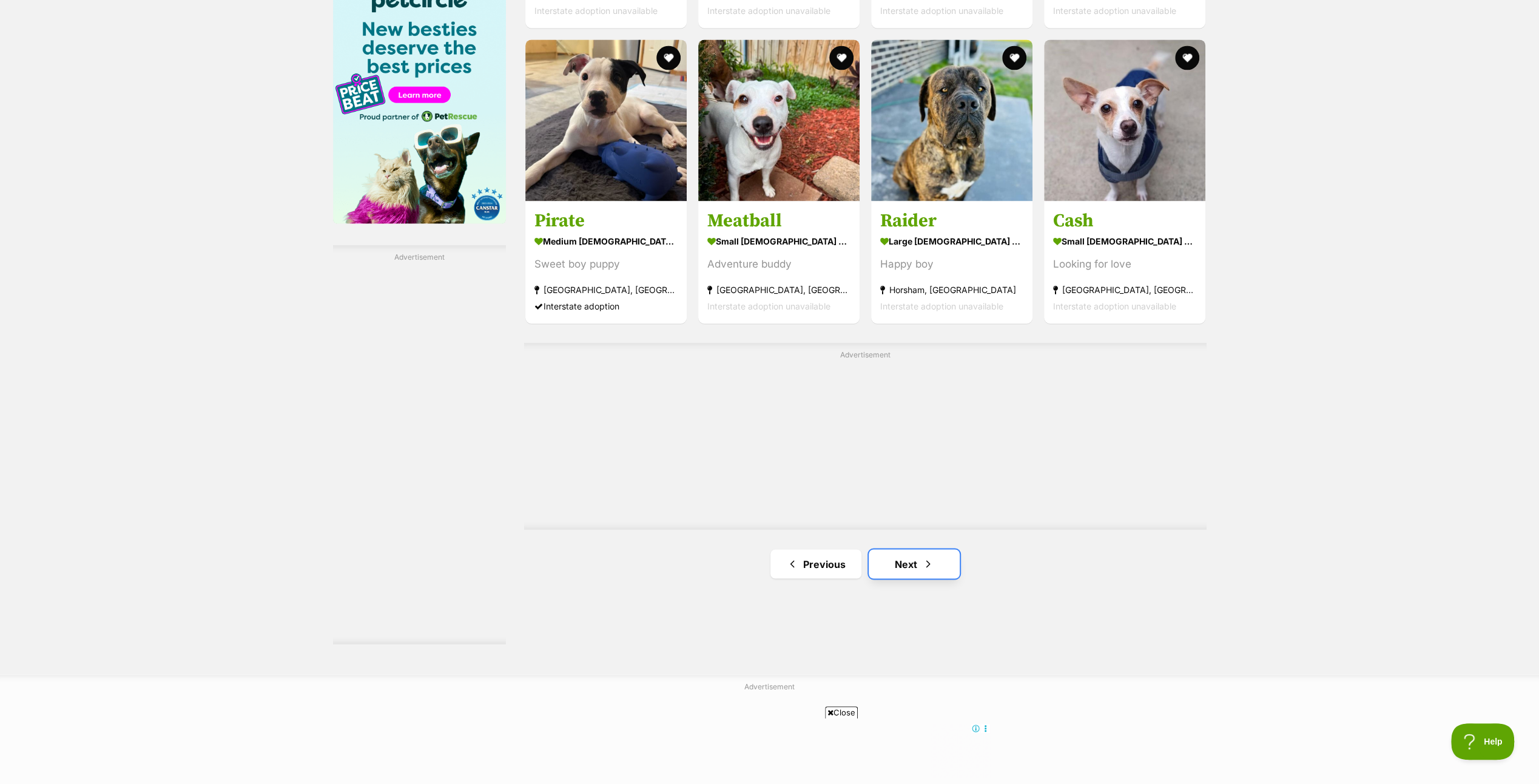
click at [890, 558] on link "Next" at bounding box center [914, 563] width 91 height 29
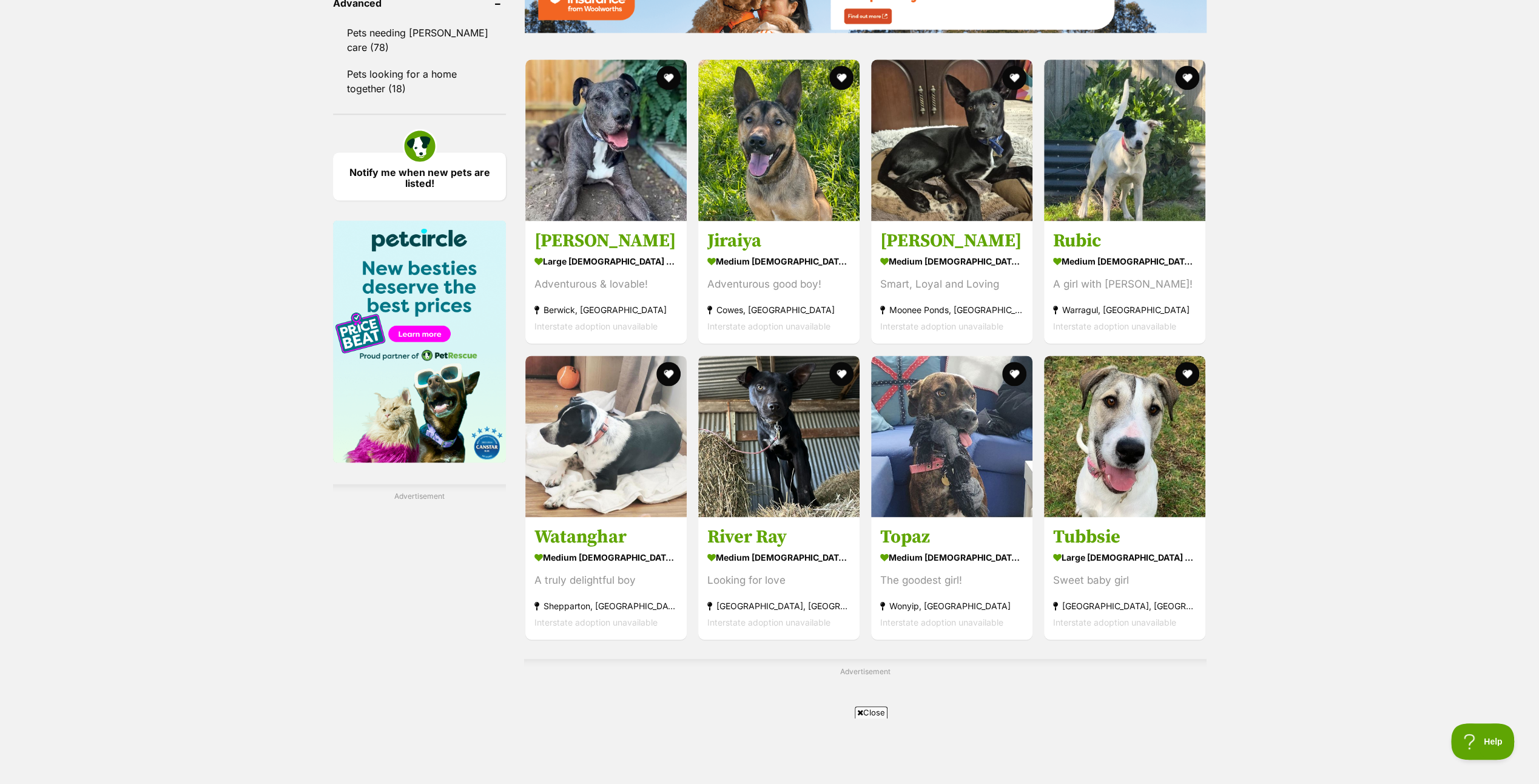
scroll to position [1820, 0]
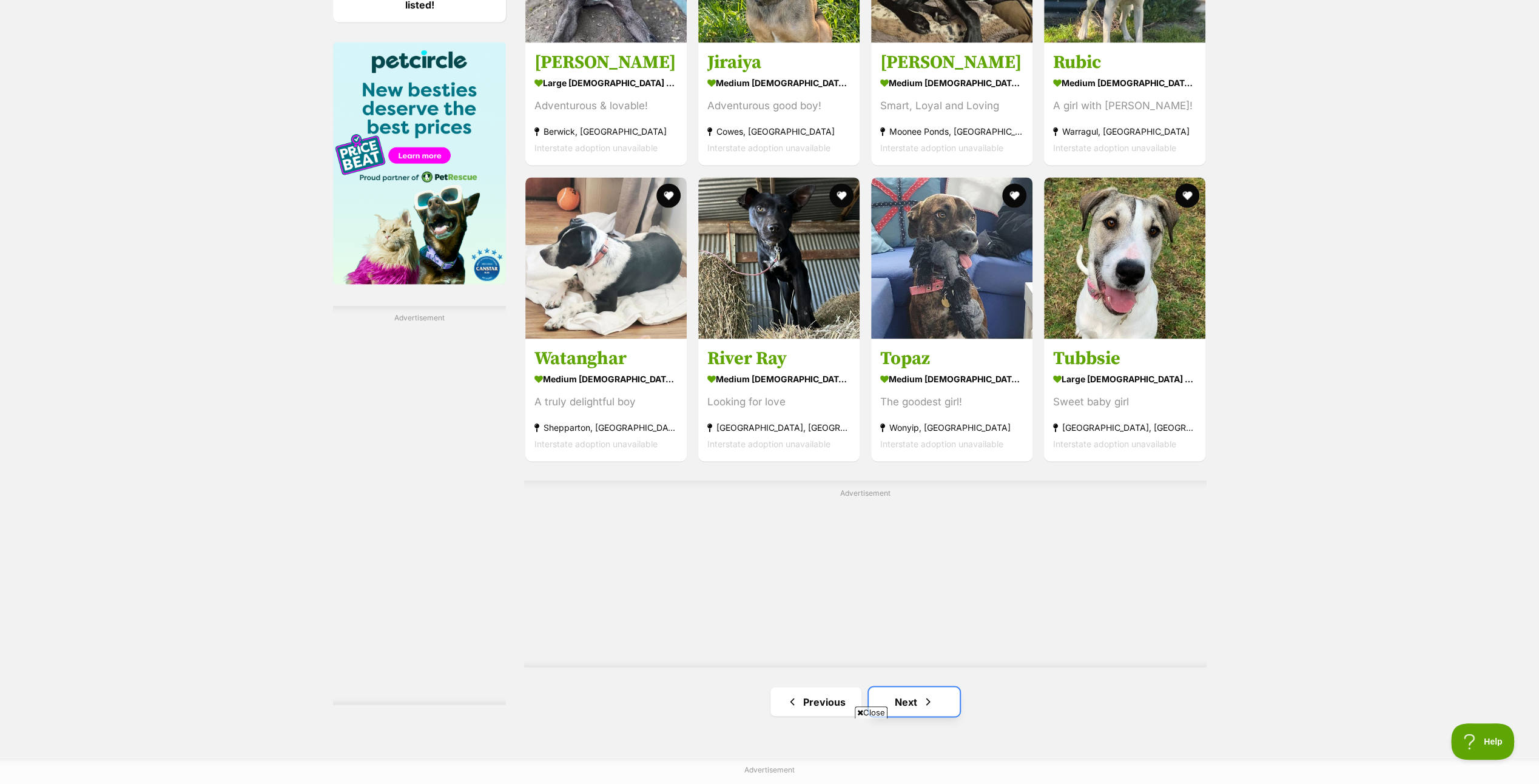
click at [910, 695] on link "Next" at bounding box center [914, 701] width 91 height 29
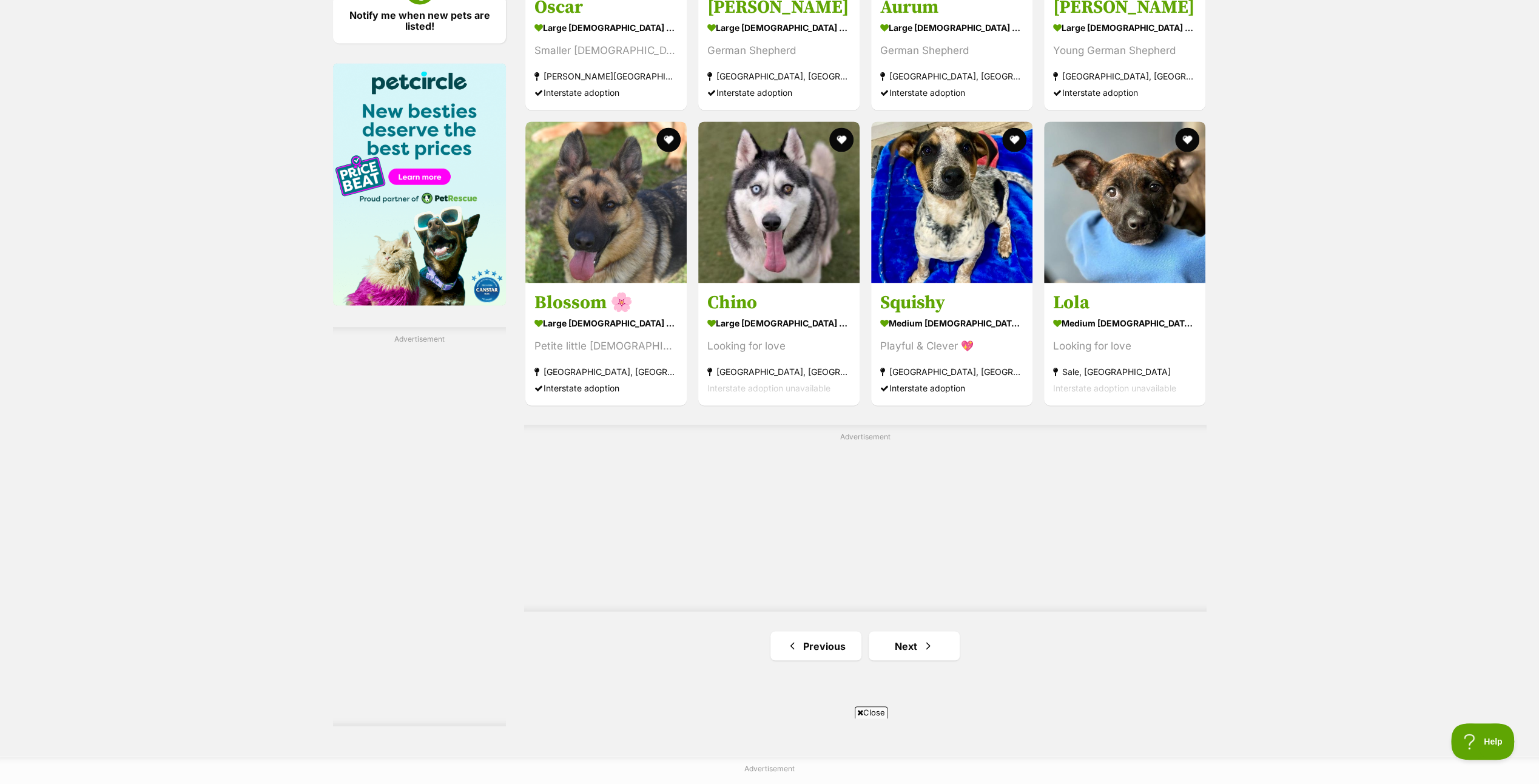
scroll to position [1820, 0]
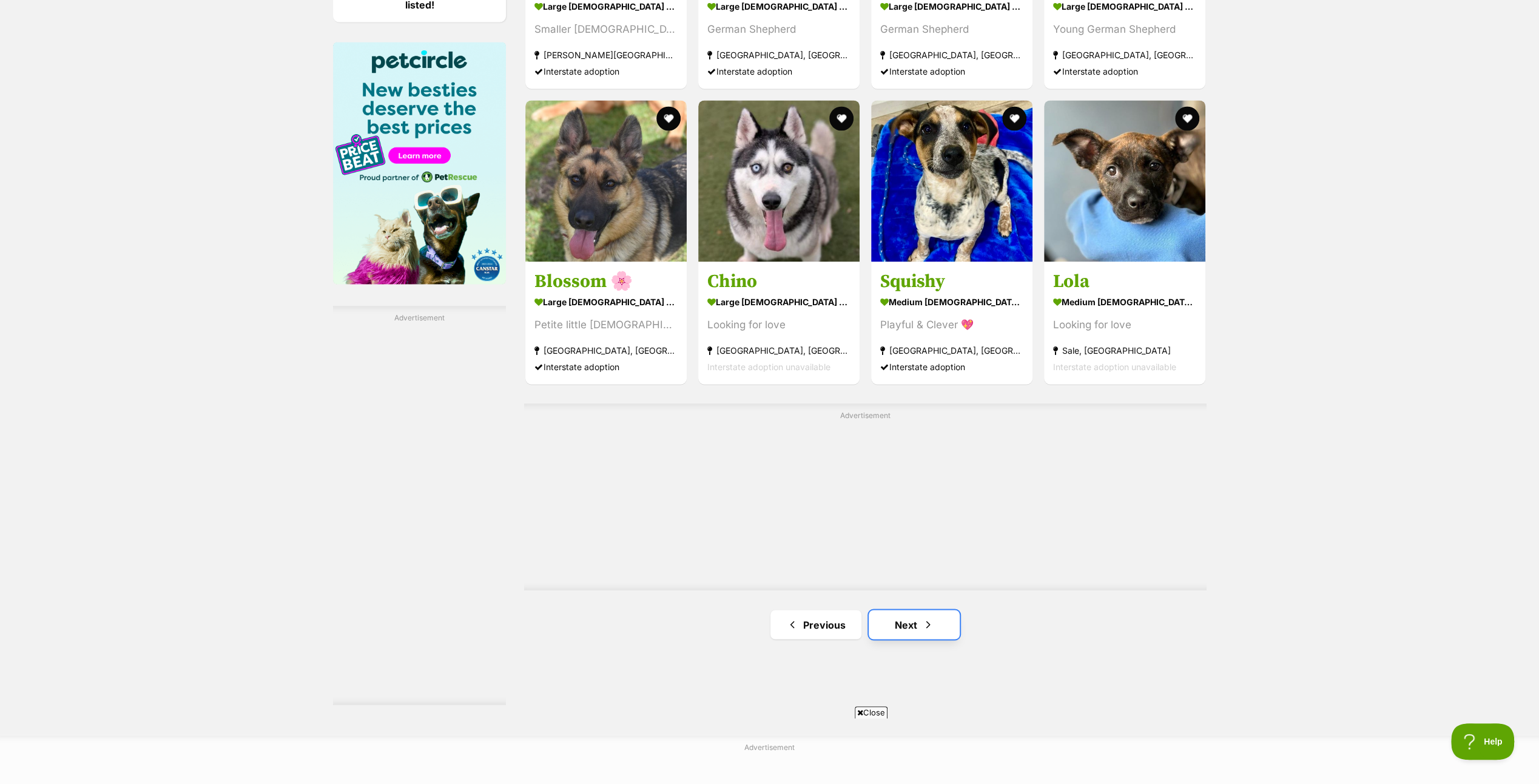
click at [916, 622] on link "Next" at bounding box center [914, 624] width 91 height 29
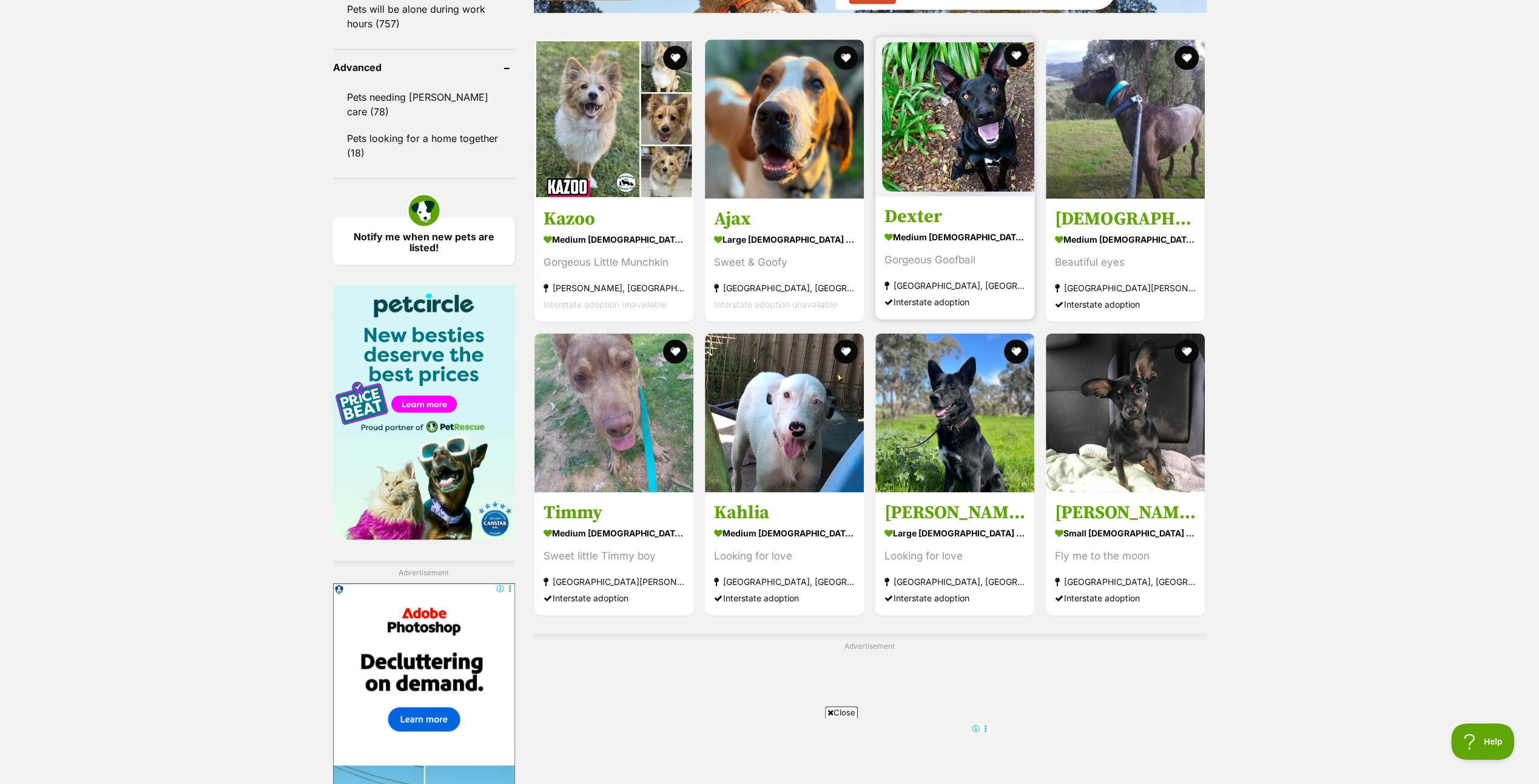
scroll to position [1881, 0]
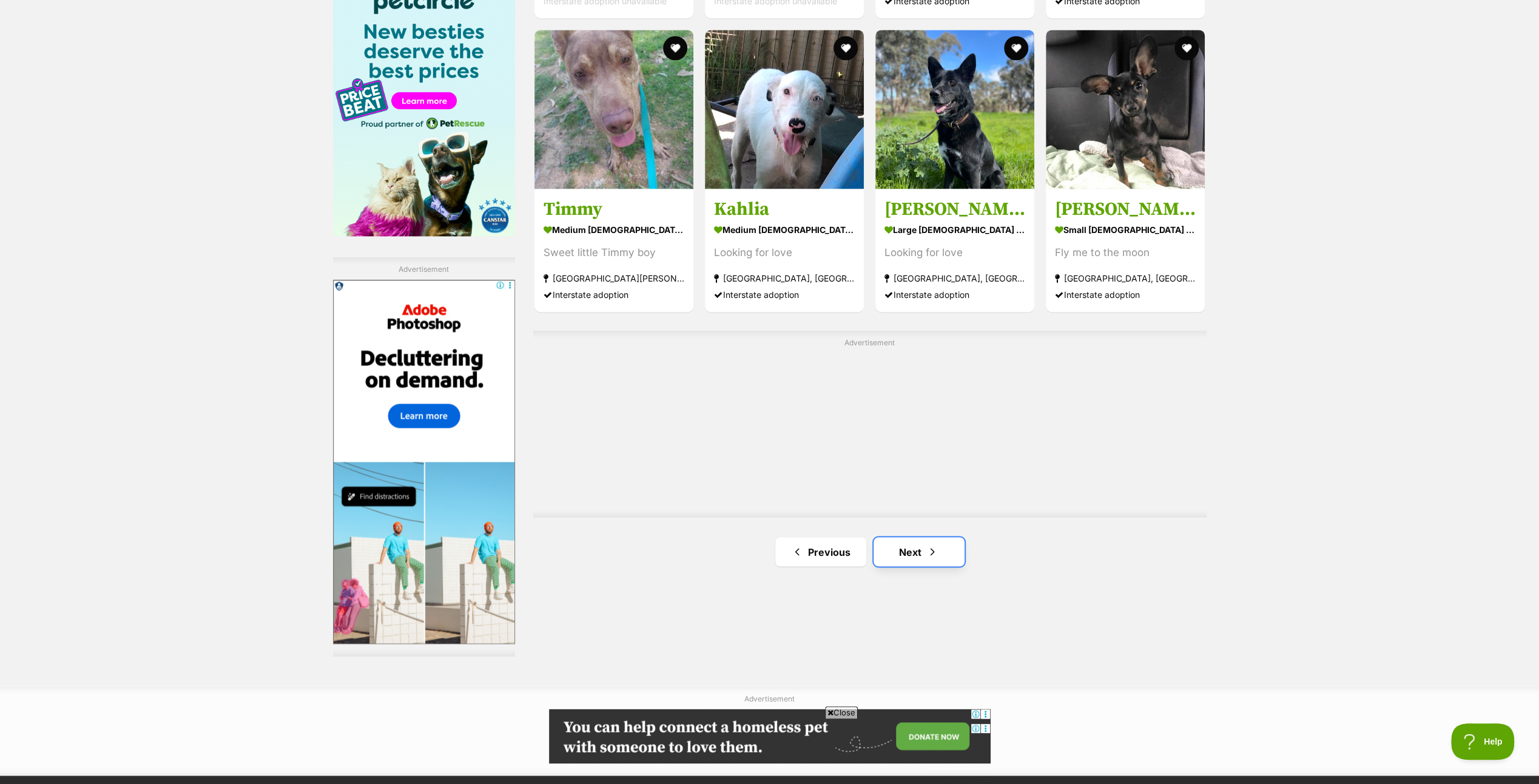
click at [913, 542] on link "Next" at bounding box center [919, 551] width 91 height 29
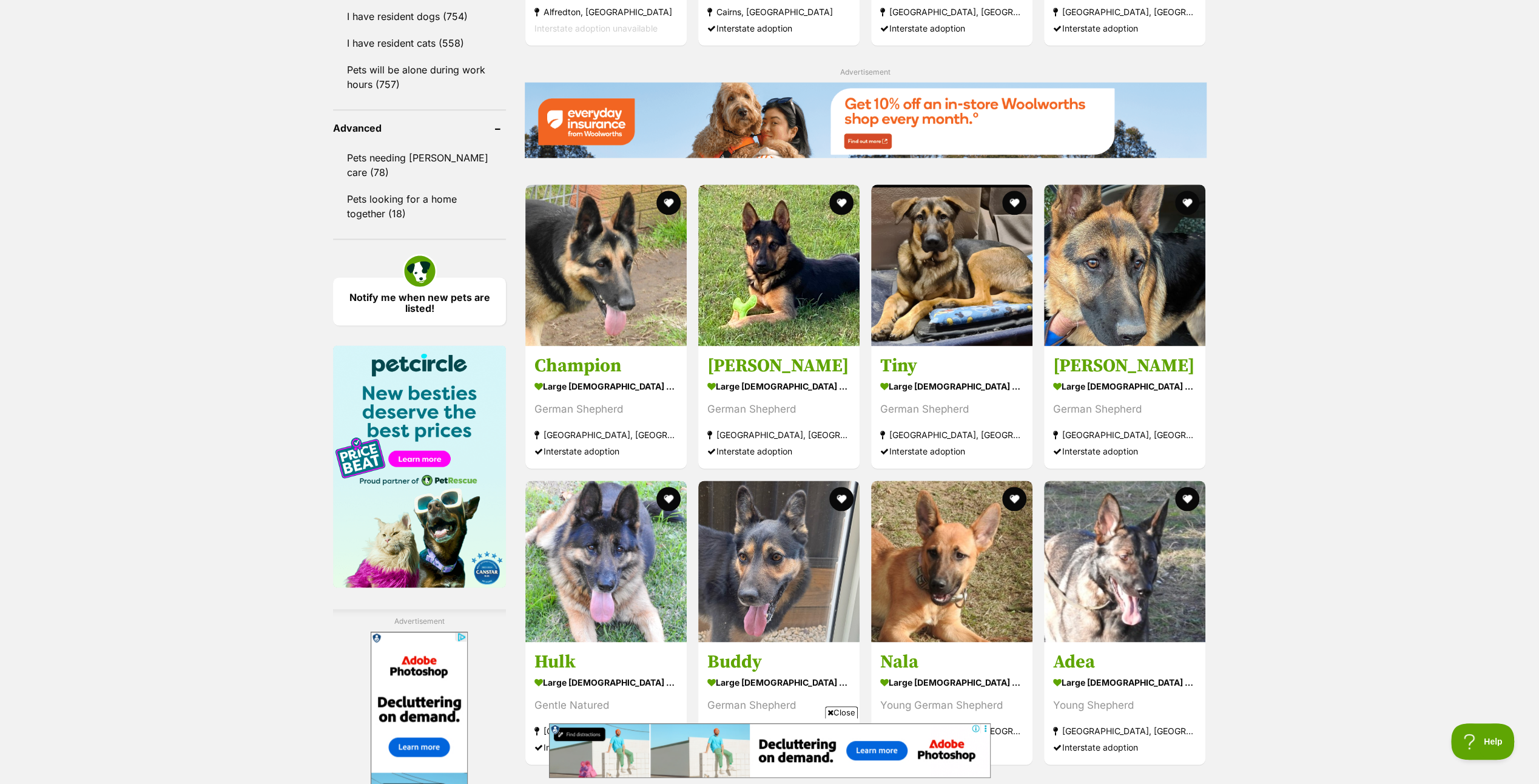
scroll to position [1881, 0]
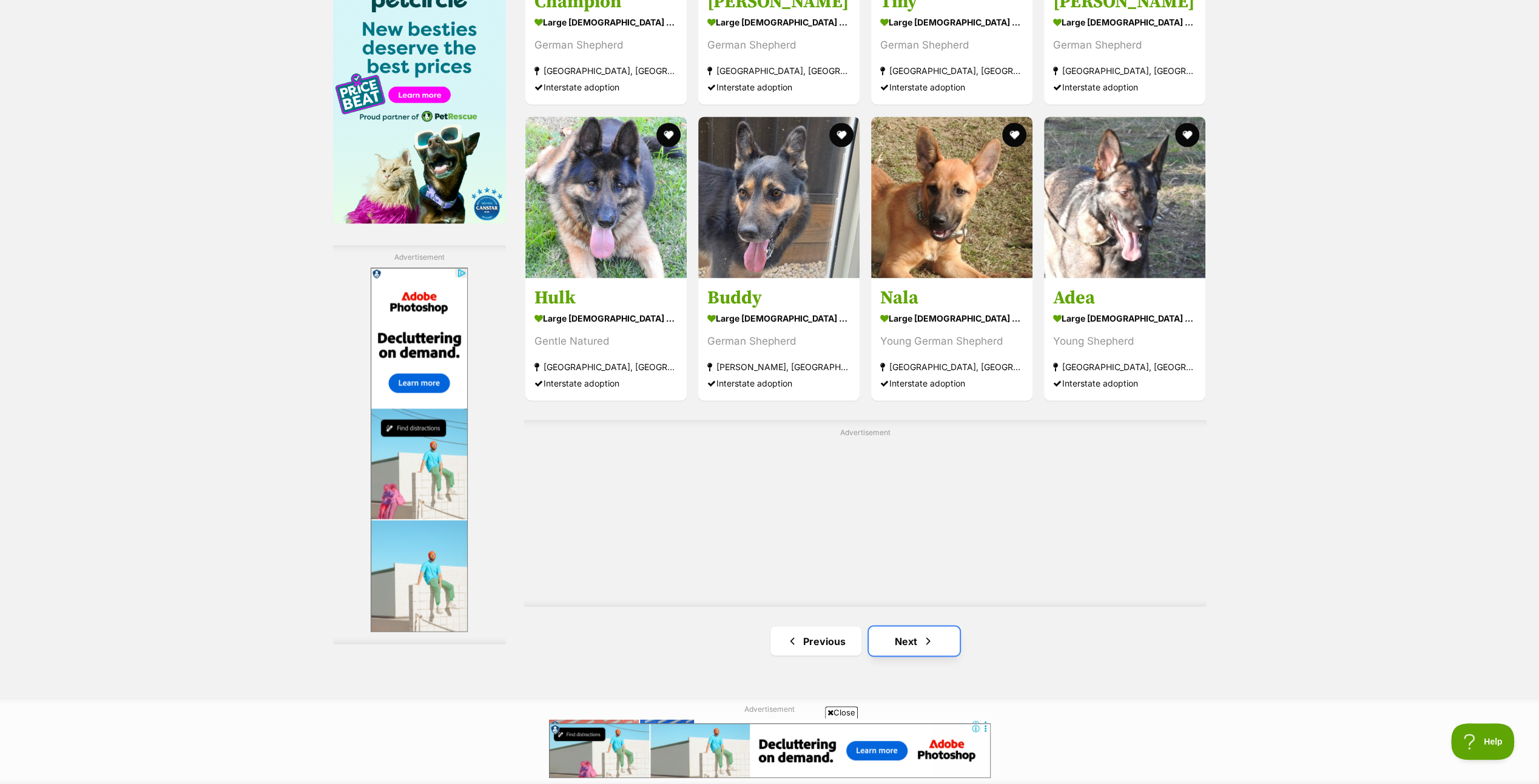
click at [896, 637] on link "Next" at bounding box center [914, 640] width 91 height 29
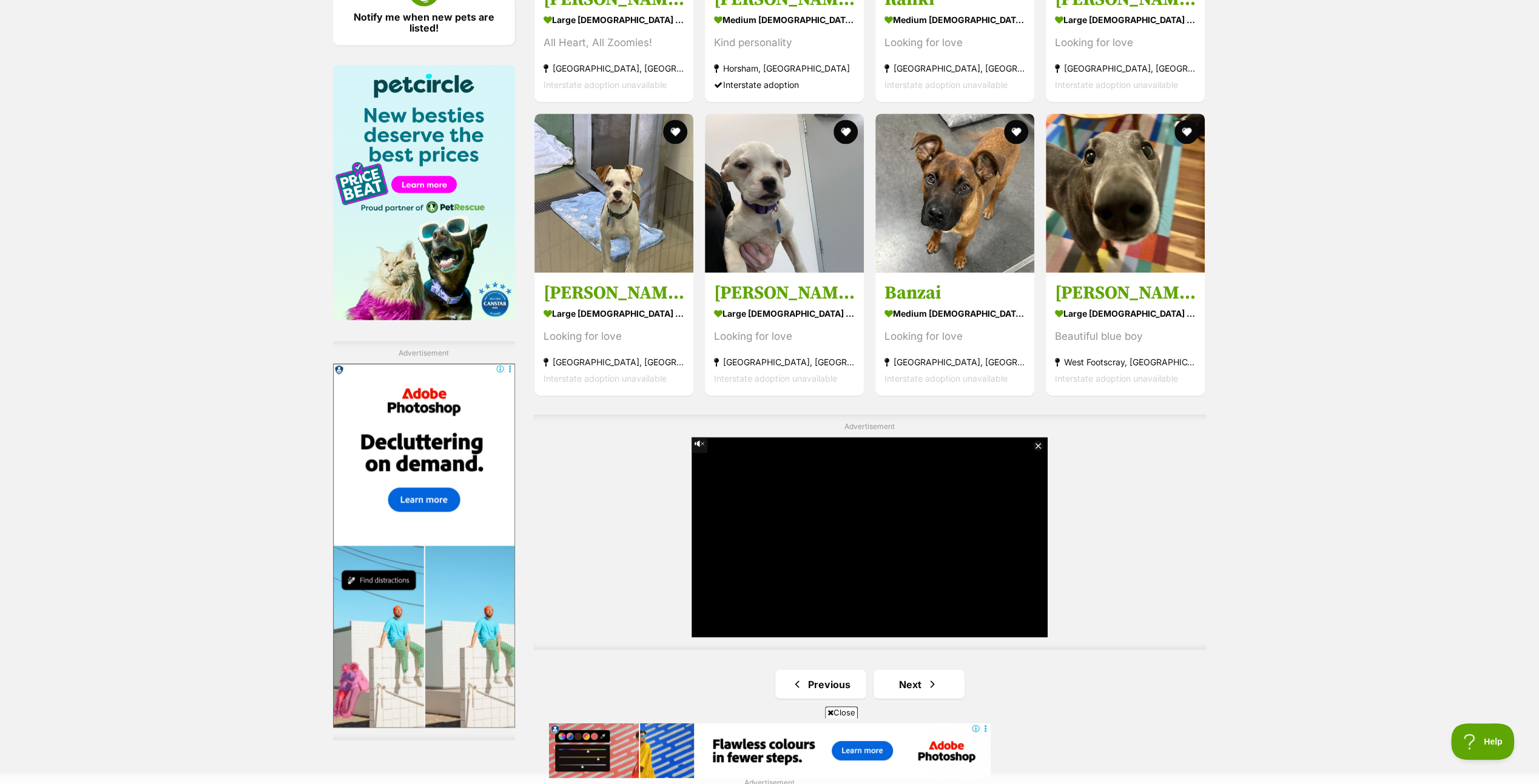
scroll to position [1820, 0]
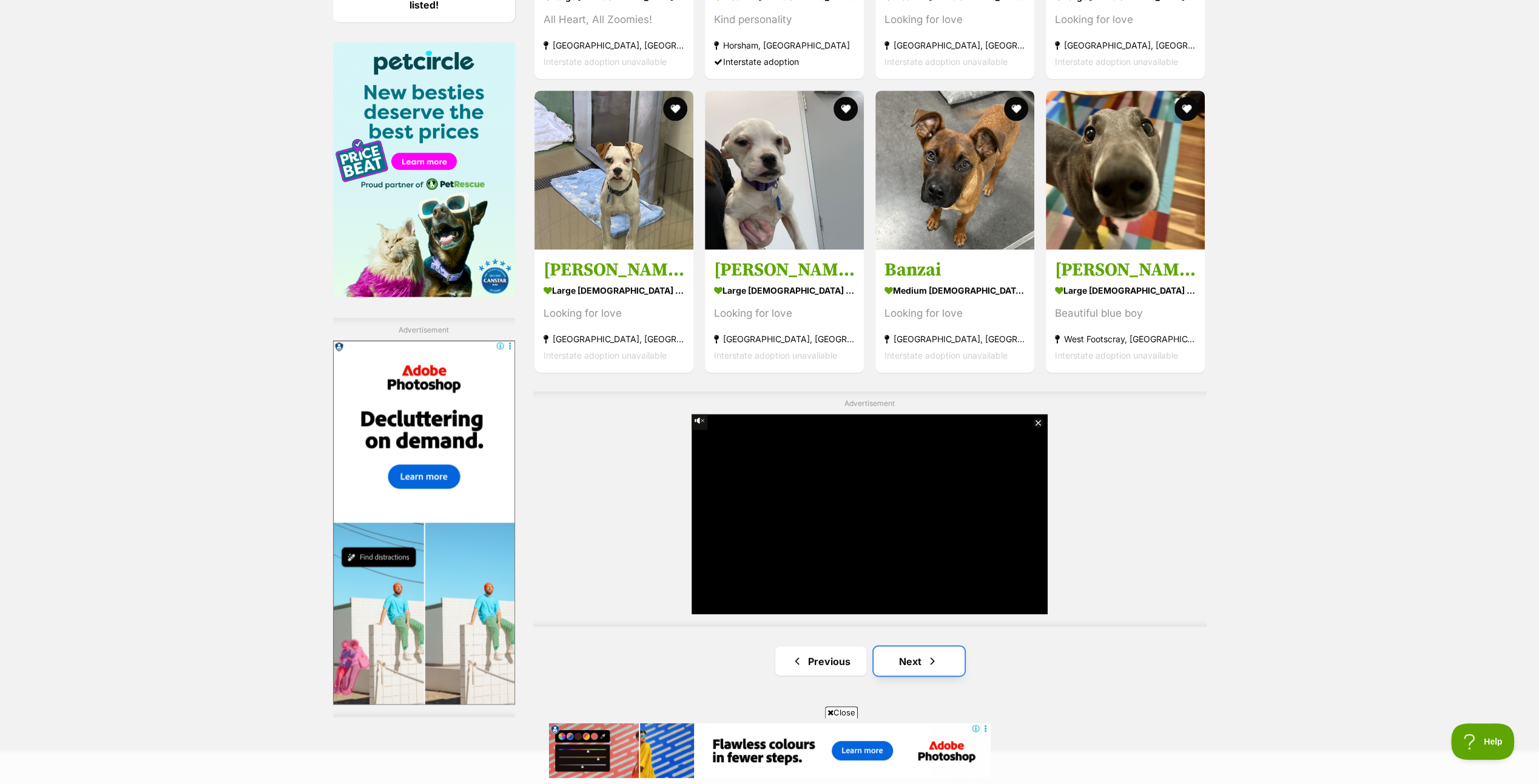
click at [930, 653] on span "Next page" at bounding box center [932, 661] width 12 height 15
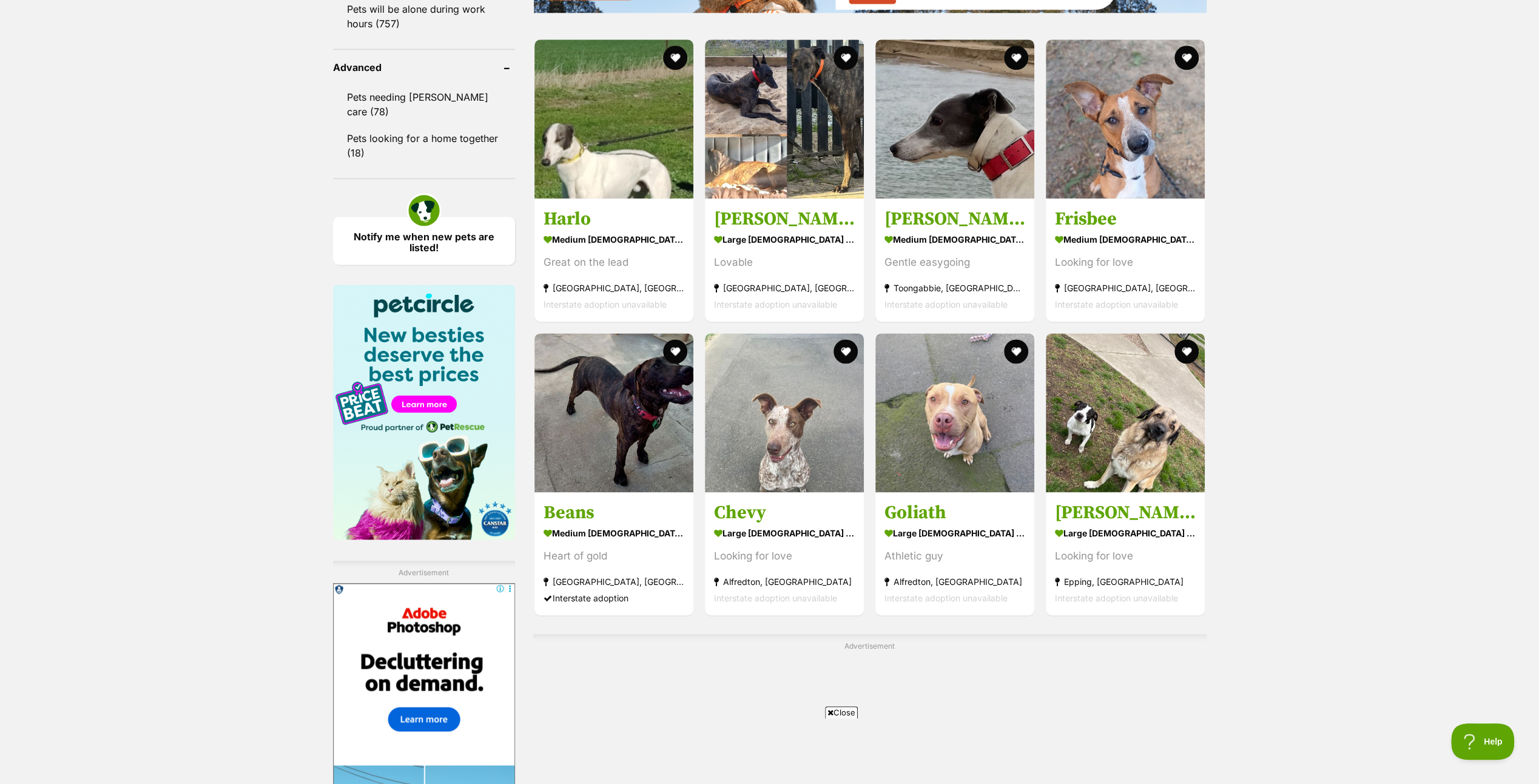
scroll to position [1820, 0]
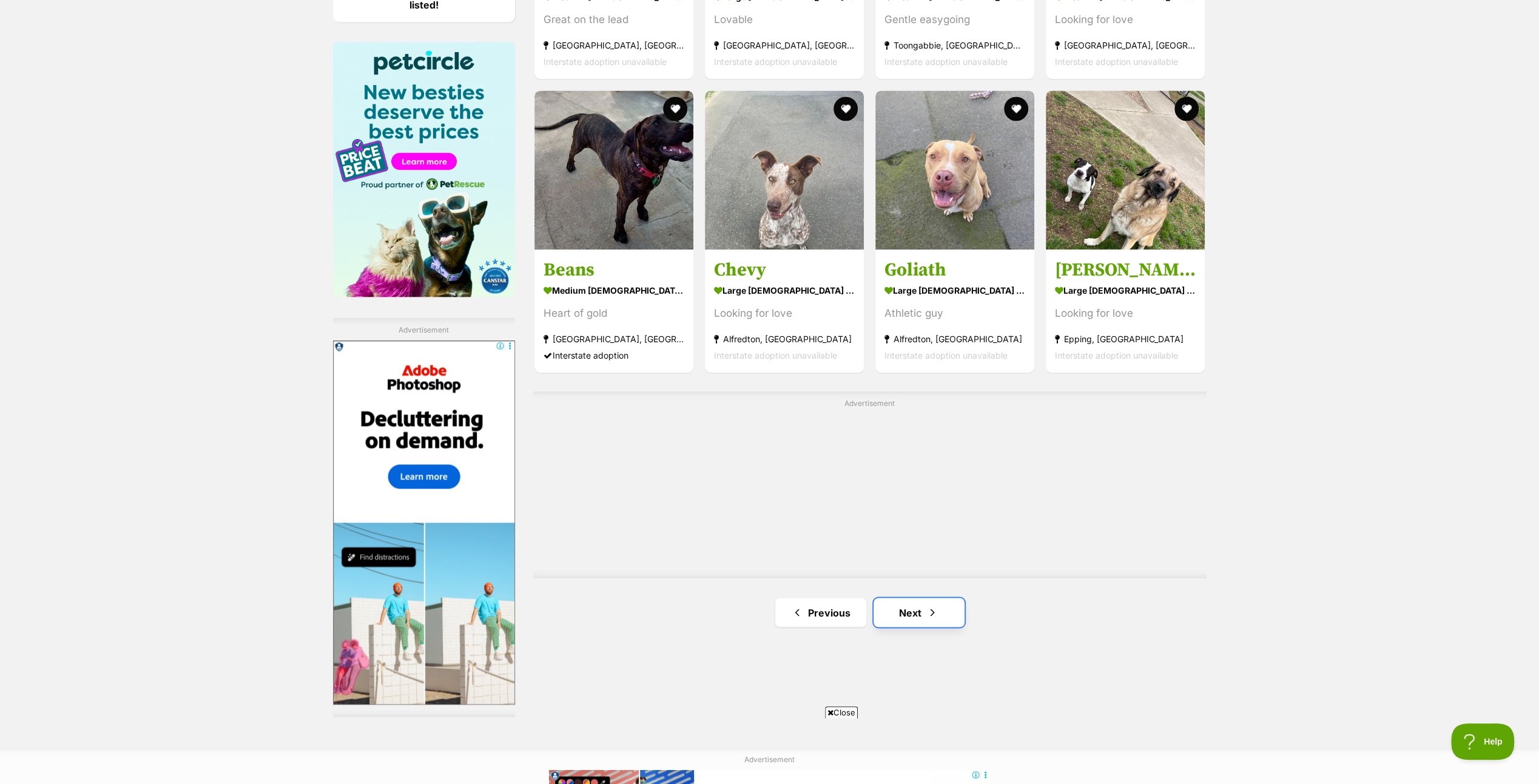
click at [930, 605] on span "Next page" at bounding box center [932, 613] width 12 height 15
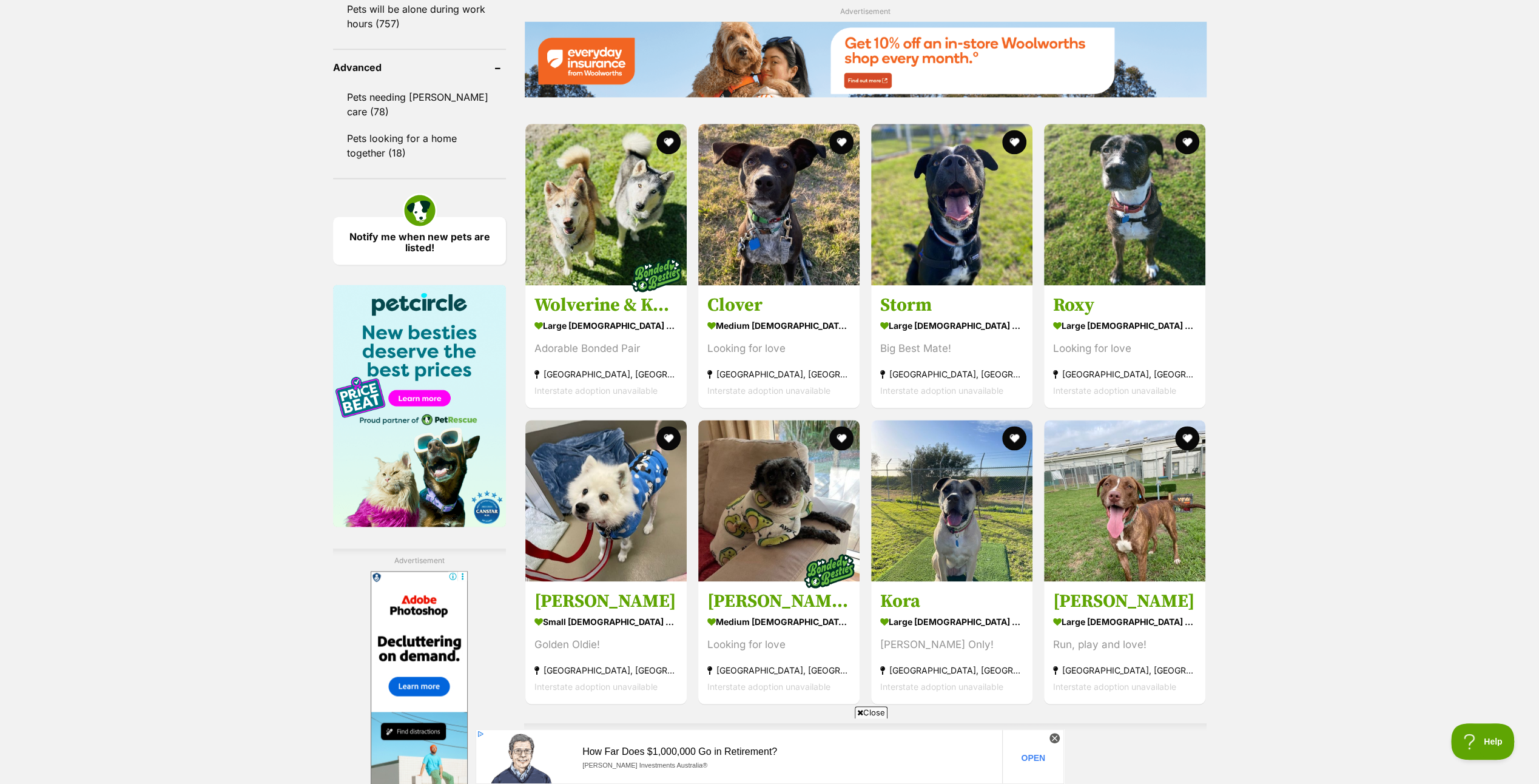
scroll to position [1881, 0]
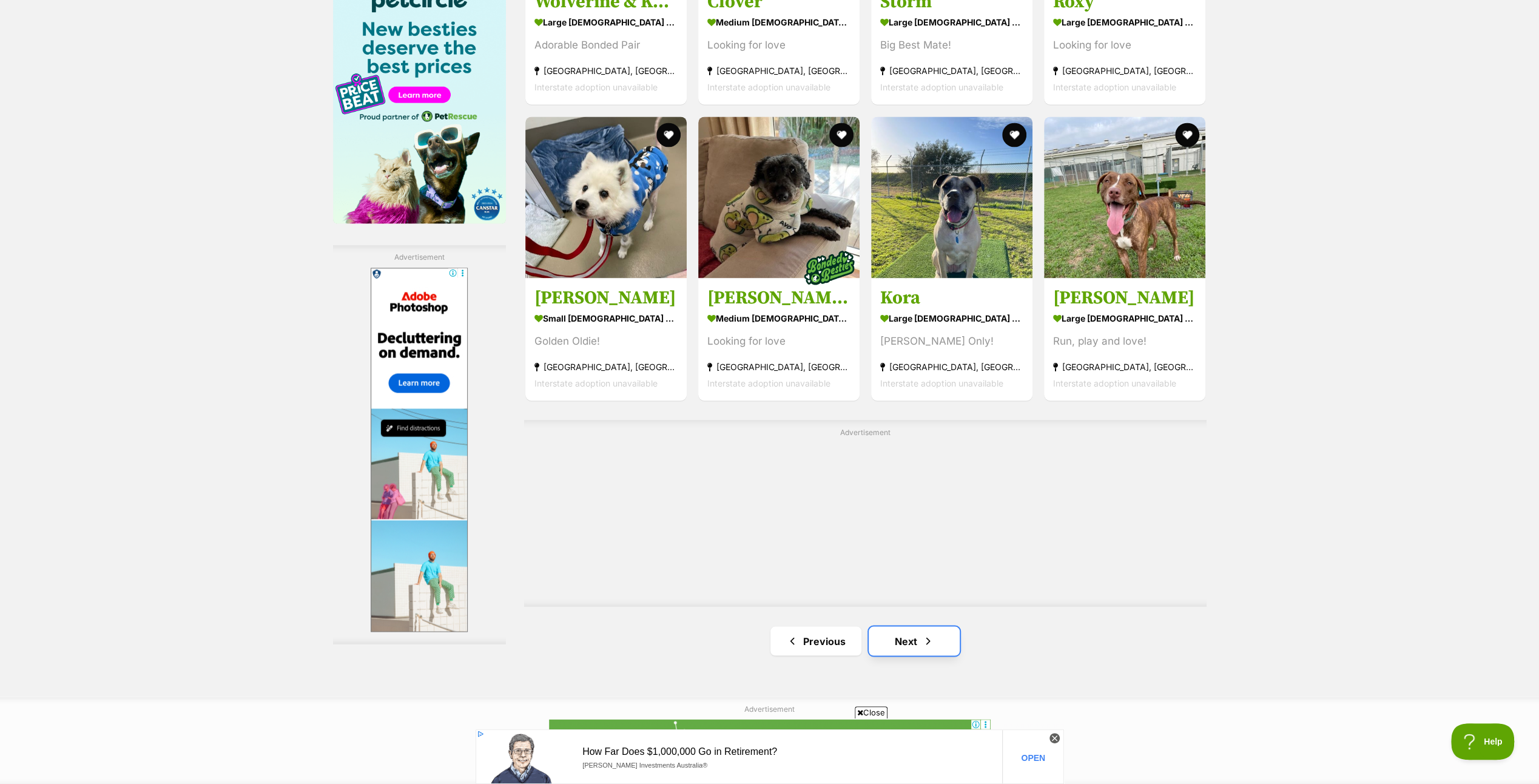
click at [892, 636] on link "Next" at bounding box center [914, 640] width 91 height 29
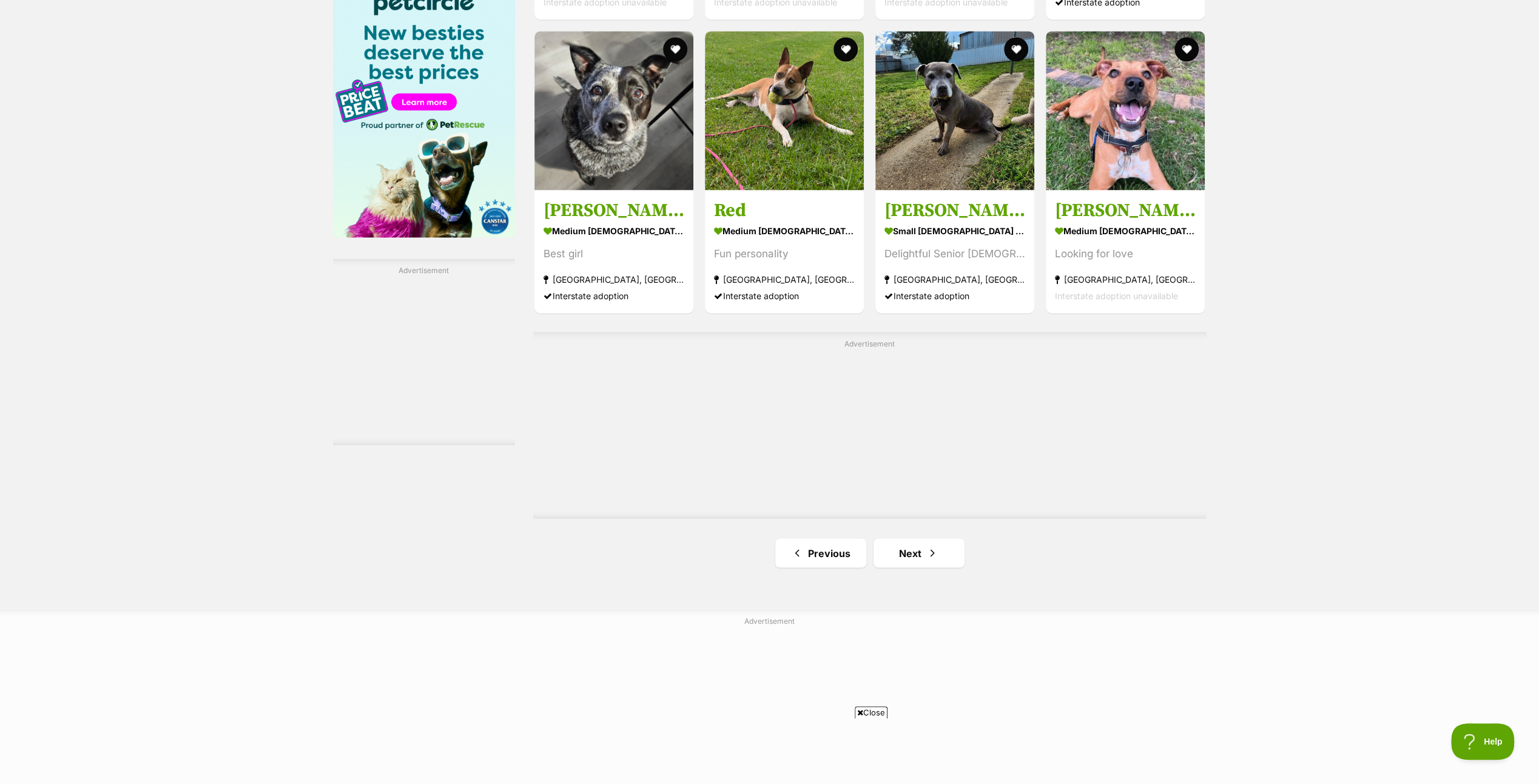
scroll to position [1881, 0]
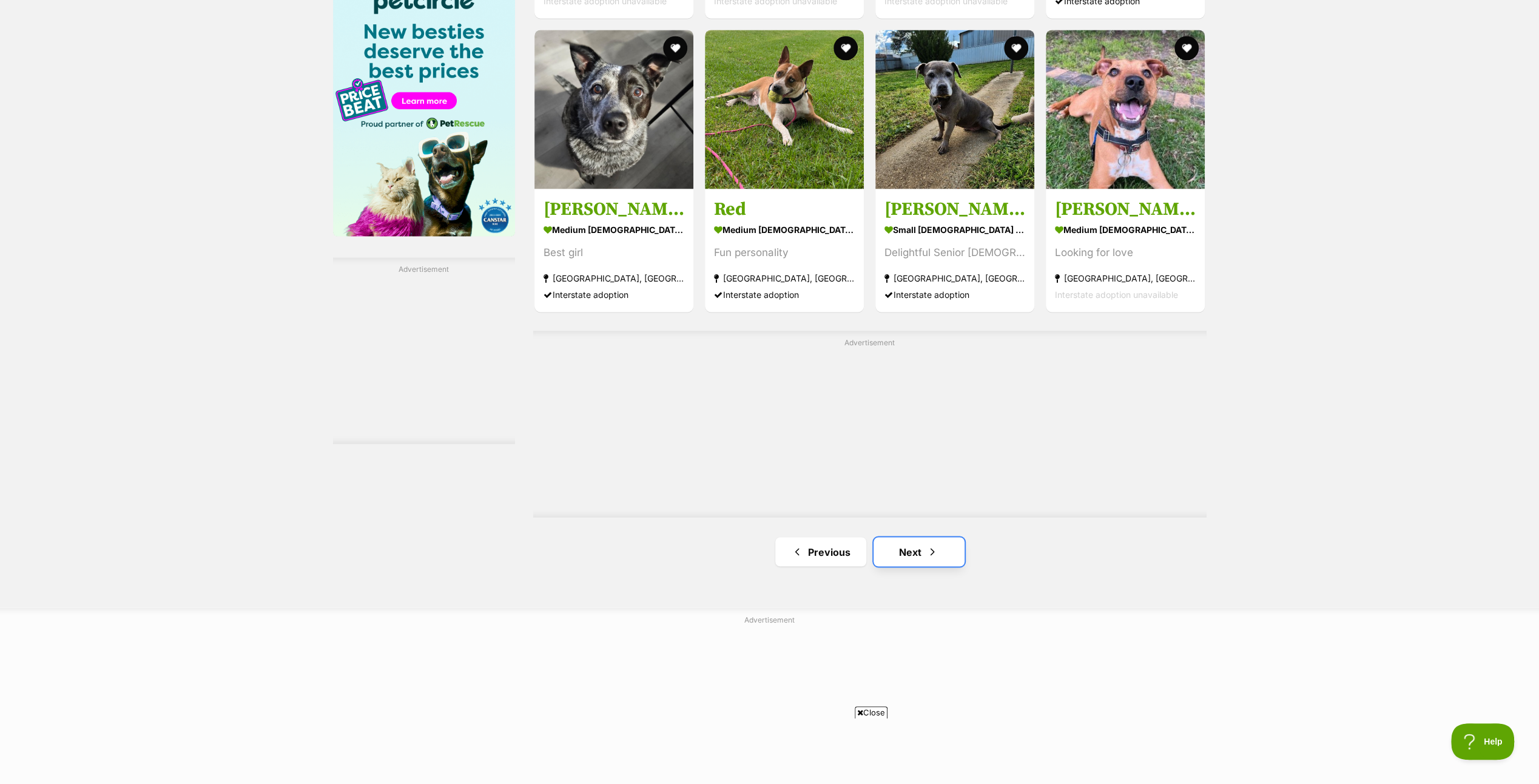
click at [915, 540] on link "Next" at bounding box center [919, 551] width 91 height 29
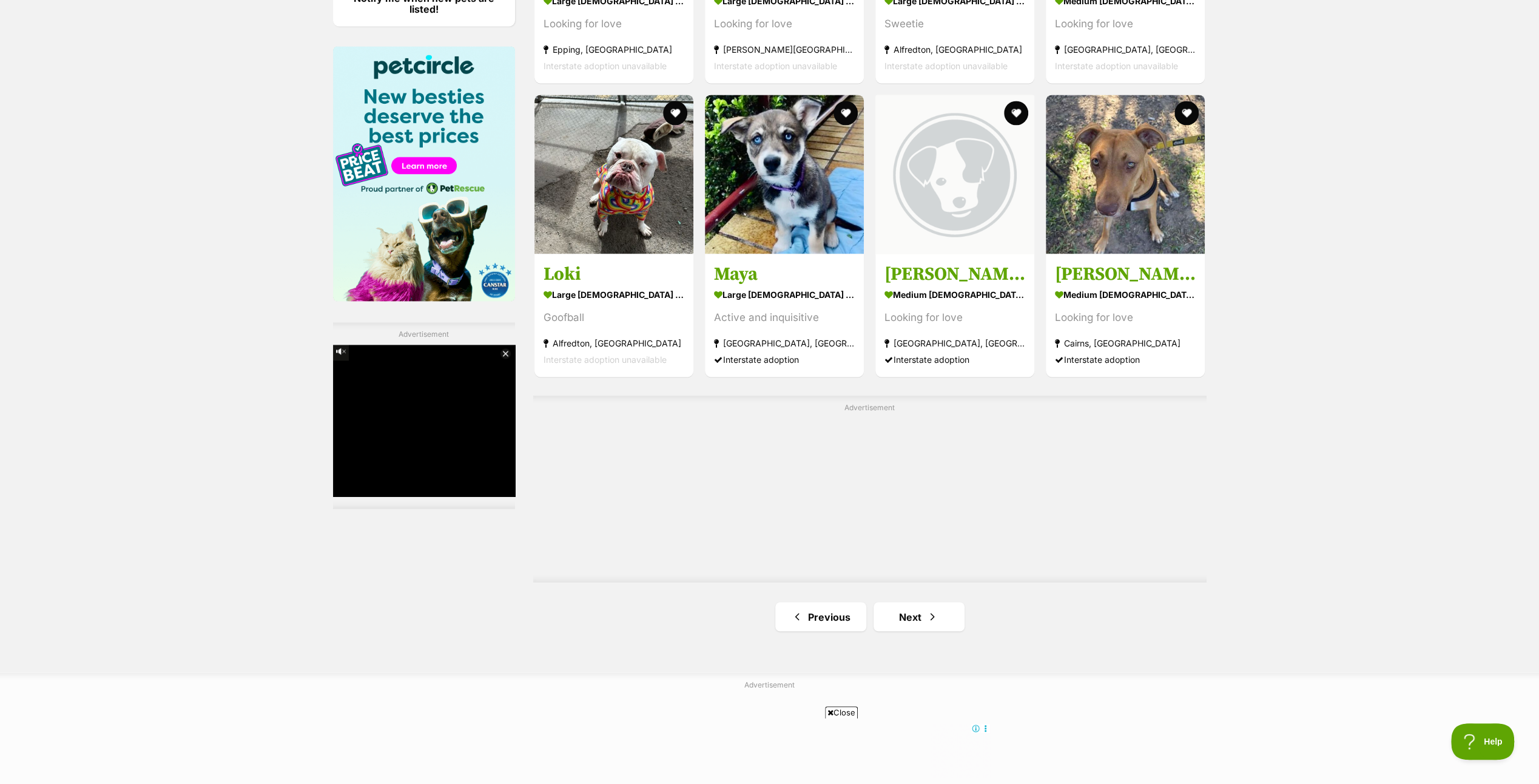
scroll to position [1941, 0]
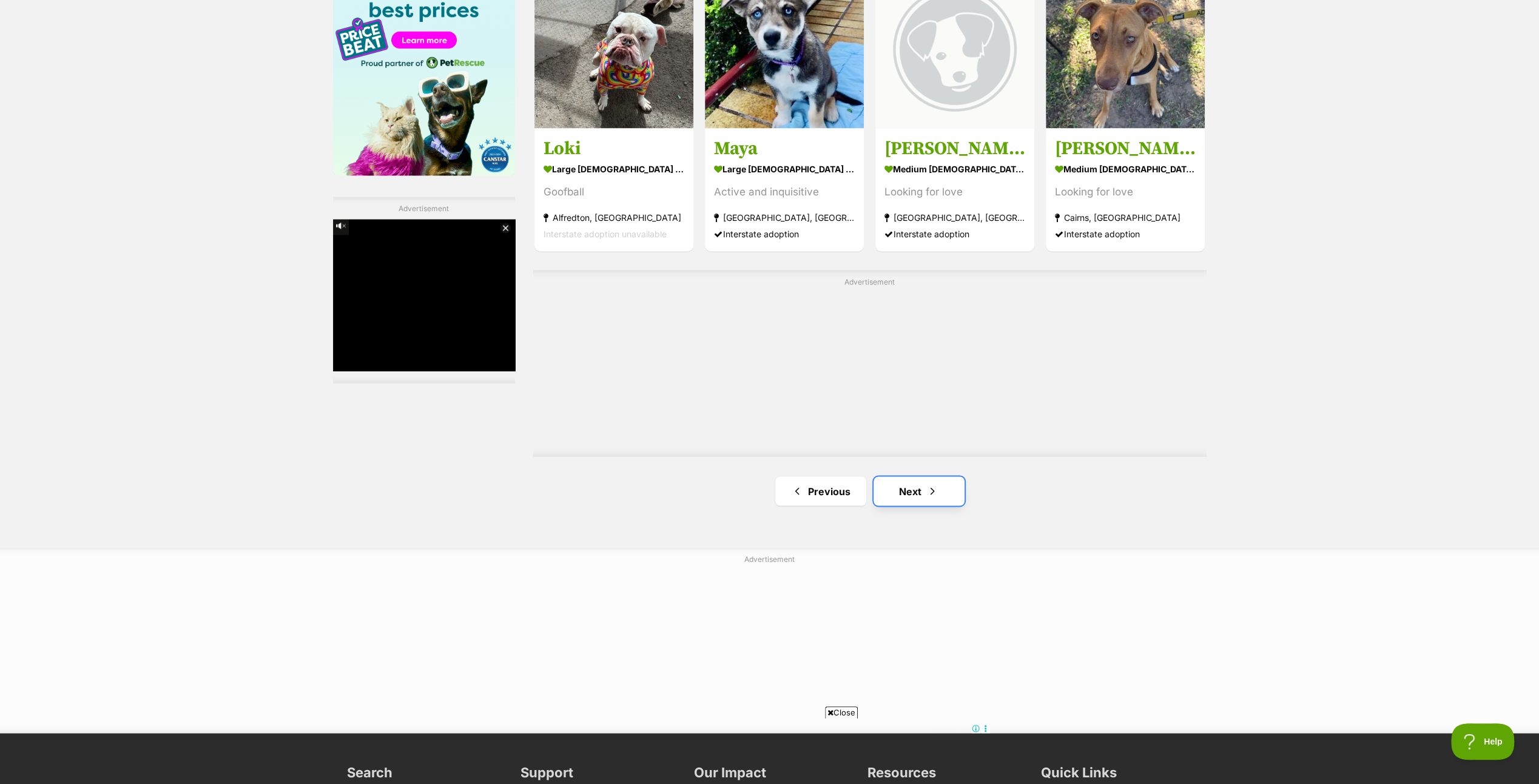
click at [930, 486] on span "Next page" at bounding box center [932, 491] width 12 height 15
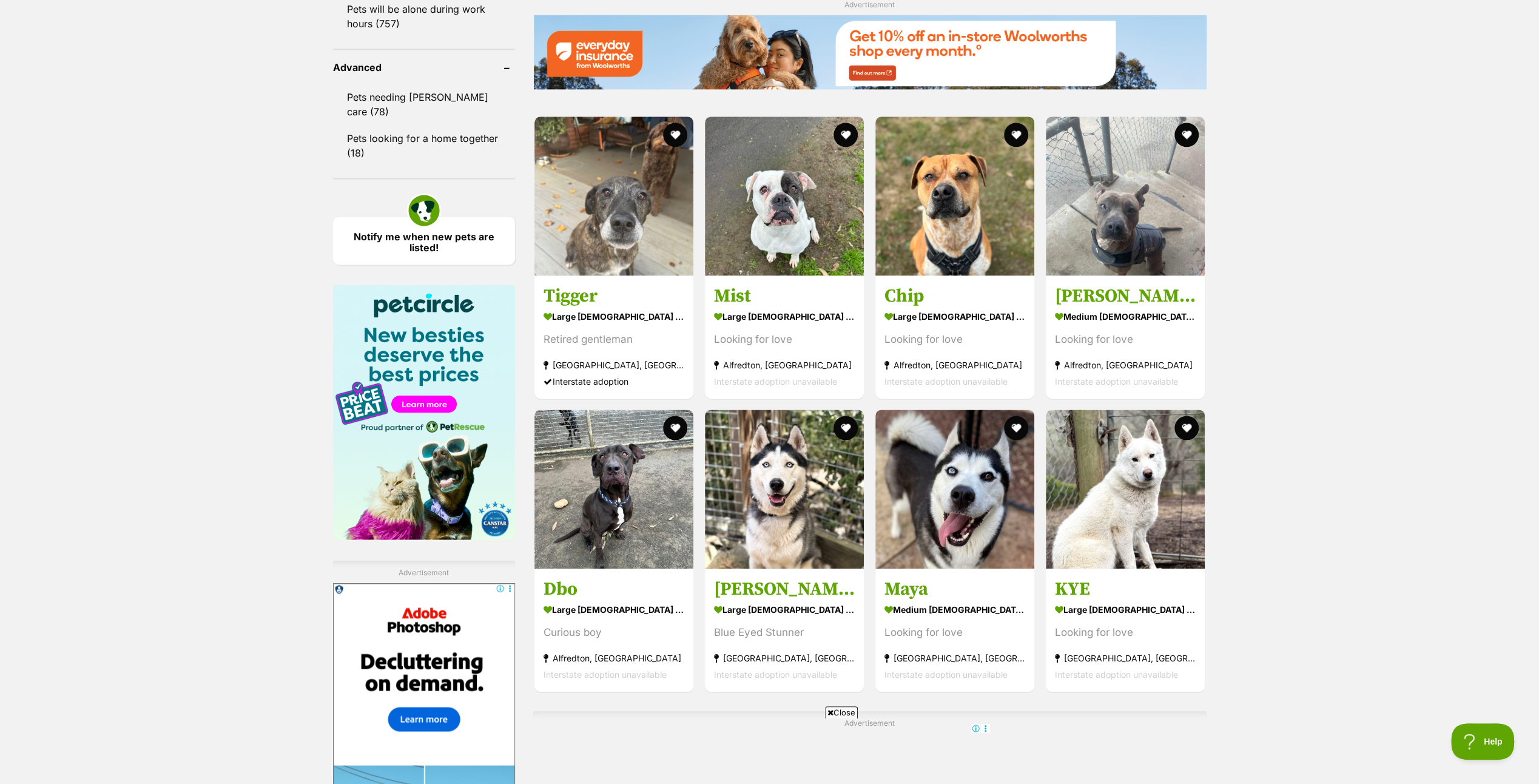
scroll to position [1820, 0]
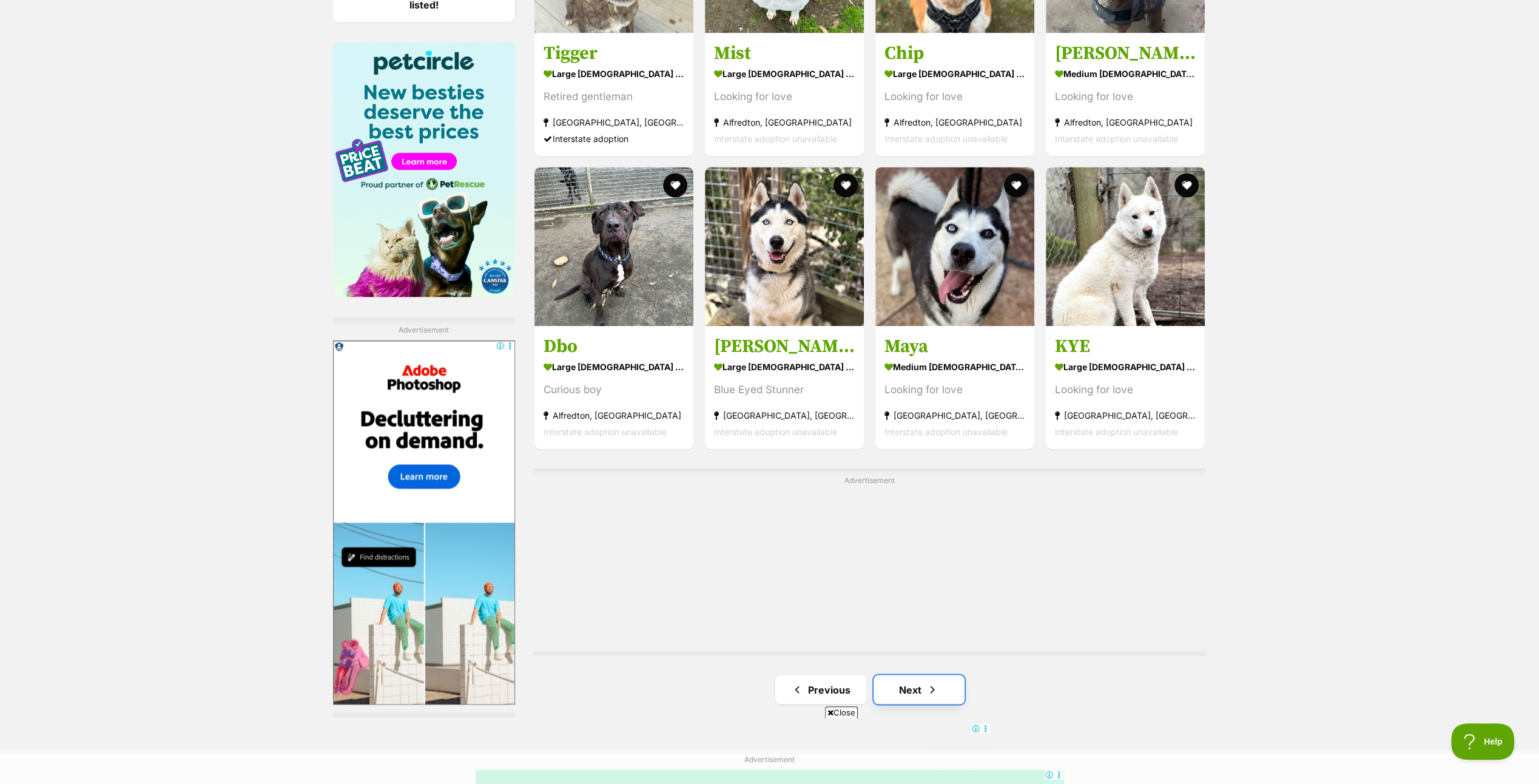
click at [916, 676] on link "Next" at bounding box center [919, 689] width 91 height 29
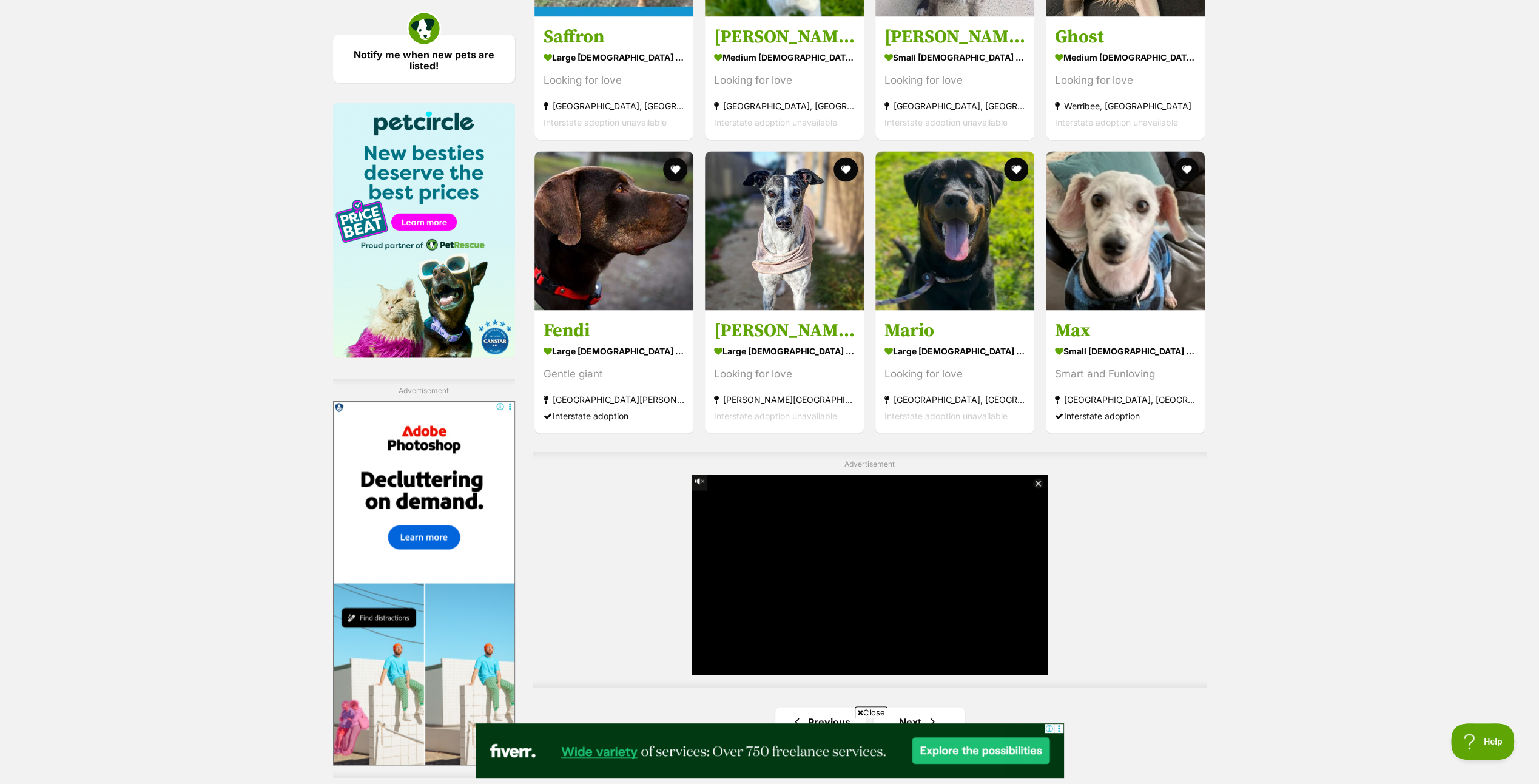
scroll to position [2063, 0]
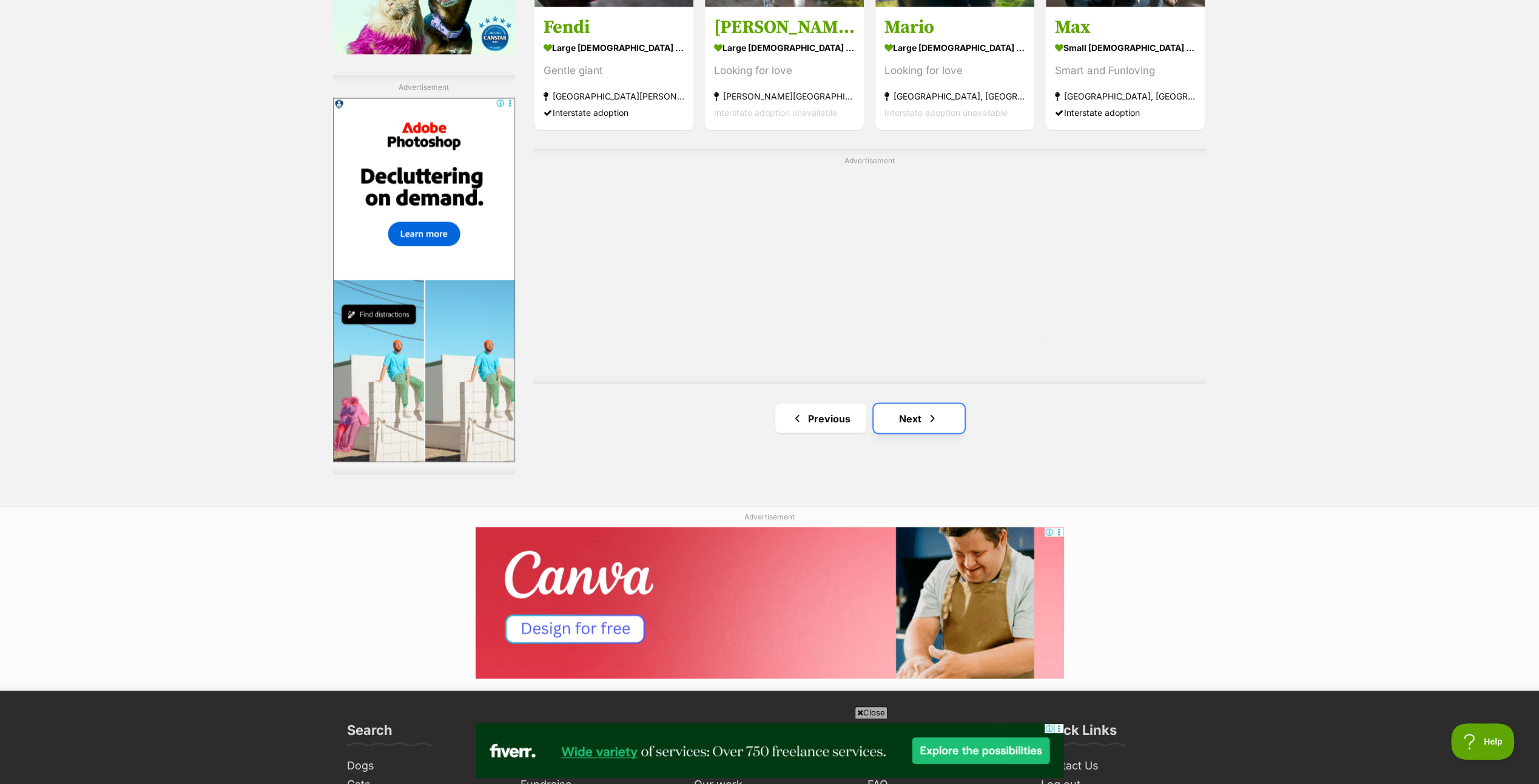
click at [900, 409] on link "Next" at bounding box center [919, 417] width 91 height 29
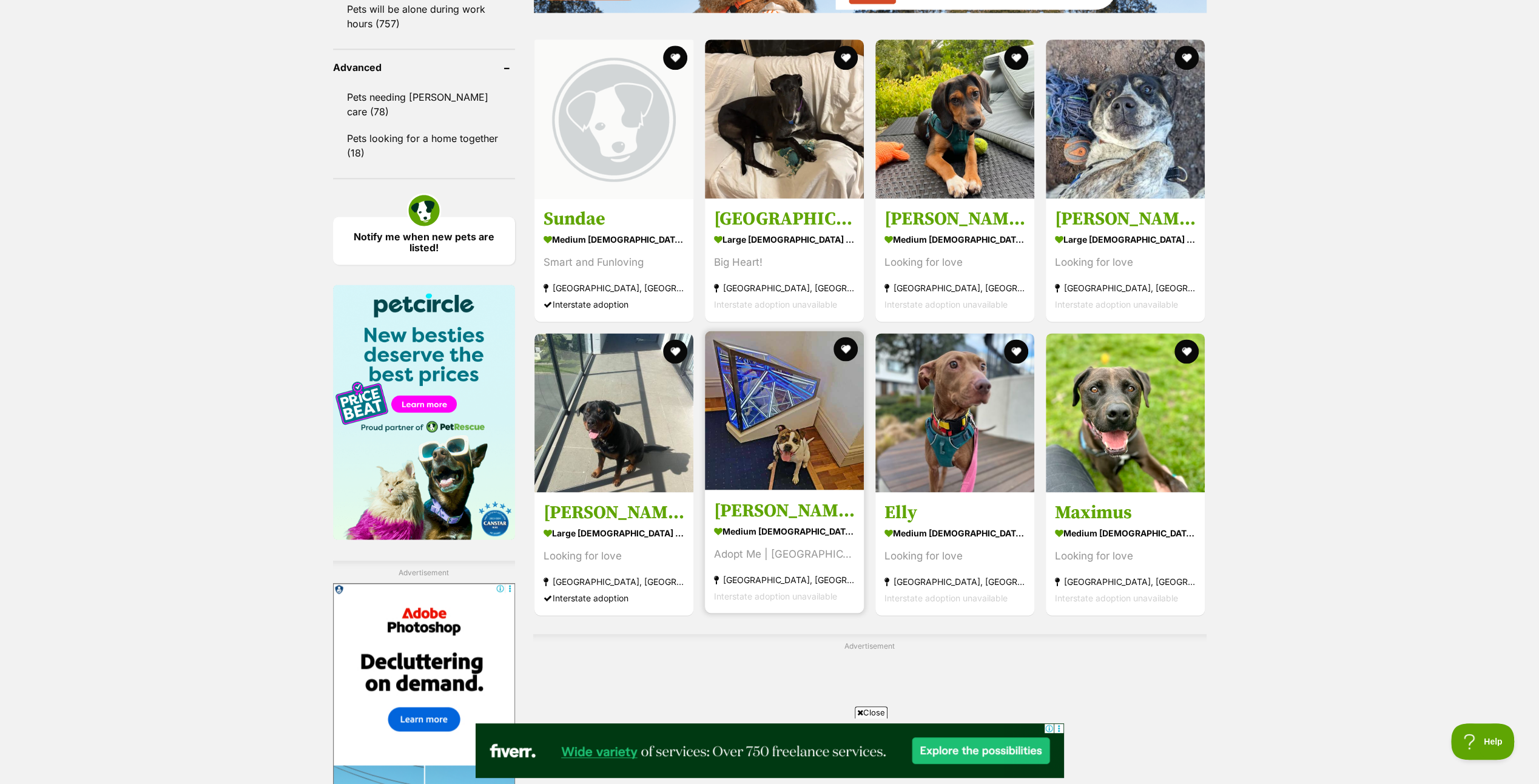
scroll to position [1881, 0]
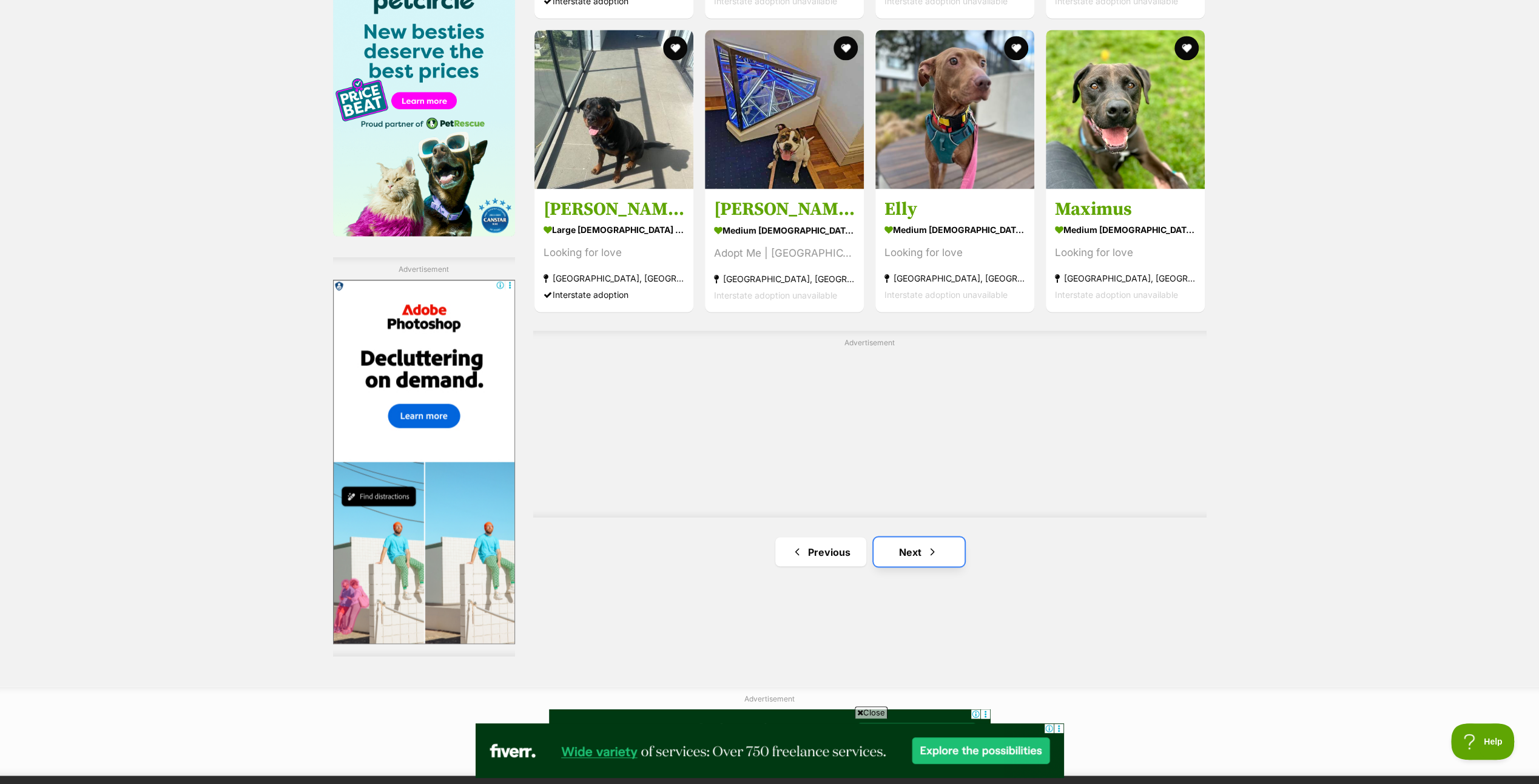
click at [899, 540] on link "Next" at bounding box center [919, 551] width 91 height 29
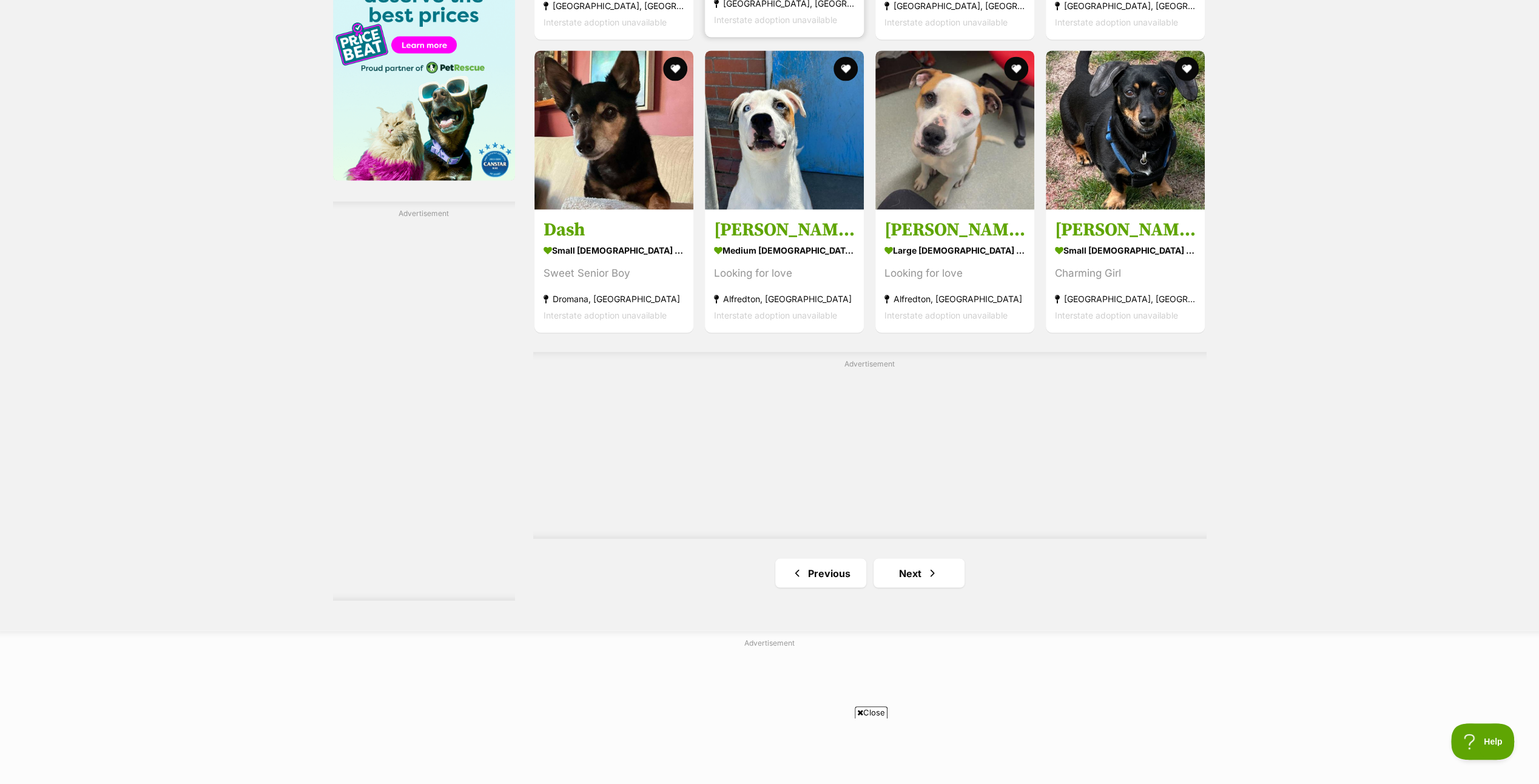
scroll to position [1941, 0]
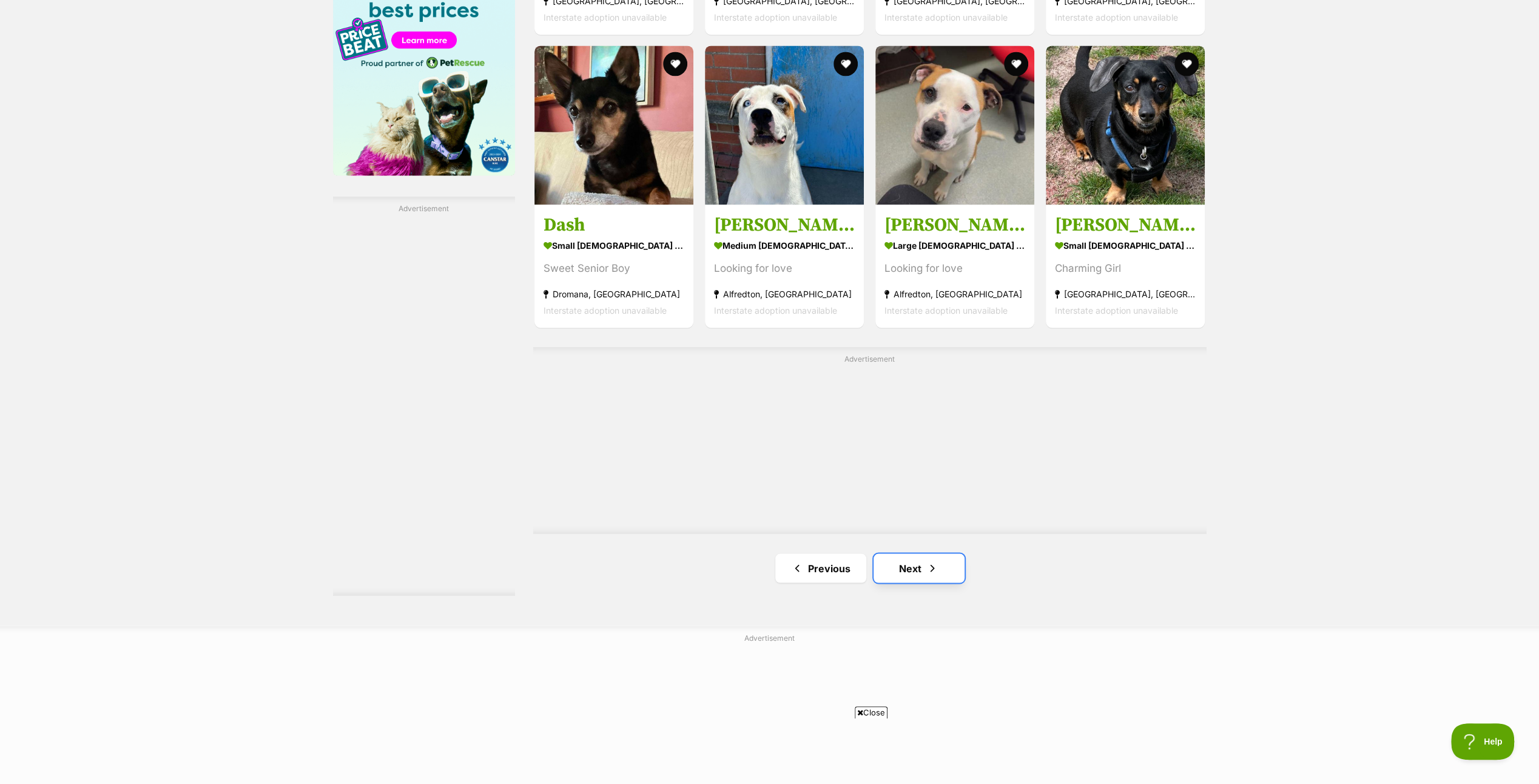
click at [905, 555] on link "Next" at bounding box center [919, 568] width 91 height 29
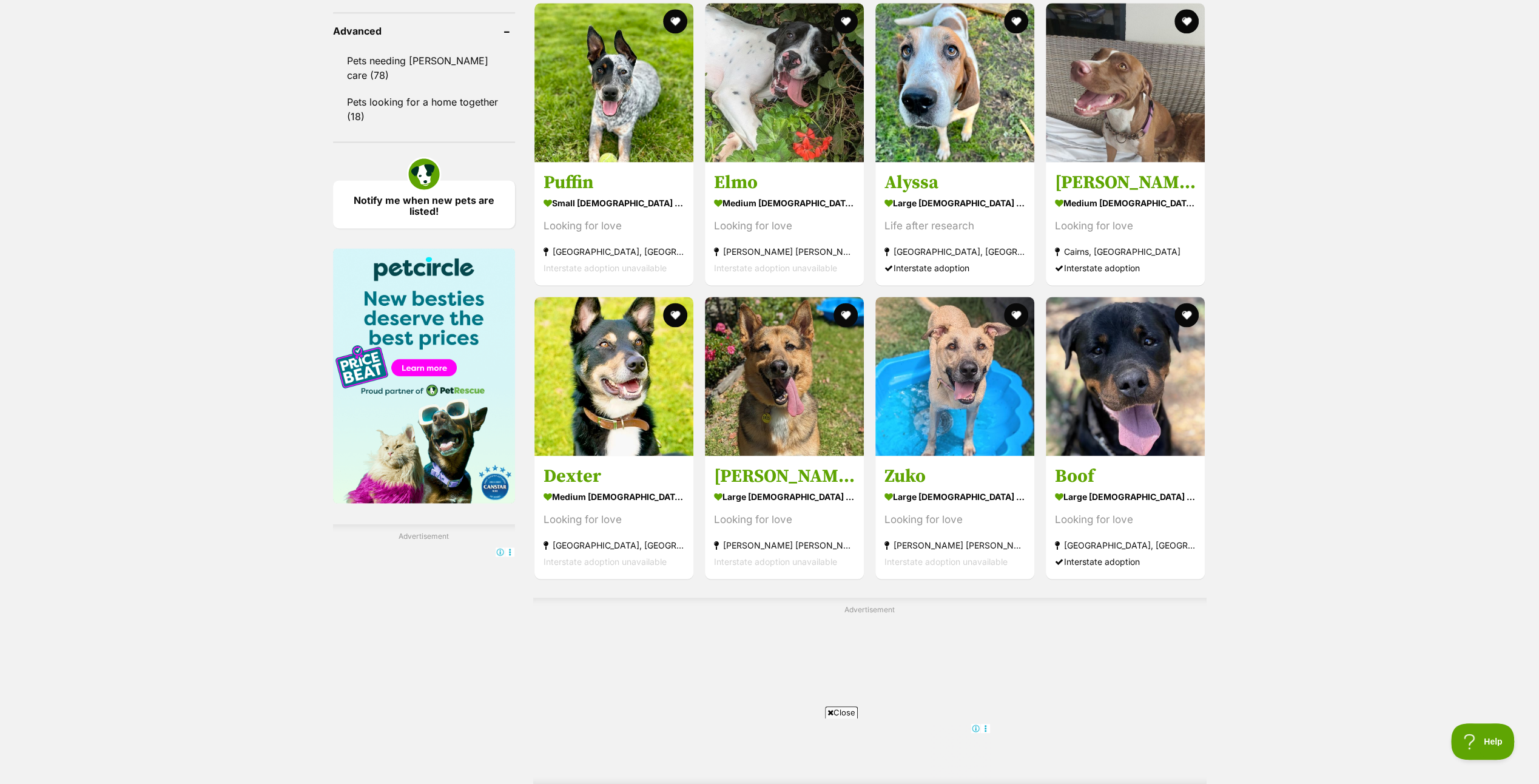
scroll to position [1759, 0]
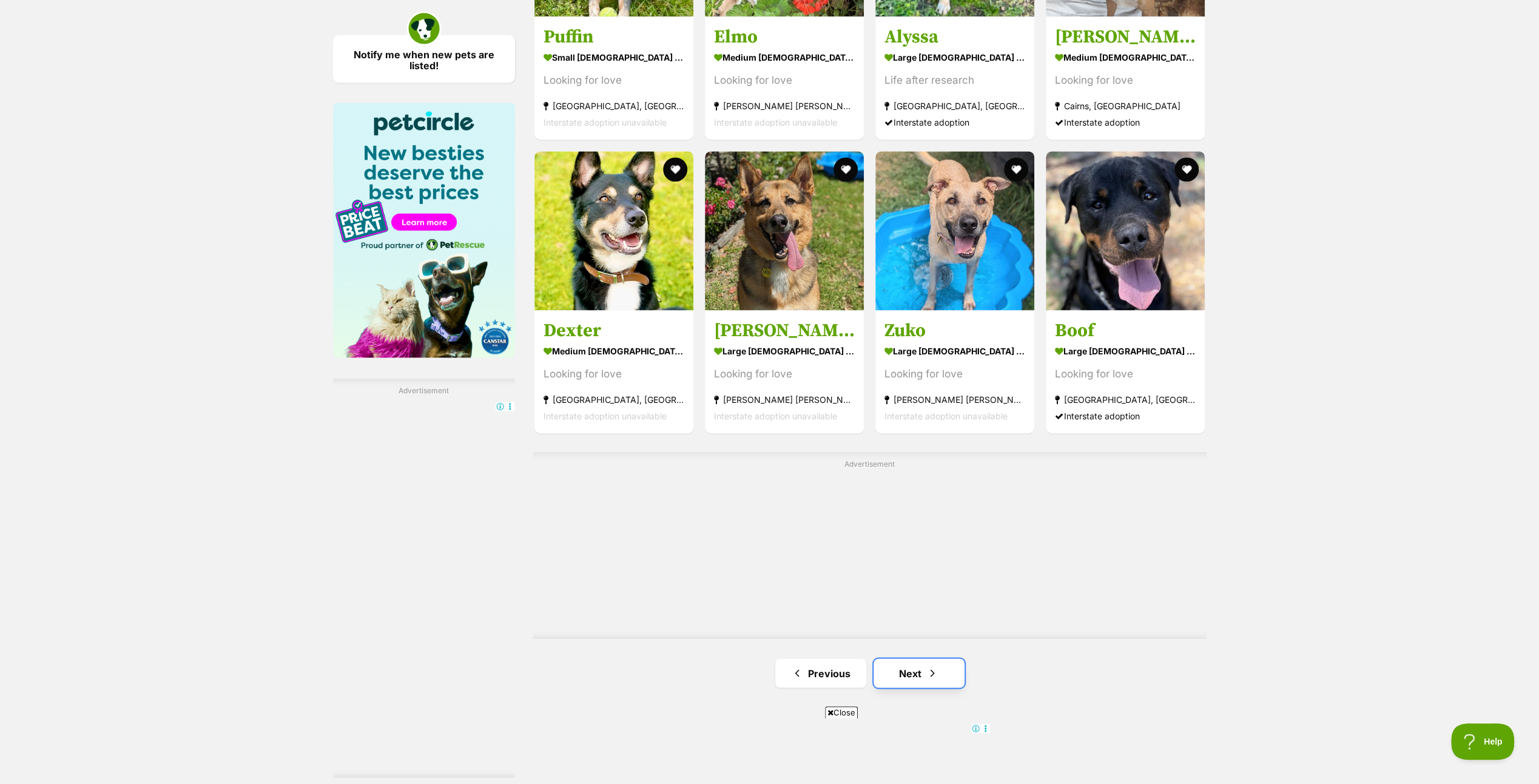
click at [894, 658] on link "Next" at bounding box center [919, 673] width 91 height 29
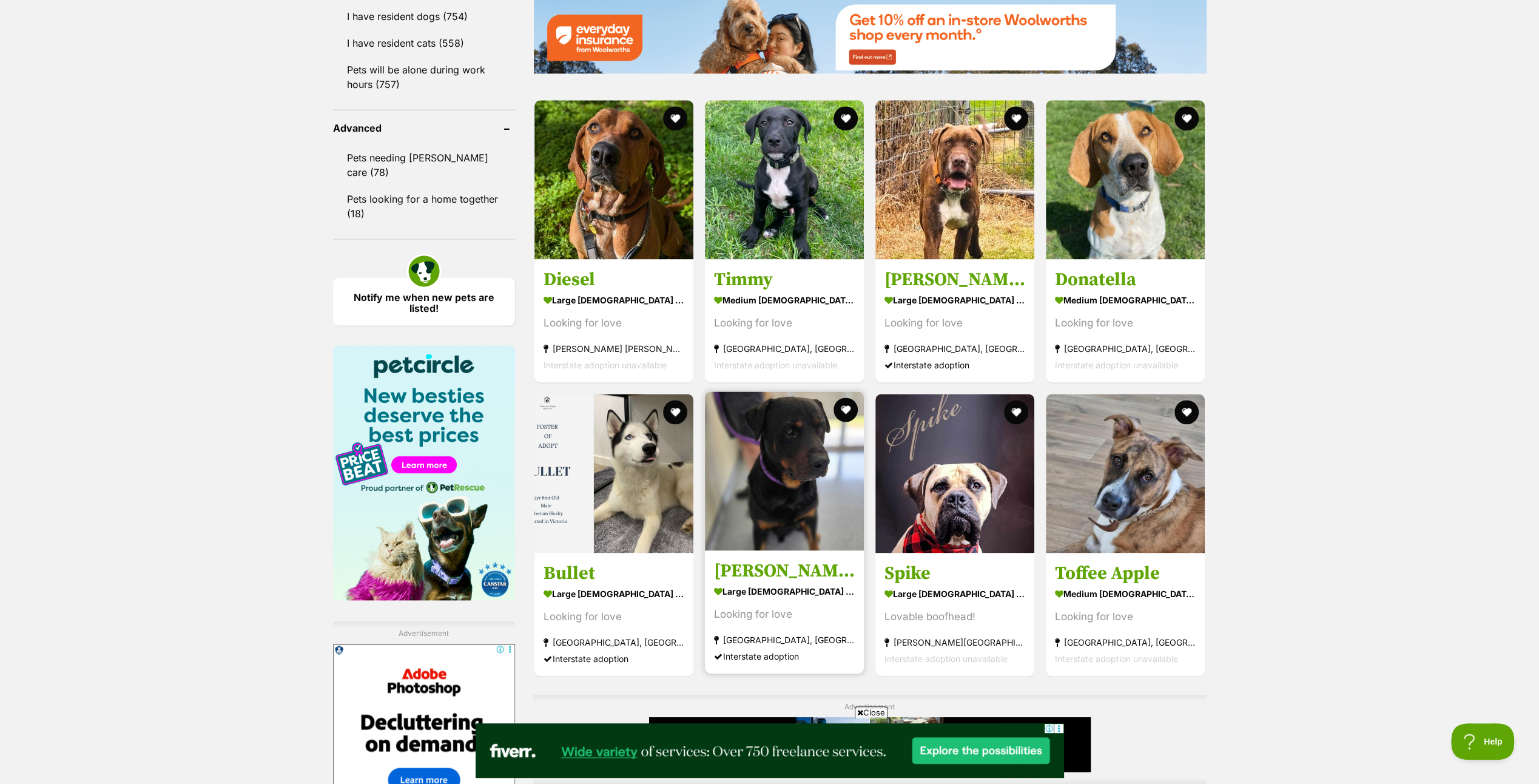
scroll to position [1820, 0]
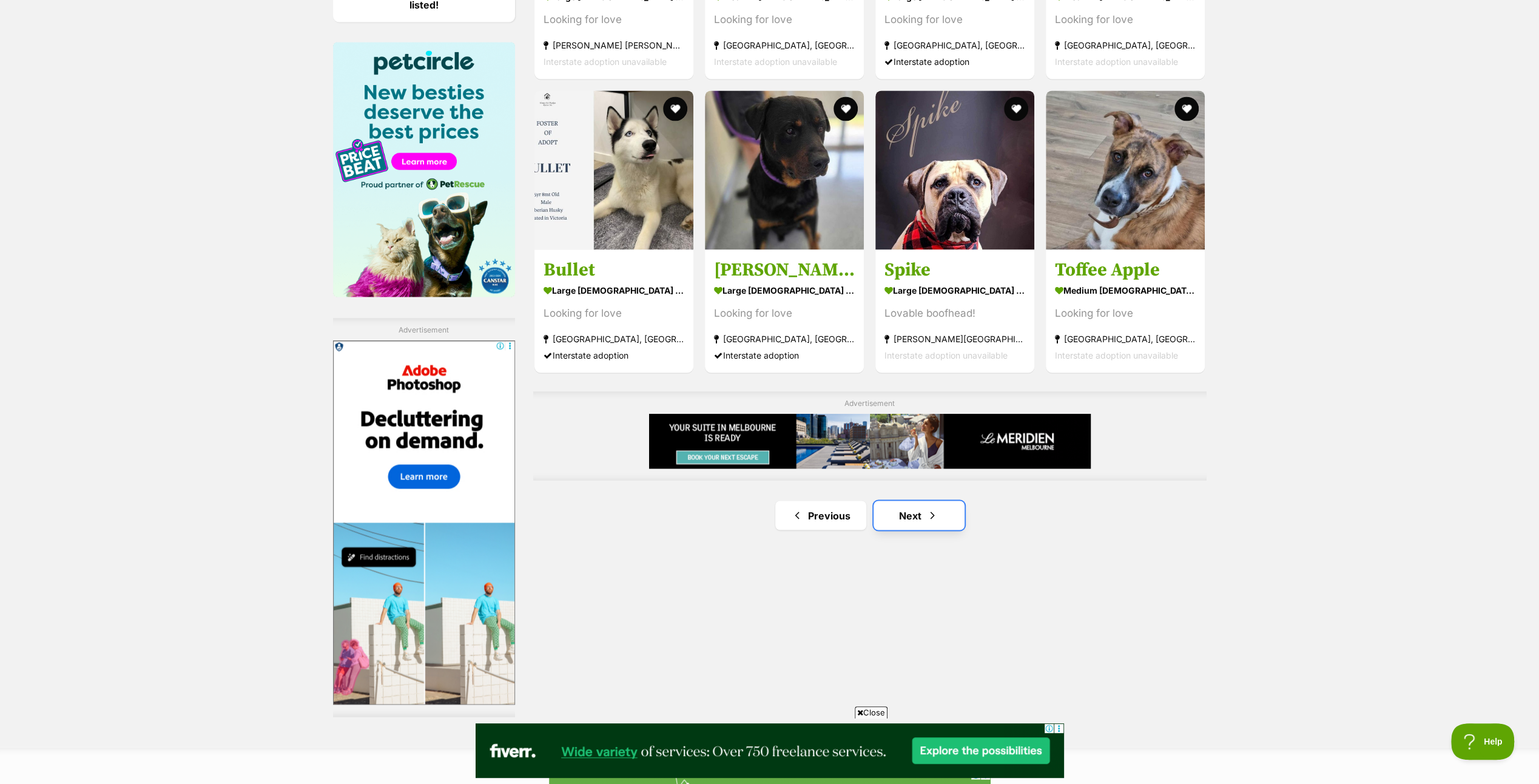
click at [915, 509] on link "Next" at bounding box center [919, 515] width 91 height 29
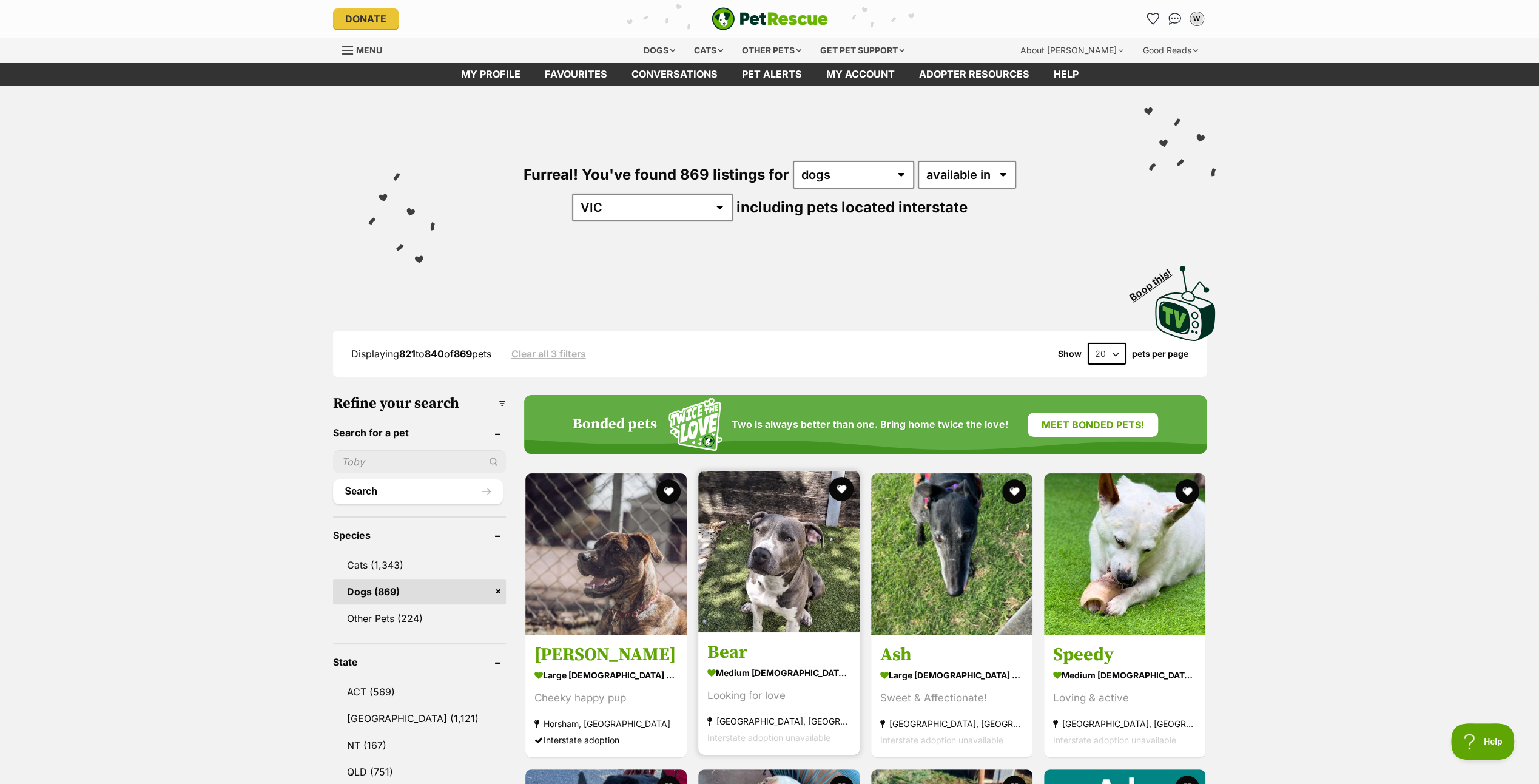
click at [782, 560] on img at bounding box center [779, 551] width 161 height 161
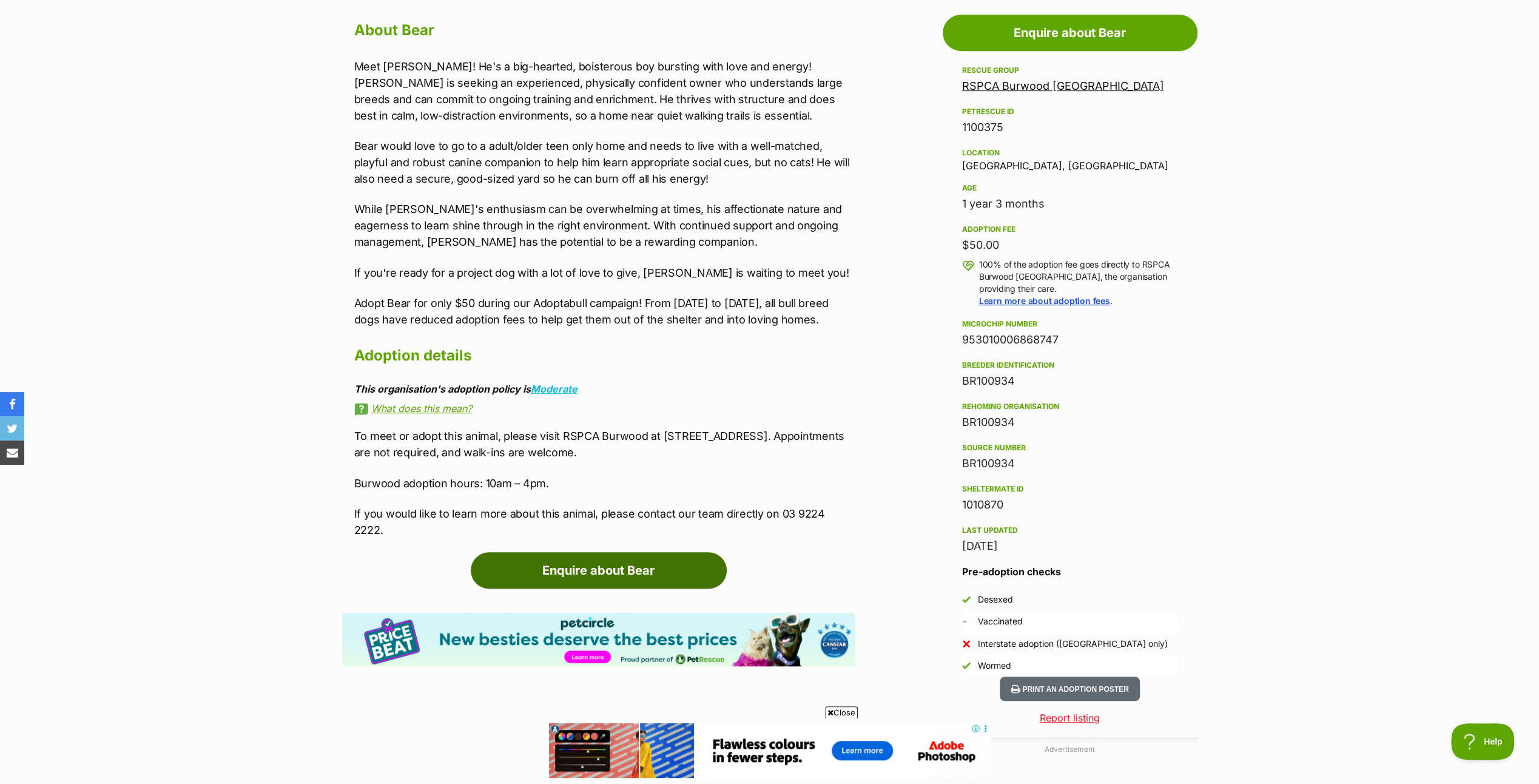
click at [599, 553] on link "Enquire about Bear" at bounding box center [599, 570] width 256 height 37
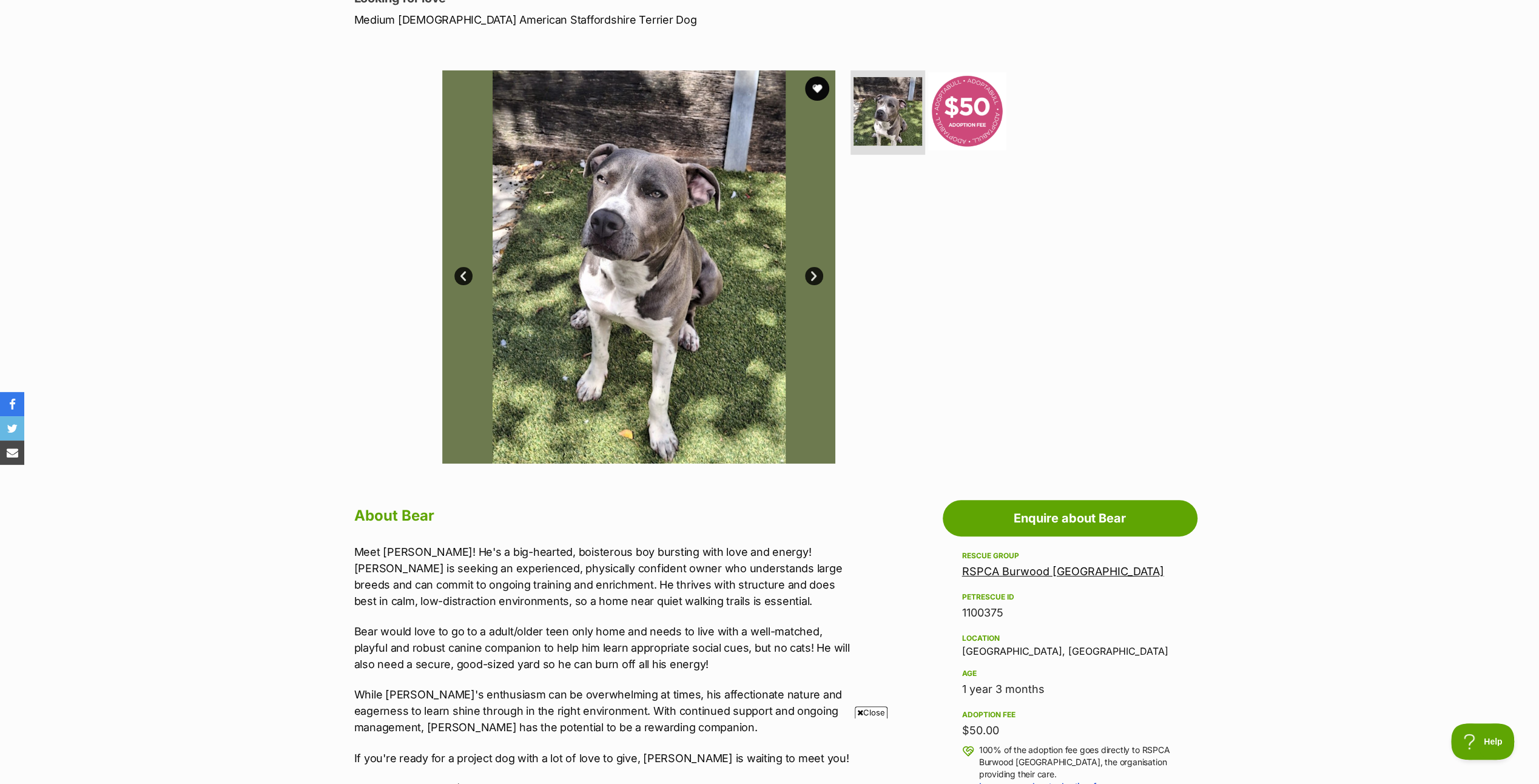
click at [962, 114] on img at bounding box center [968, 111] width 78 height 78
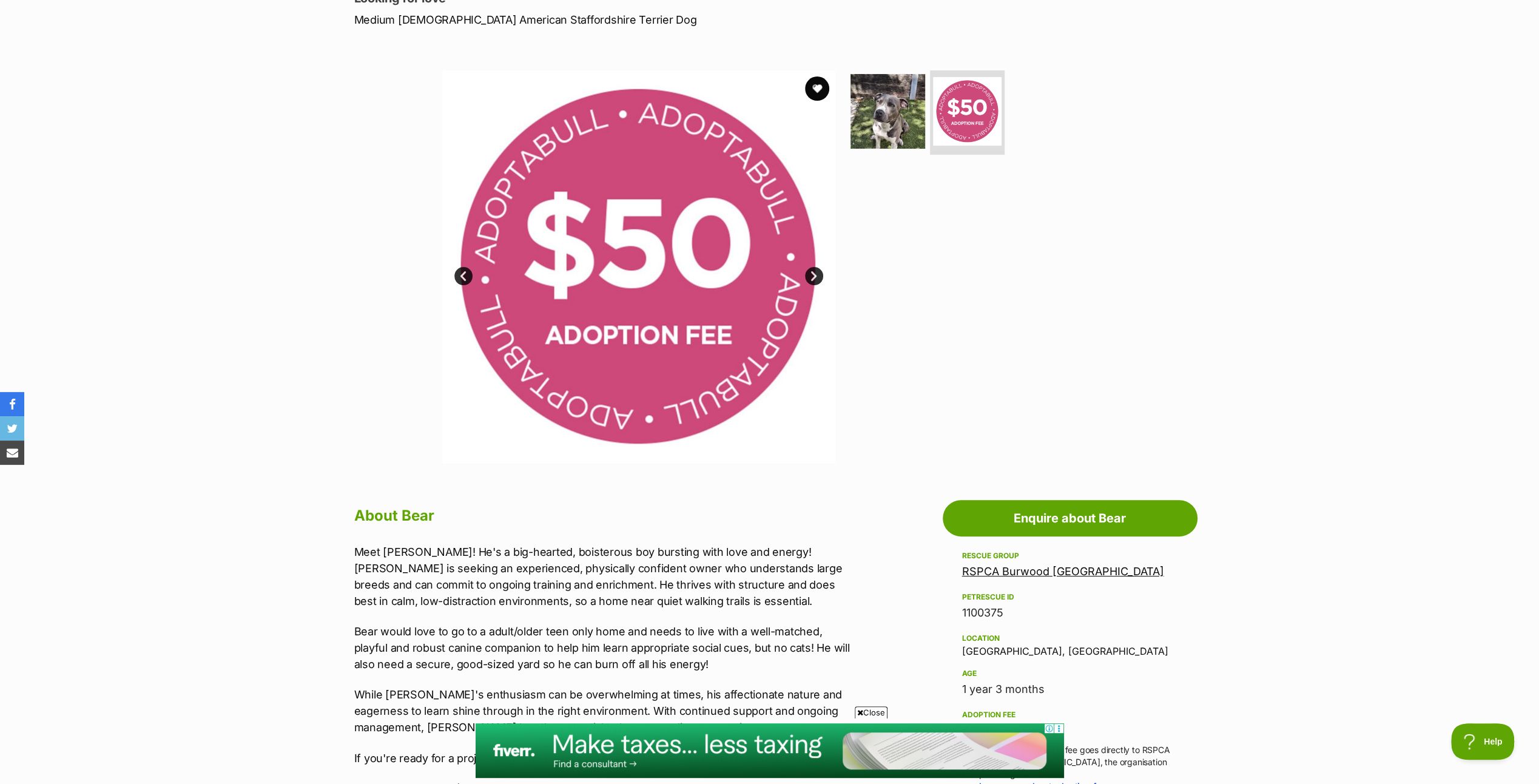
click at [811, 272] on link "Next" at bounding box center [814, 276] width 18 height 18
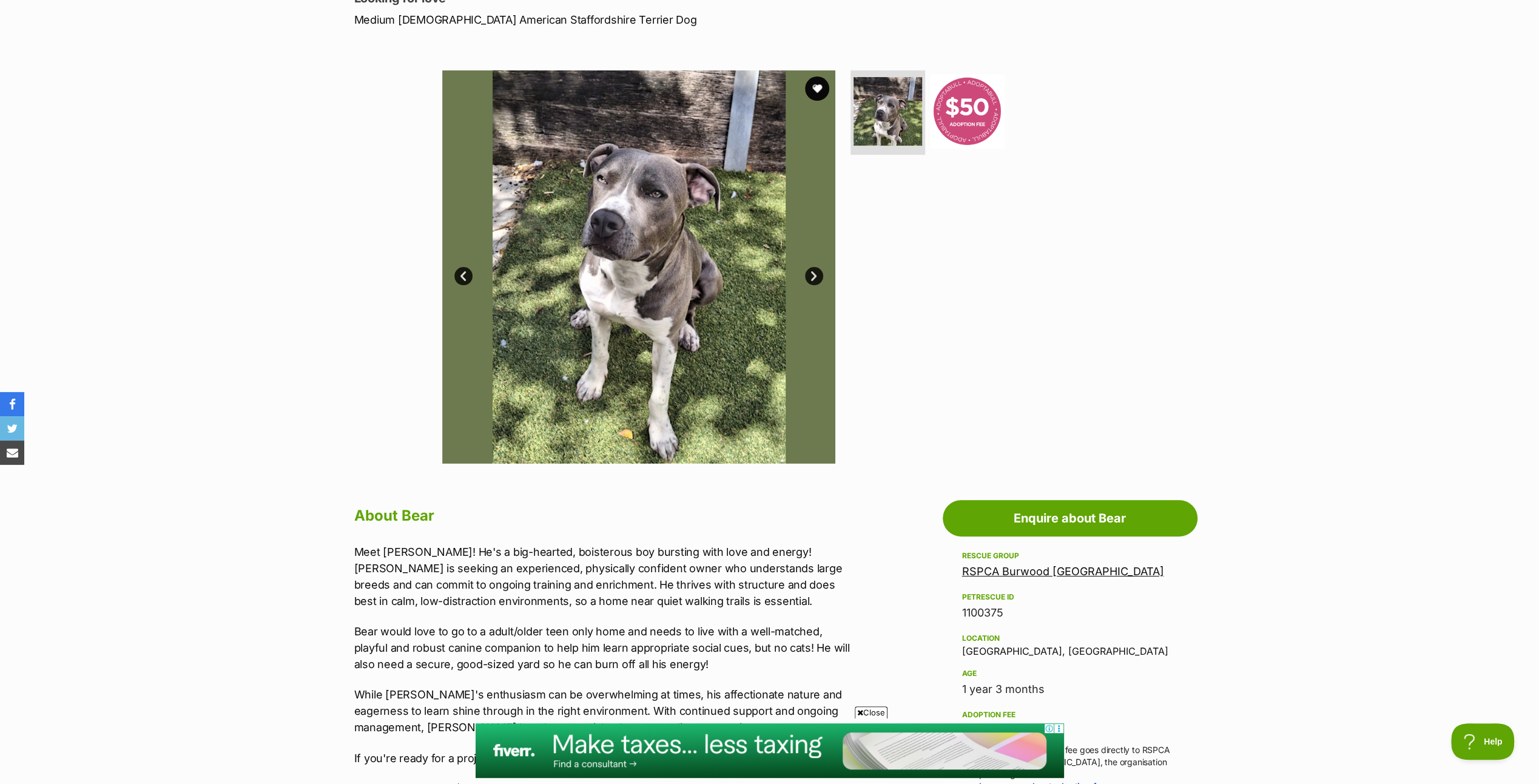
click at [811, 272] on link "Next" at bounding box center [814, 276] width 18 height 18
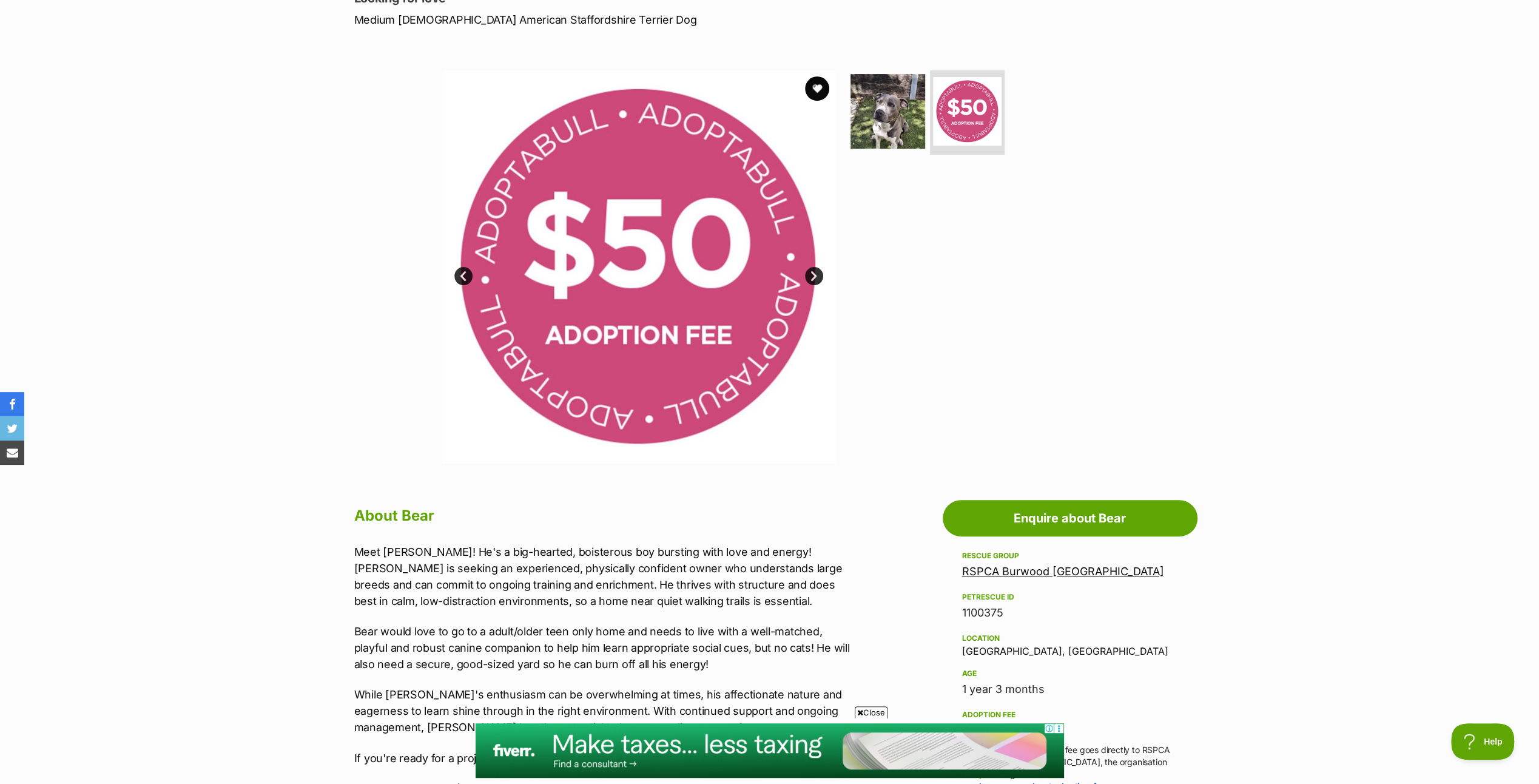
click at [811, 272] on link "Next" at bounding box center [814, 276] width 18 height 18
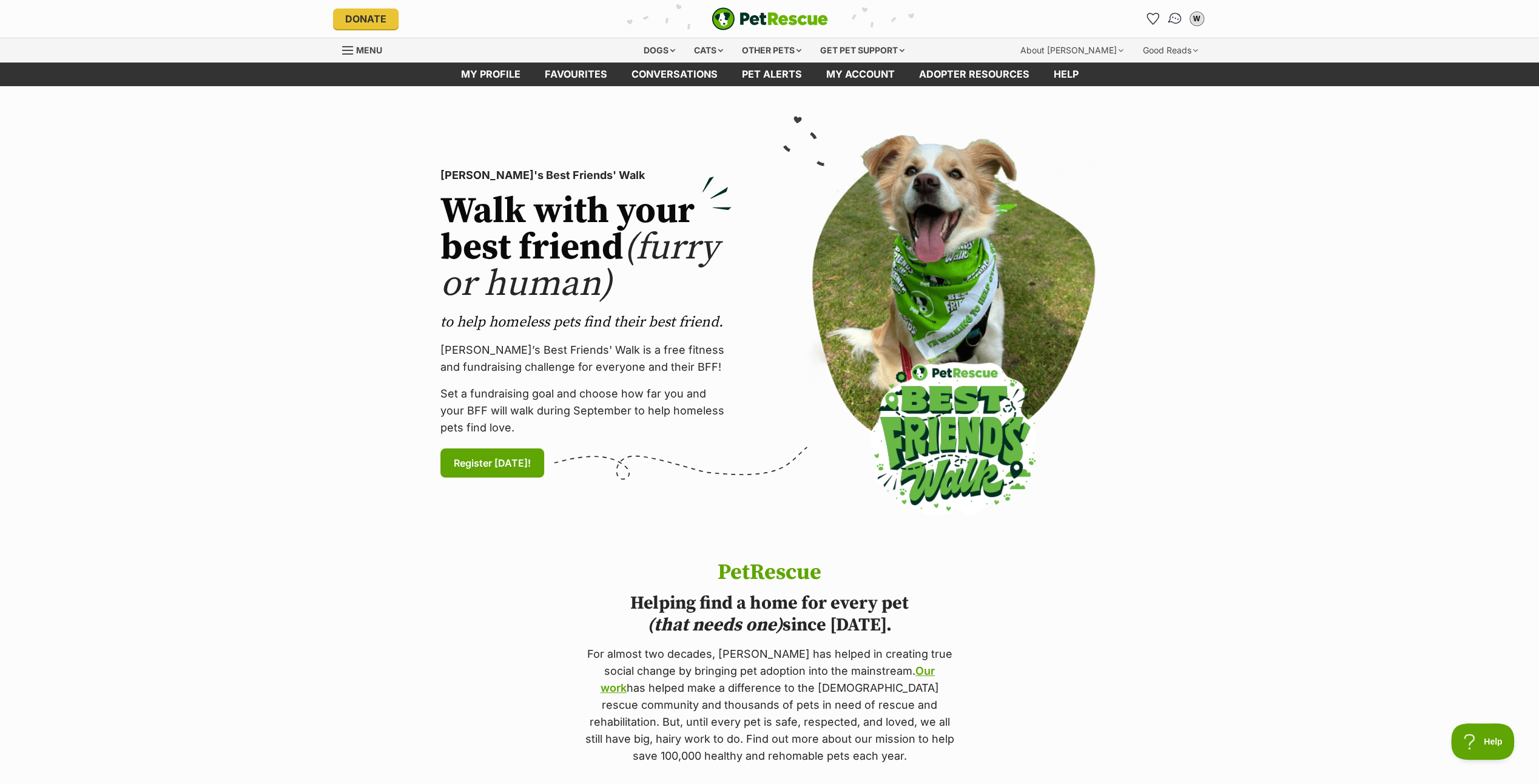
click at [1173, 13] on img "Conversations" at bounding box center [1175, 18] width 17 height 16
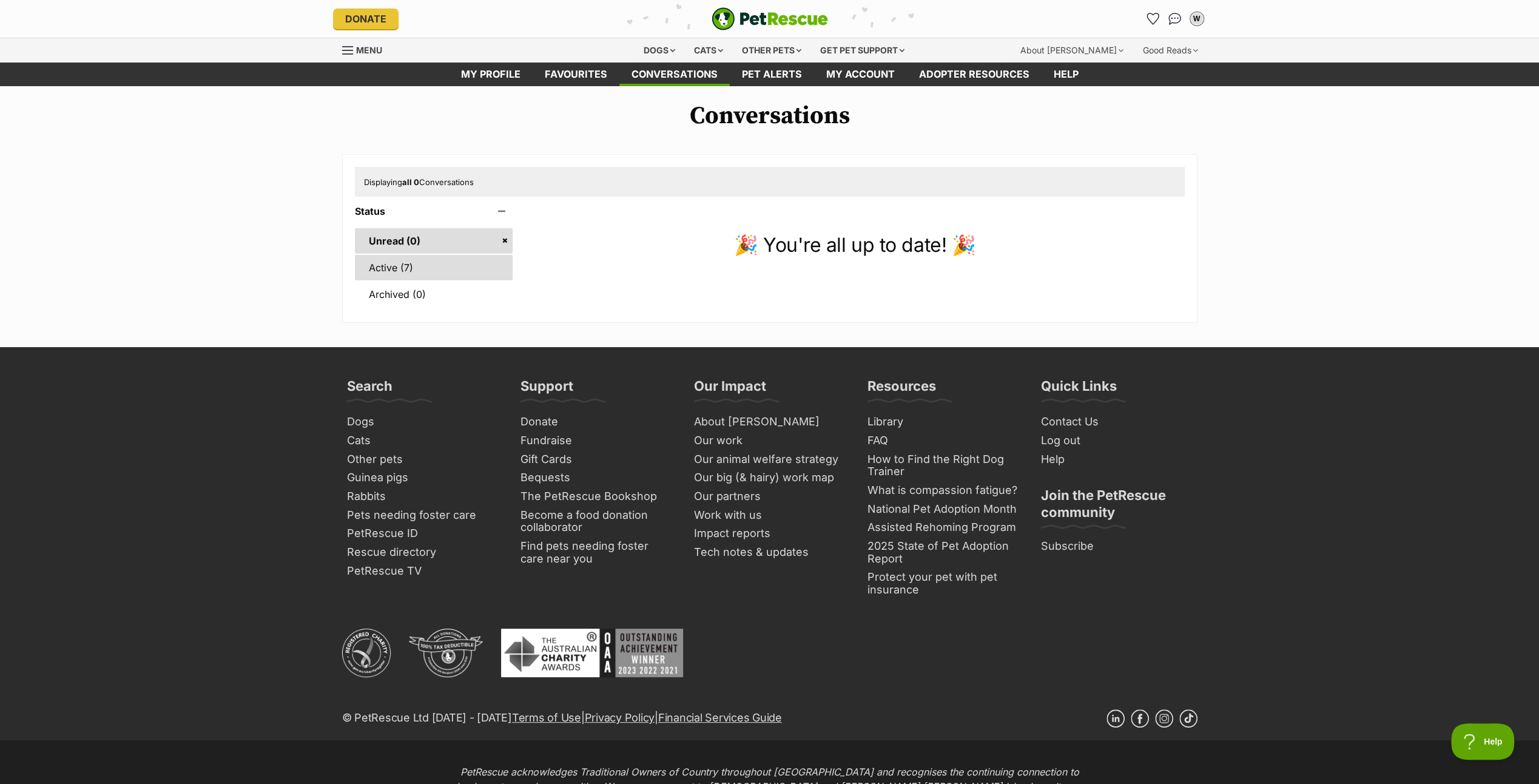
click at [422, 257] on link "Active (7)" at bounding box center [434, 268] width 158 height 26
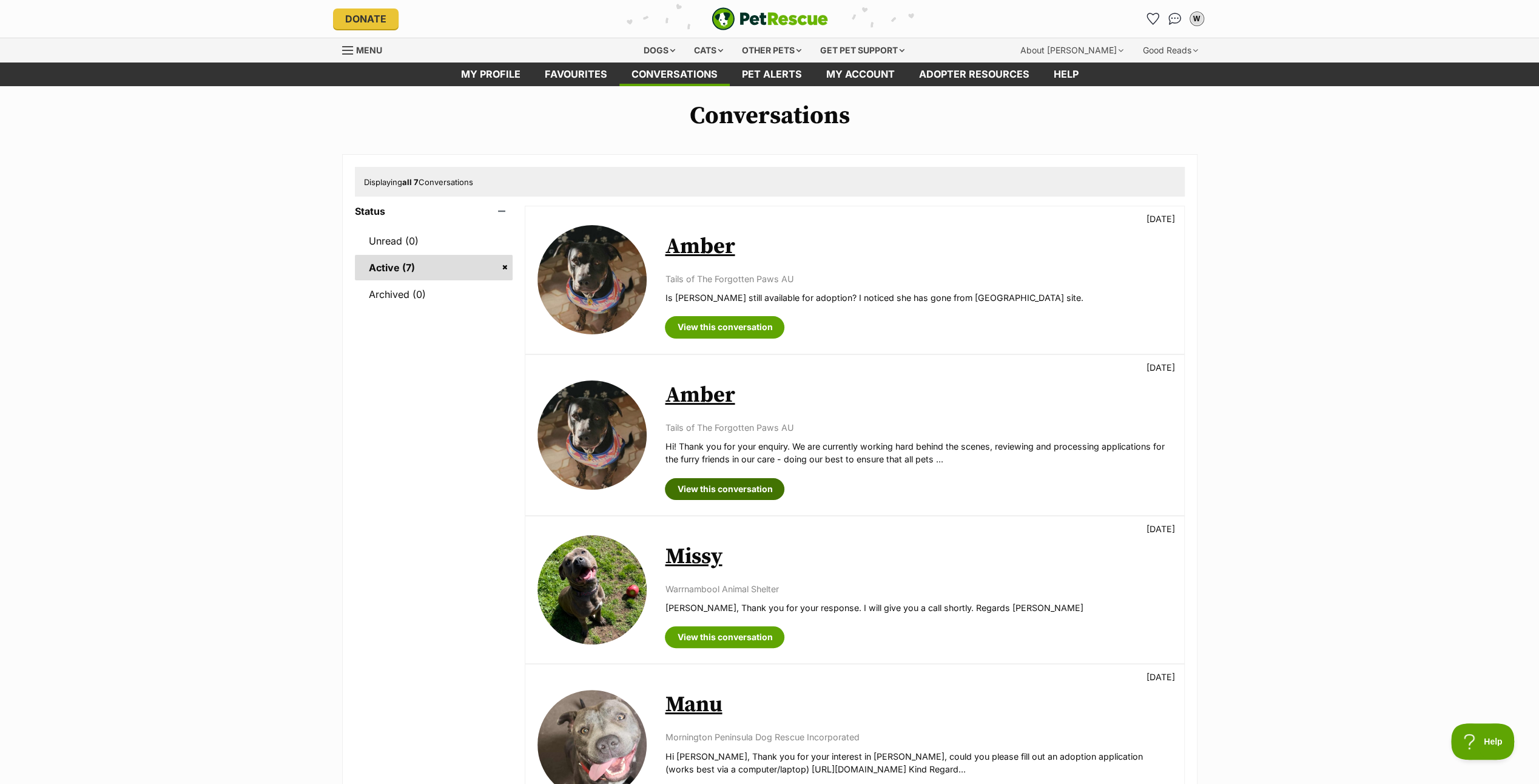
click at [716, 483] on link "View this conversation" at bounding box center [725, 489] width 120 height 22
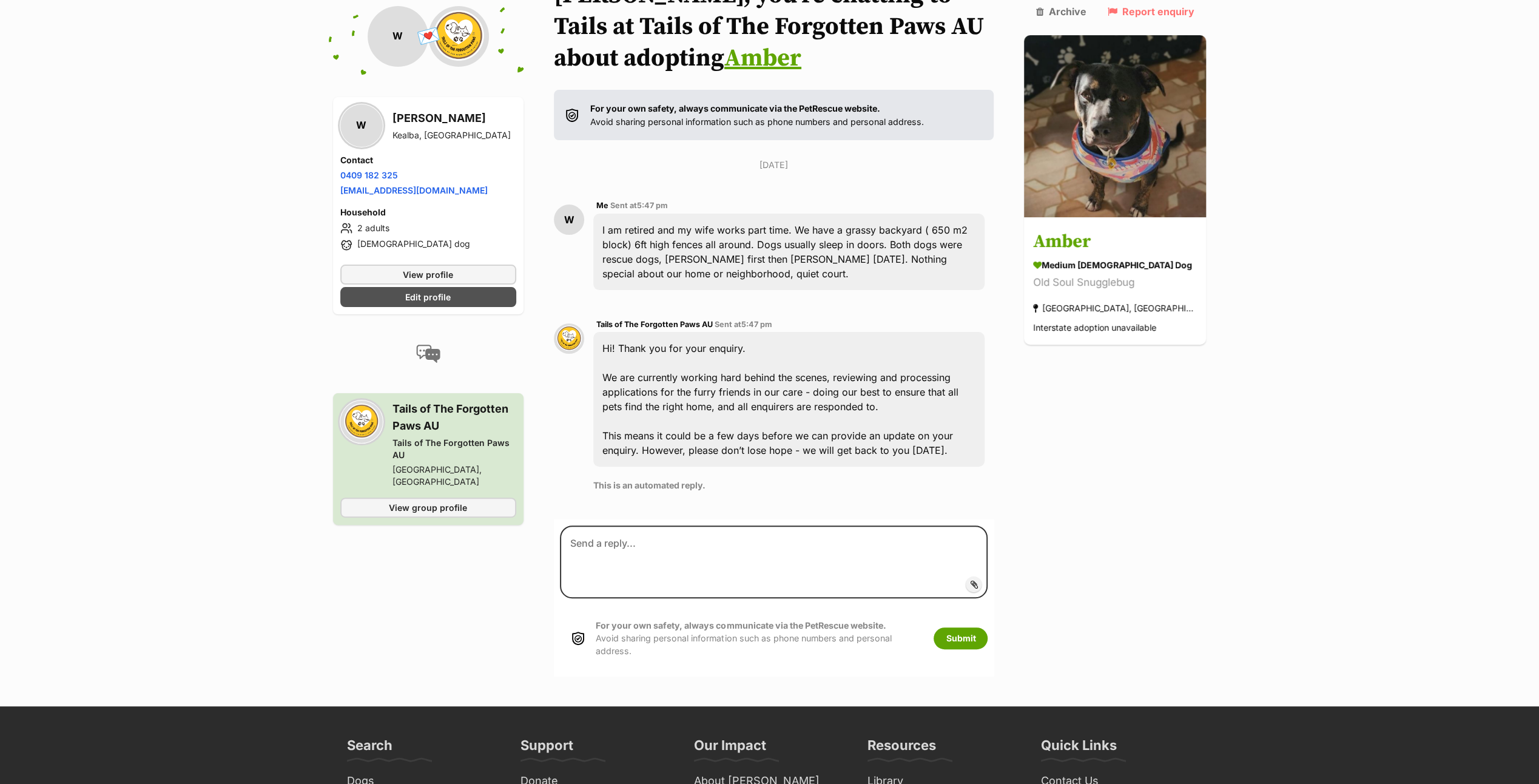
scroll to position [139, 0]
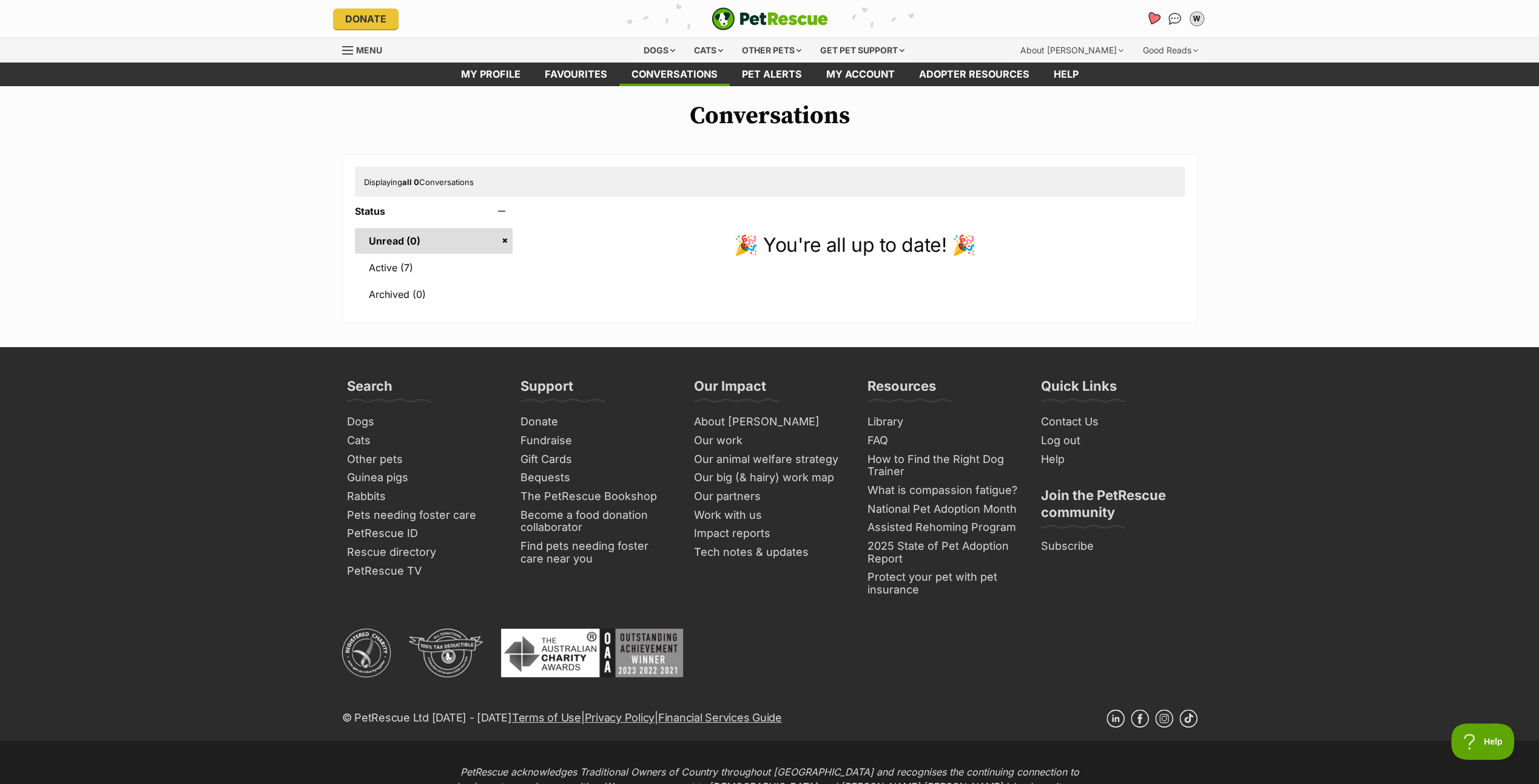
click at [1154, 15] on icon "Favourites" at bounding box center [1153, 18] width 15 height 14
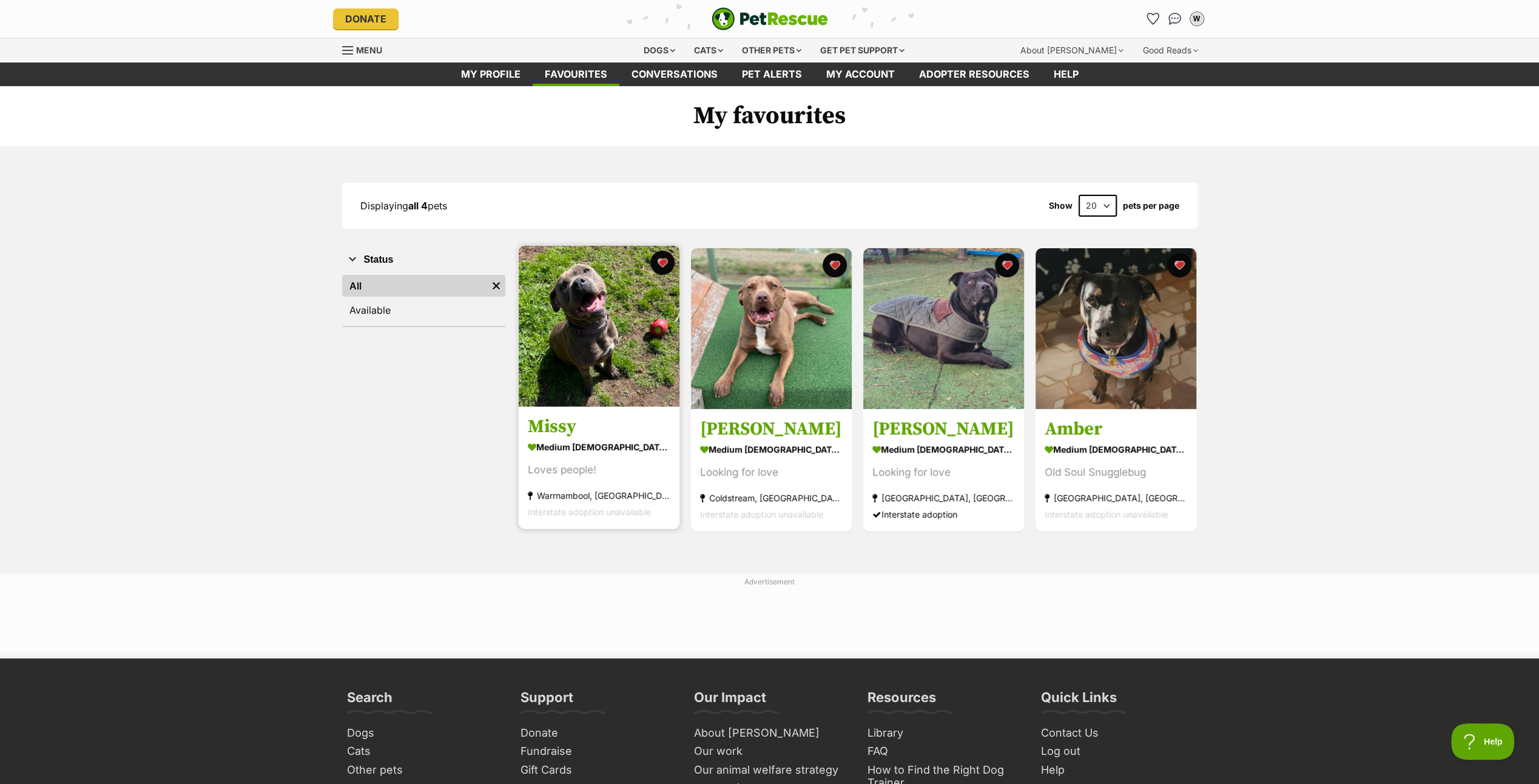
click at [607, 313] on img at bounding box center [599, 326] width 160 height 160
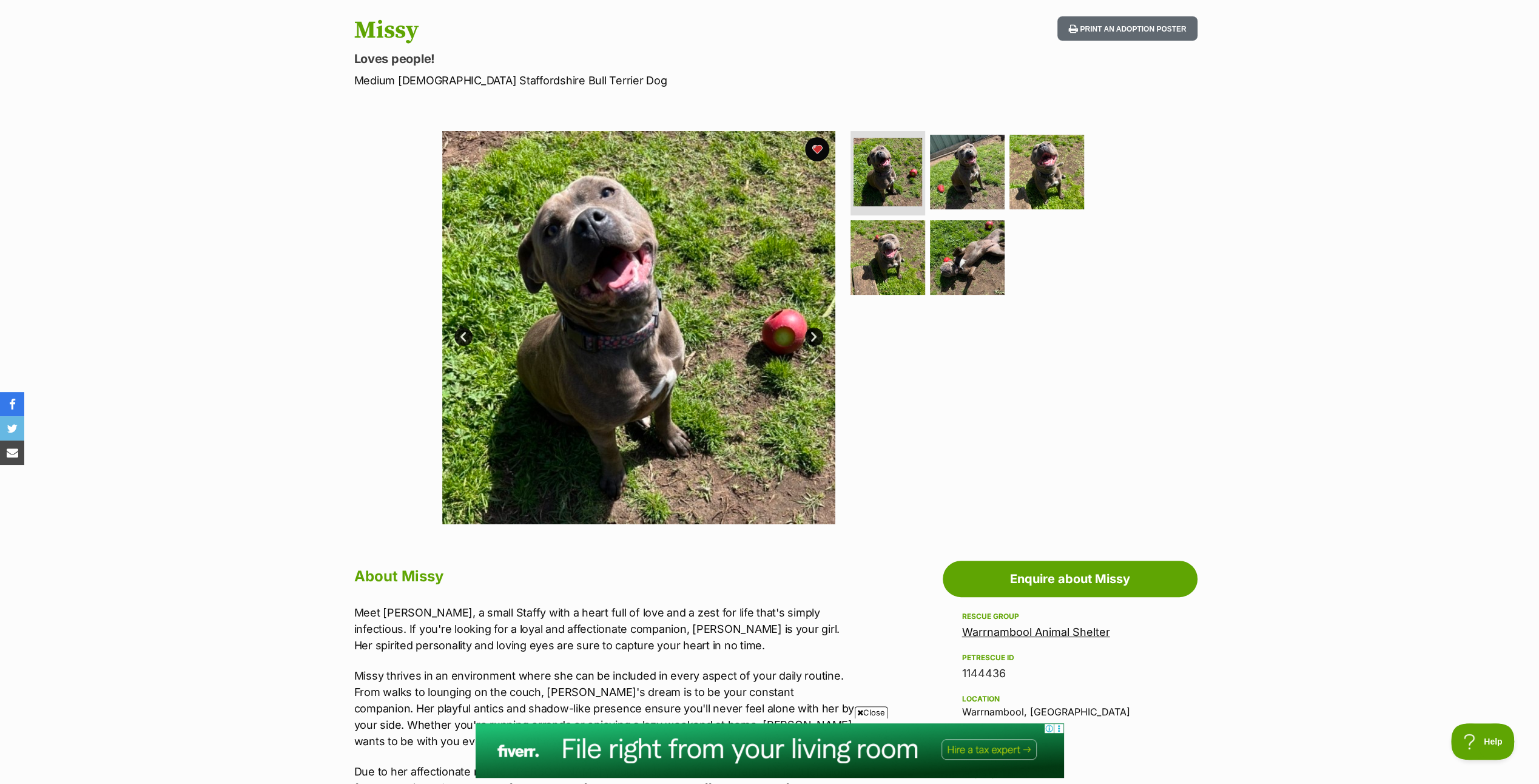
click at [811, 330] on link "Next" at bounding box center [814, 337] width 18 height 18
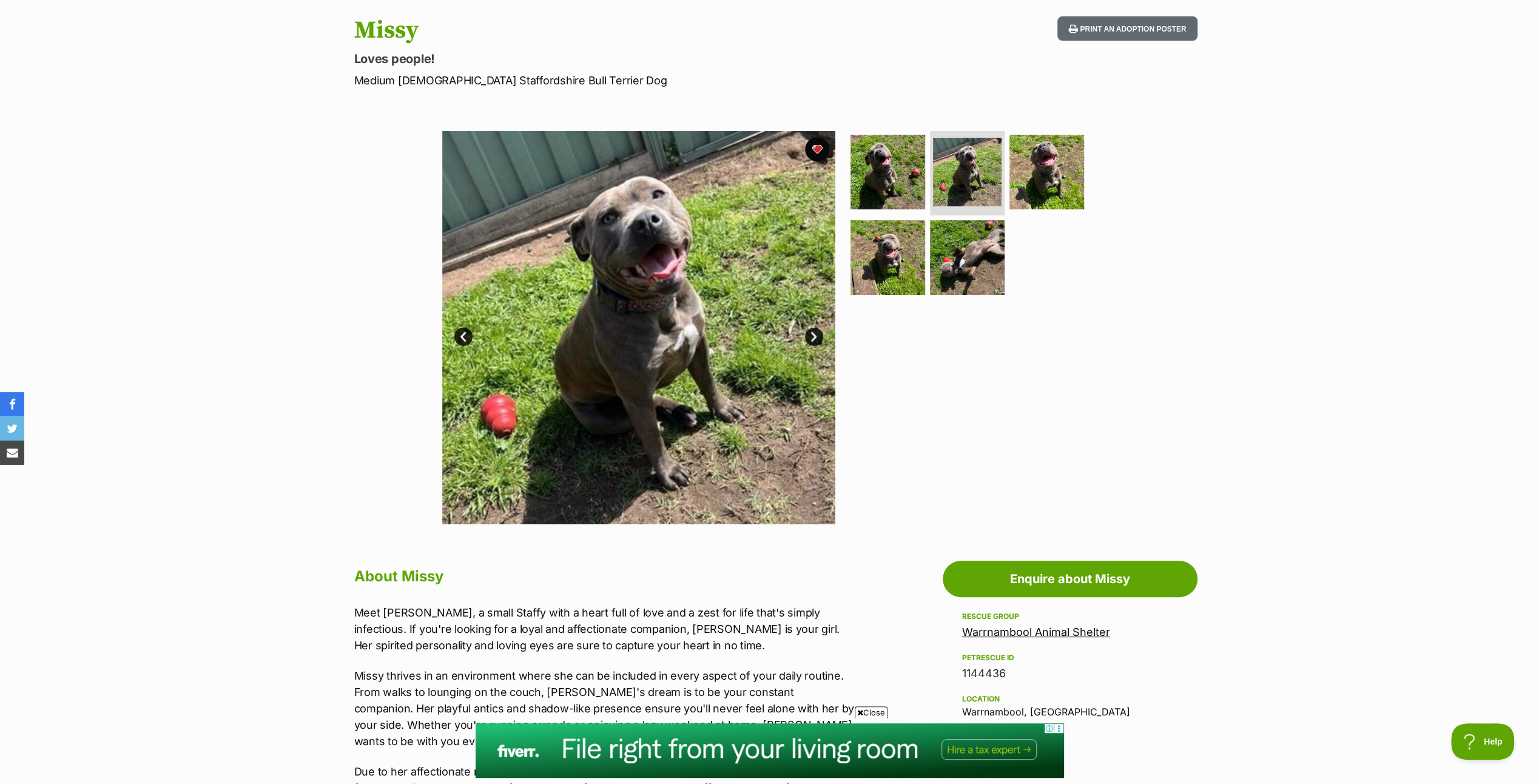
click at [811, 330] on link "Next" at bounding box center [814, 337] width 18 height 18
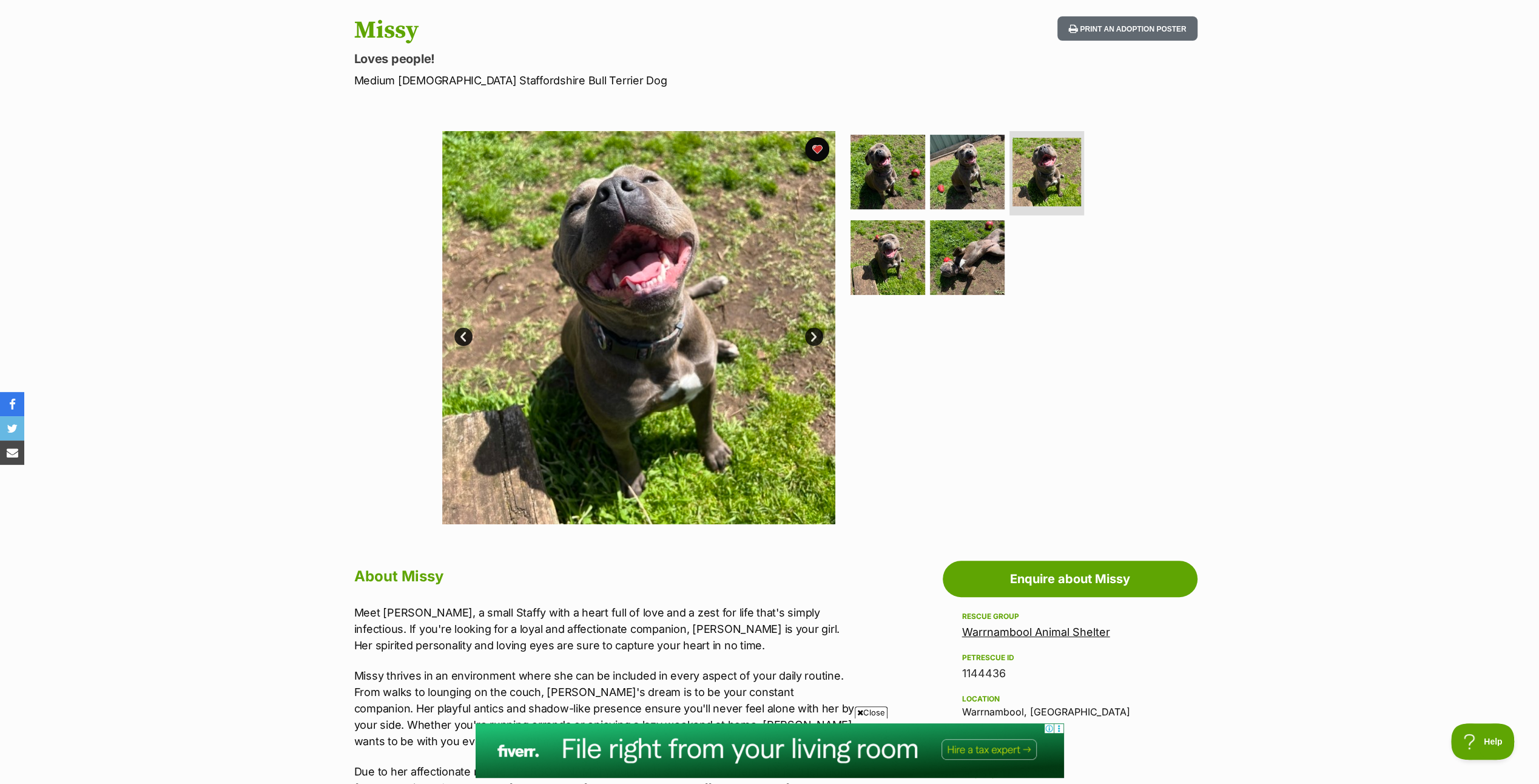
click at [811, 330] on link "Next" at bounding box center [814, 337] width 18 height 18
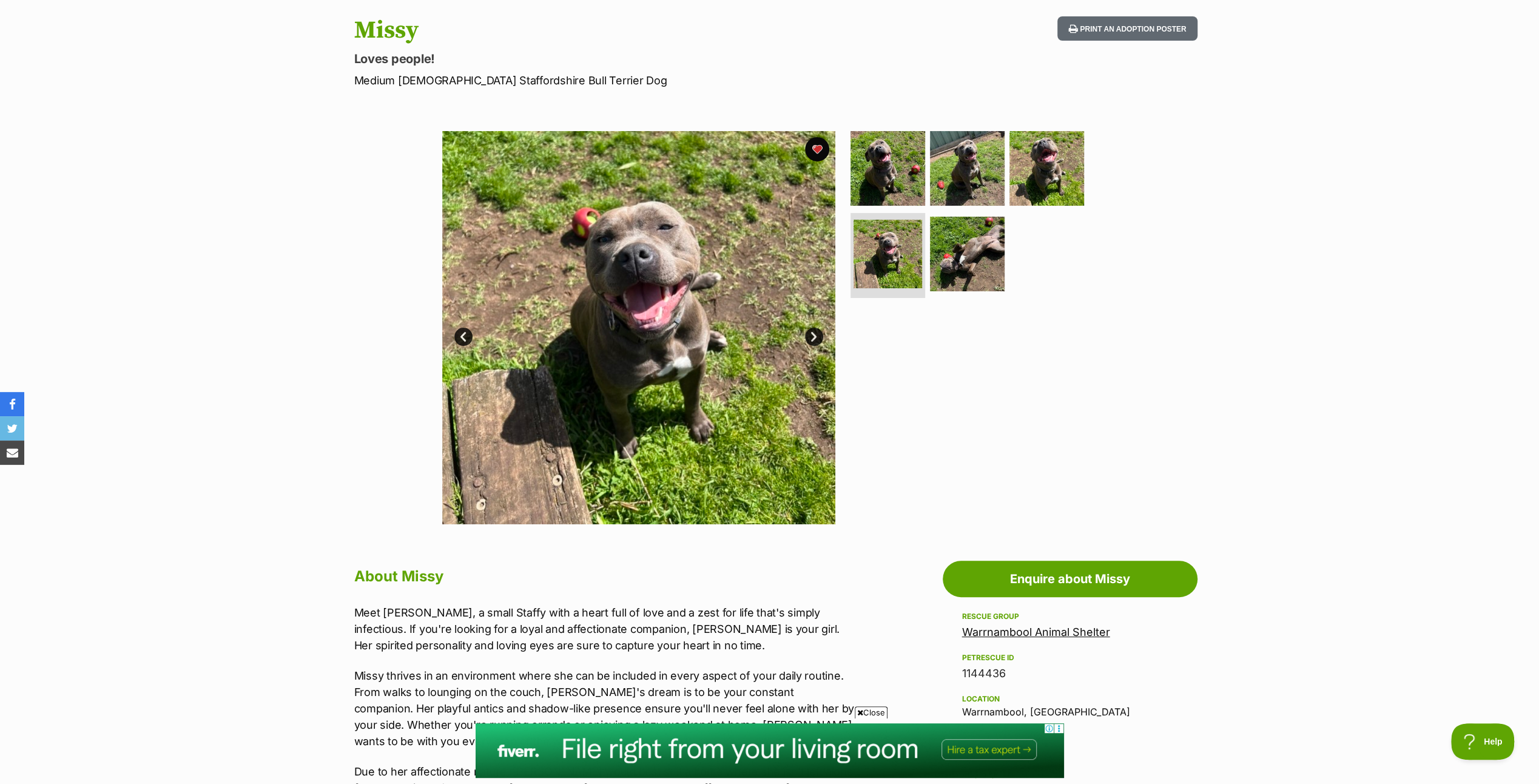
click at [811, 330] on link "Next" at bounding box center [814, 337] width 18 height 18
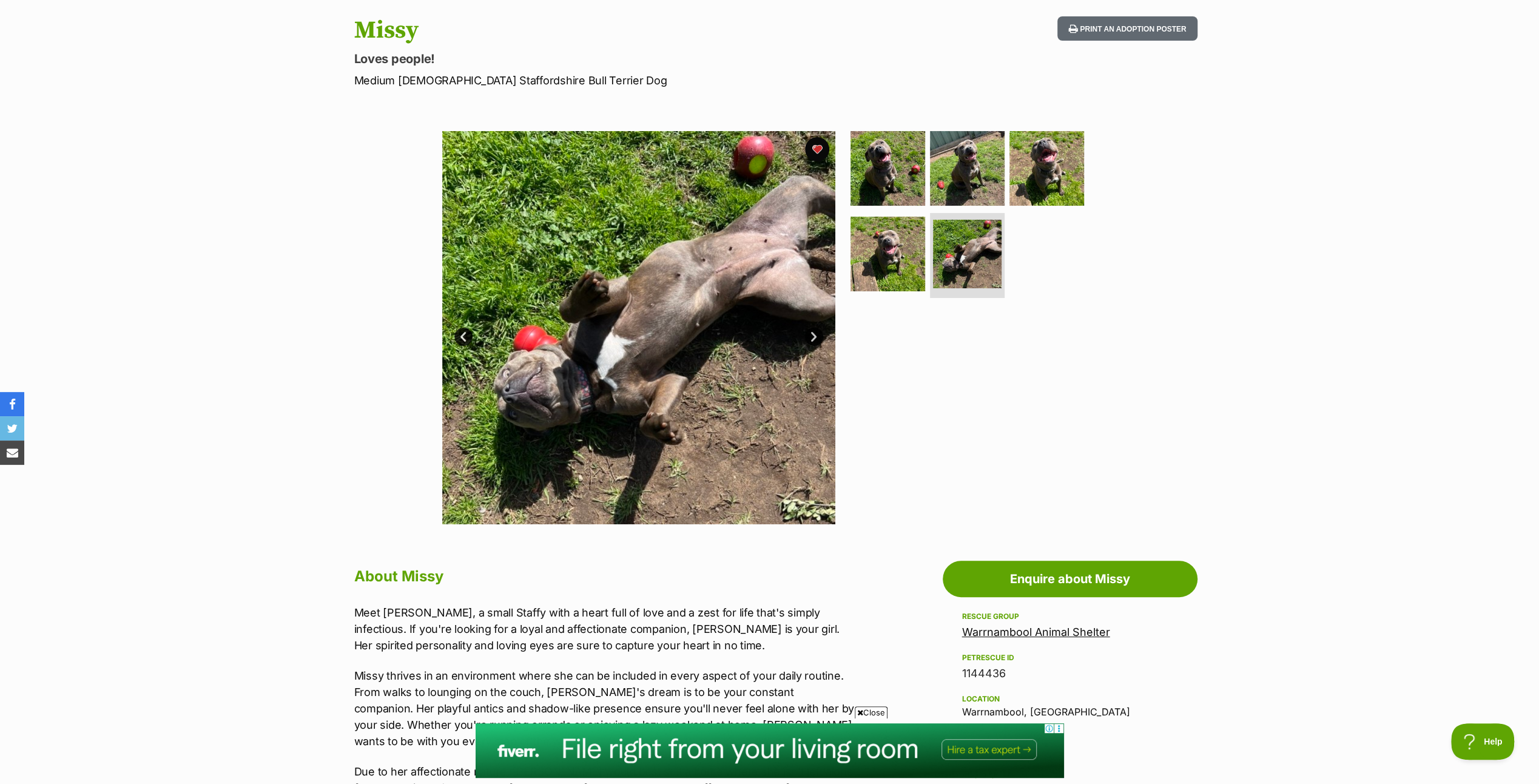
click at [818, 333] on link "Next" at bounding box center [814, 337] width 18 height 18
